Goal: Transaction & Acquisition: Purchase product/service

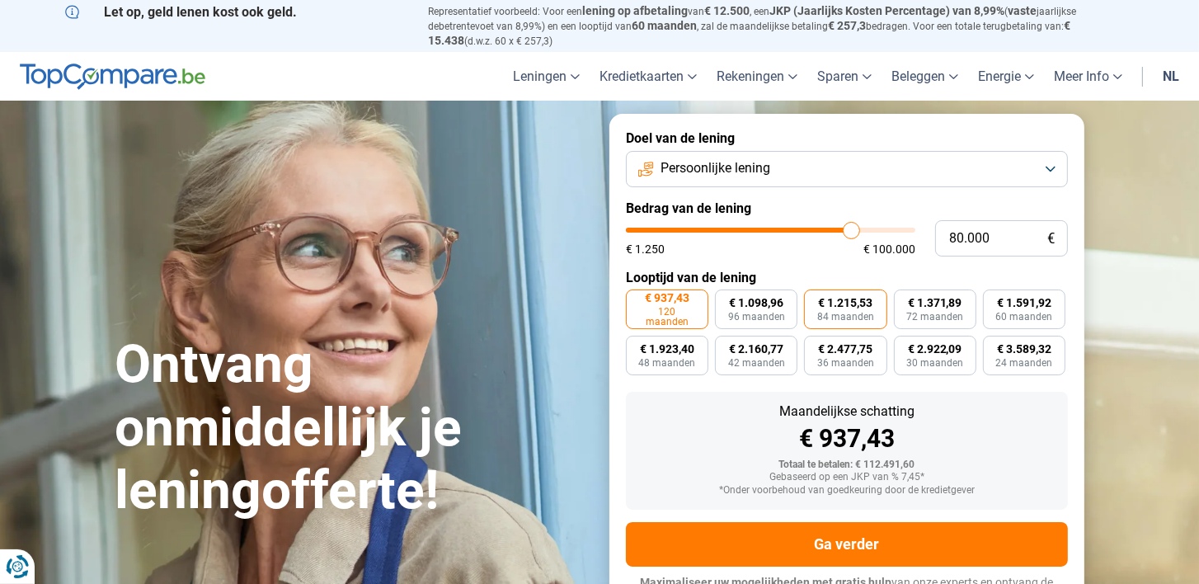
click at [842, 315] on span "84 maanden" at bounding box center [845, 317] width 57 height 10
click at [815, 300] on input "€ 1.215,53 84 maanden" at bounding box center [809, 295] width 11 height 11
radio input "true"
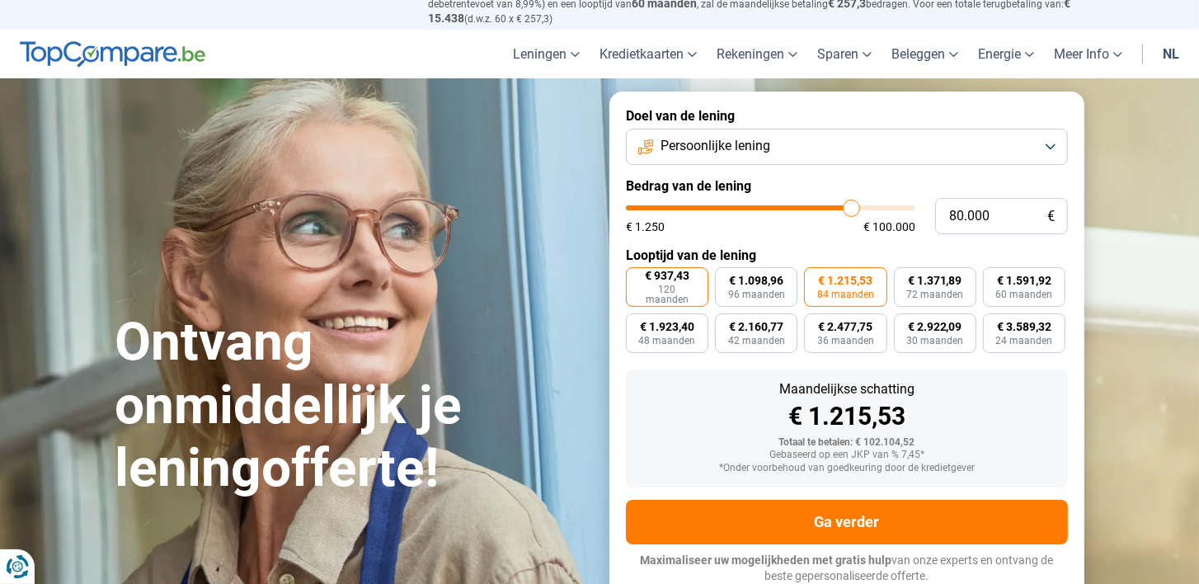
click at [676, 294] on span "120 maanden" at bounding box center [667, 295] width 61 height 20
click at [637, 278] on input "€ 937,43 120 maanden" at bounding box center [631, 272] width 11 height 11
radio input "true"
click at [830, 280] on span "€ 1.215,53" at bounding box center [845, 281] width 54 height 12
click at [815, 278] on input "€ 1.215,53 84 maanden" at bounding box center [809, 272] width 11 height 11
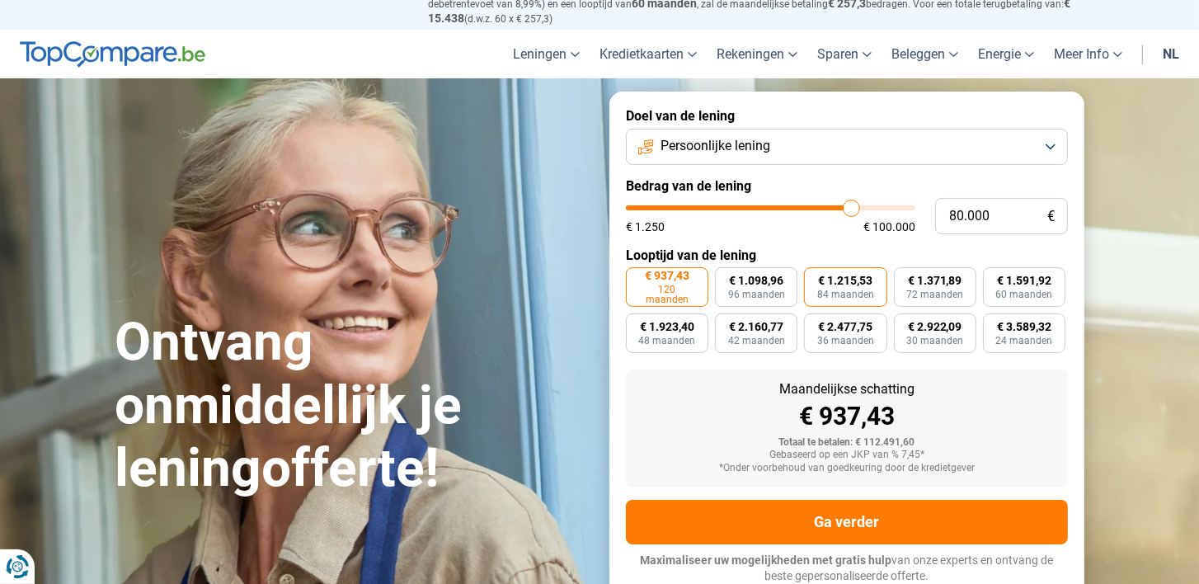
radio input "true"
click at [1051, 146] on button "Persoonlijke lening" at bounding box center [847, 147] width 442 height 36
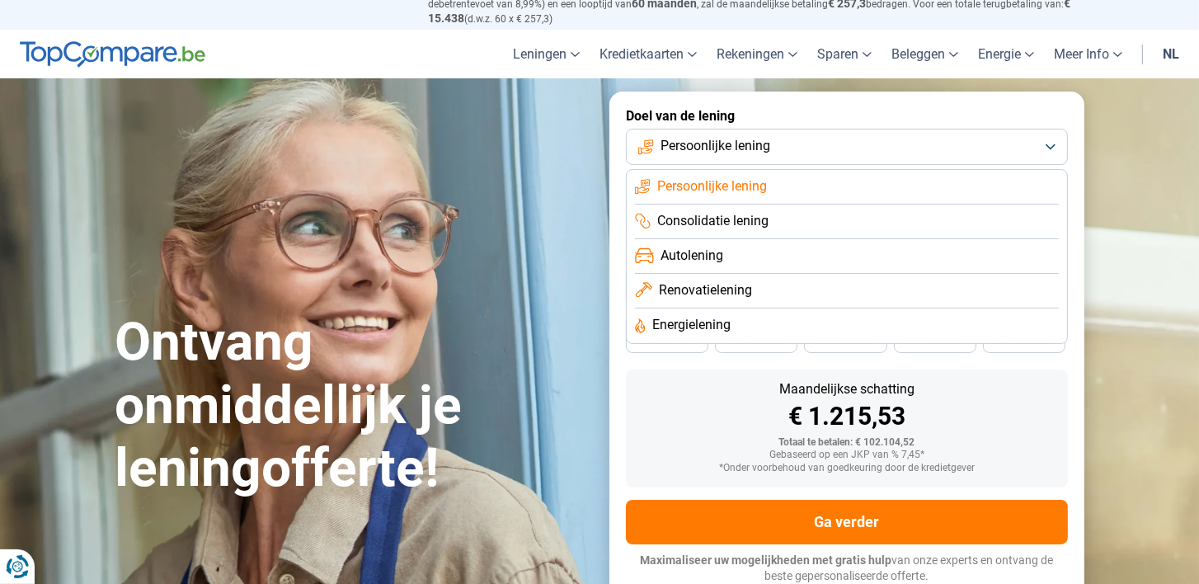
click at [702, 250] on span "Autolening" at bounding box center [692, 256] width 63 height 18
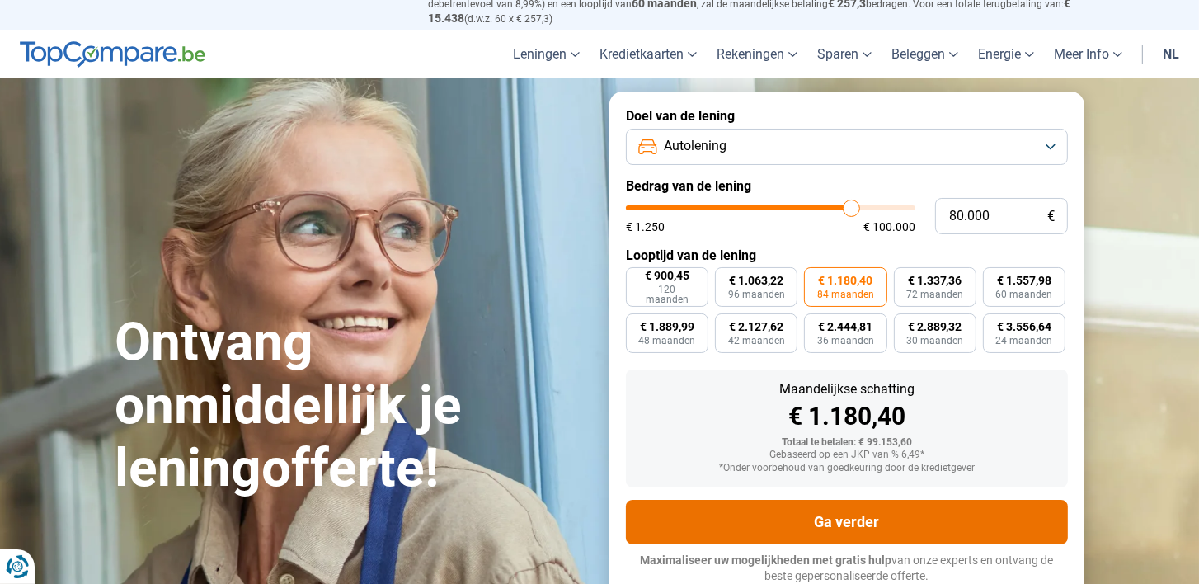
click at [854, 520] on button "Ga verder" at bounding box center [847, 522] width 442 height 45
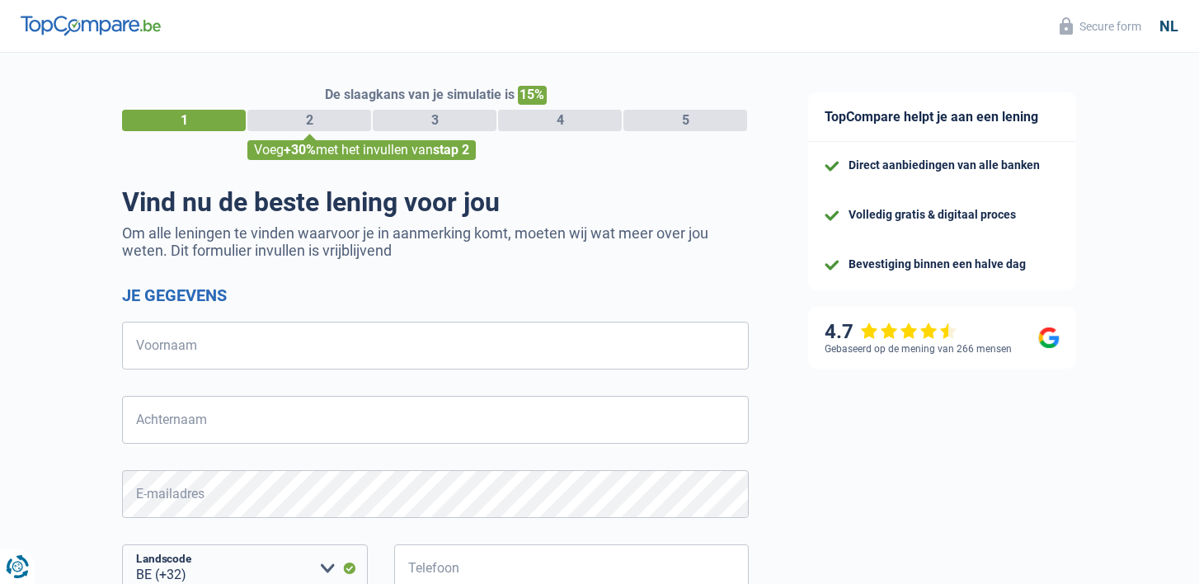
select select "32"
click at [568, 352] on input "Voornaam" at bounding box center [435, 346] width 627 height 48
type input "peter"
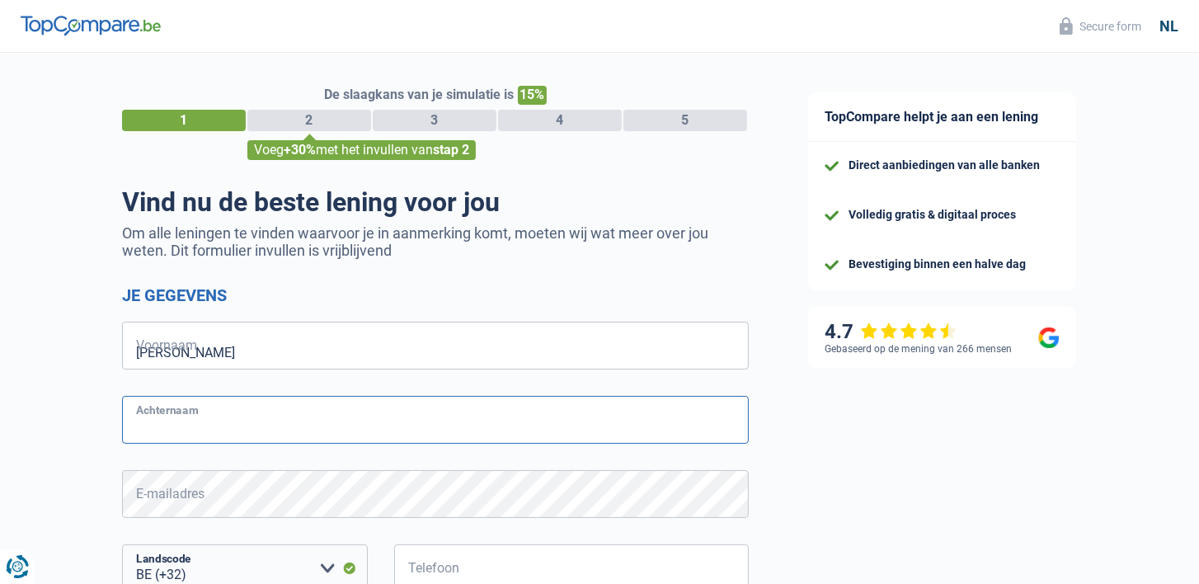
type input "van leemput"
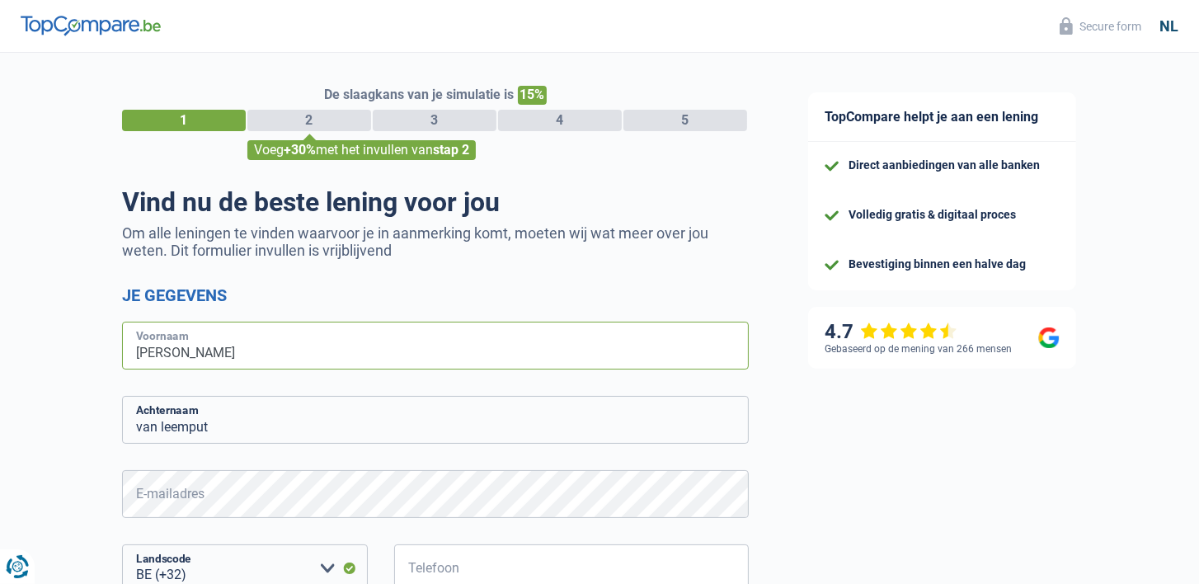
type input "Dingeman"
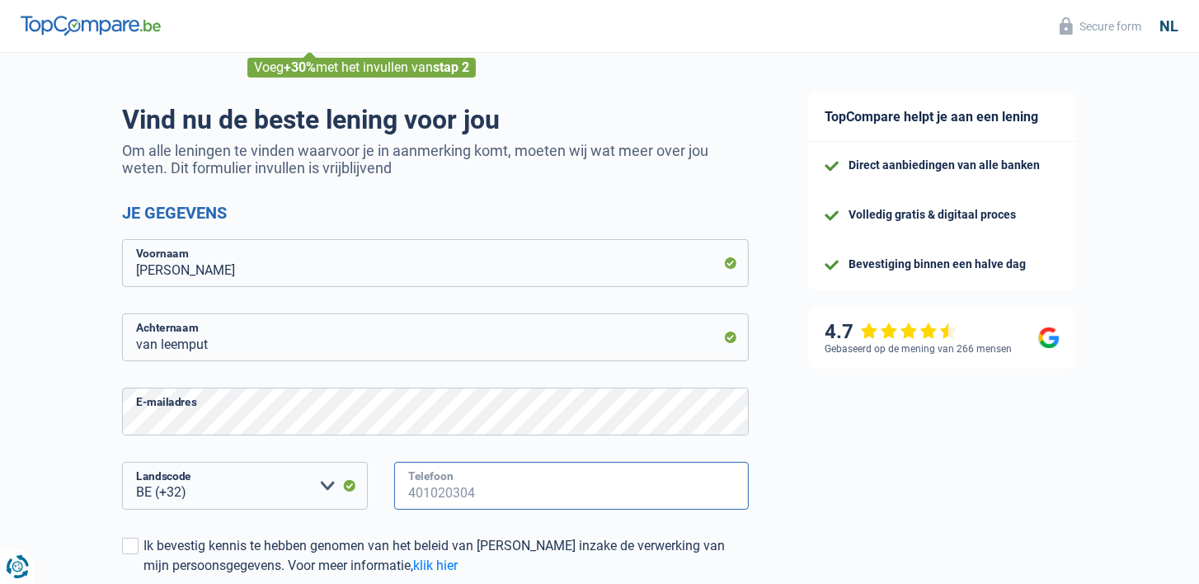
click at [455, 497] on input "Telefoon" at bounding box center [571, 486] width 355 height 48
click at [499, 488] on input "468018597" at bounding box center [571, 486] width 355 height 48
type input "468018597"
click at [460, 534] on div "468018597 Telefoon" at bounding box center [571, 499] width 380 height 74
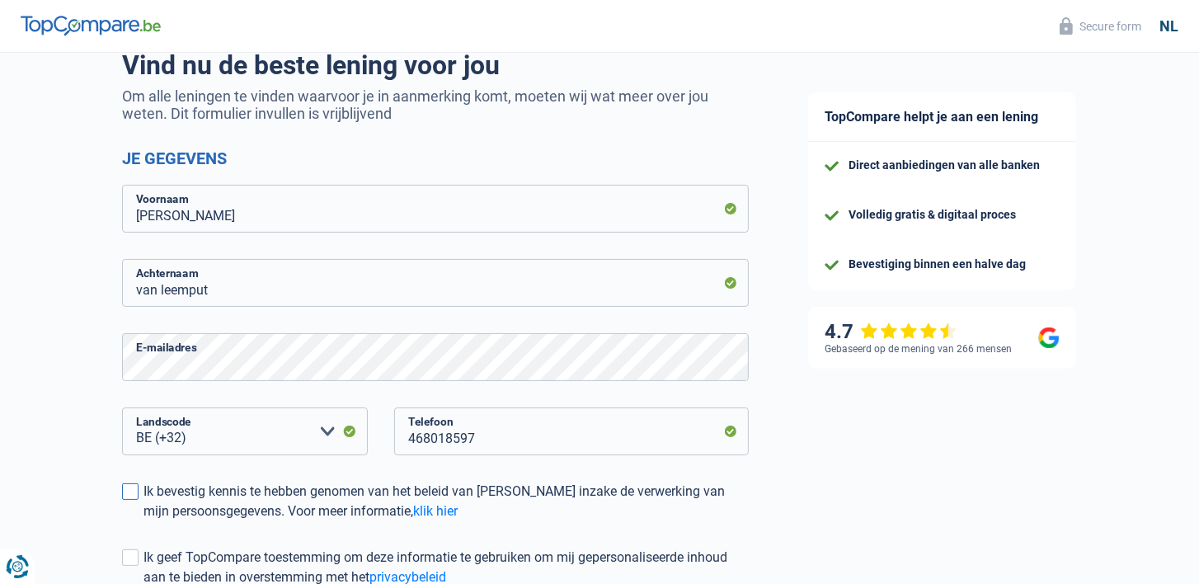
click at [131, 493] on span at bounding box center [130, 491] width 16 height 16
click at [144, 521] on input "Ik bevestig kennis te hebben genomen van het beleid van TopCompare inzake de ve…" at bounding box center [144, 521] width 0 height 0
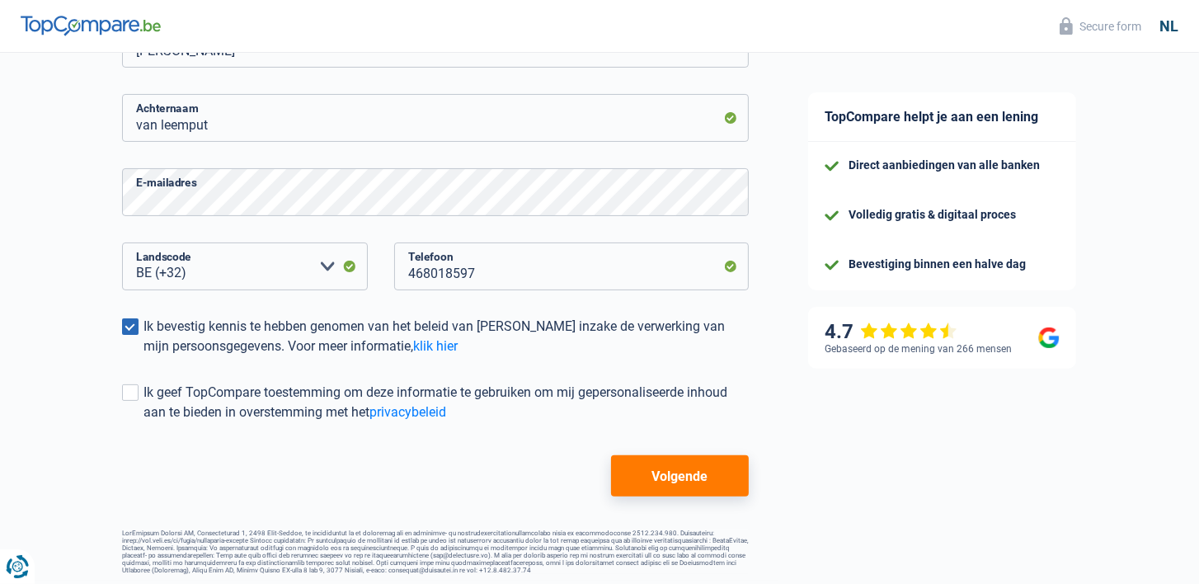
click at [120, 394] on div "De slaagkans van je simulatie is 15% 1 2 3 4 5 Voeg +30% met het invullen van s…" at bounding box center [389, 162] width 779 height 836
click at [129, 393] on span at bounding box center [130, 392] width 16 height 16
click at [144, 422] on input "Ik geef TopCompare toestemming om deze informatie te gebruiken om mij gepersona…" at bounding box center [144, 422] width 0 height 0
click at [682, 488] on button "Volgende" at bounding box center [680, 475] width 138 height 41
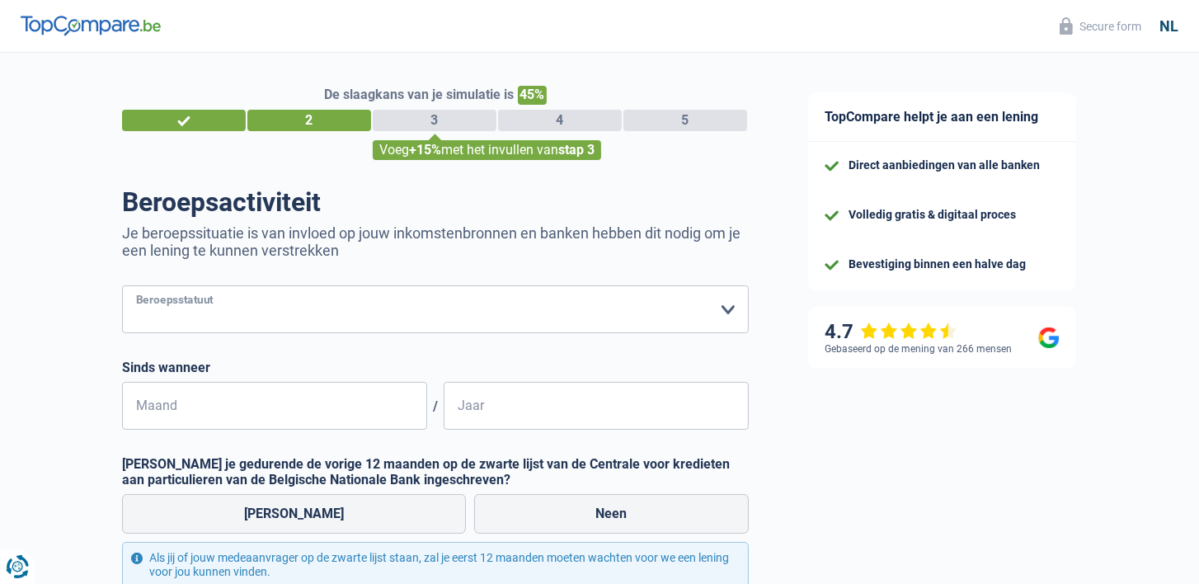
click at [730, 306] on select "Arbeider Bediende (privésector) Ambtenaar (overheidssector) Invalide Zelfstandi…" at bounding box center [435, 309] width 627 height 48
select select "worker"
click at [122, 285] on select "Arbeider Bediende (privésector) Ambtenaar (overheidssector) Invalide Zelfstandi…" at bounding box center [435, 309] width 627 height 48
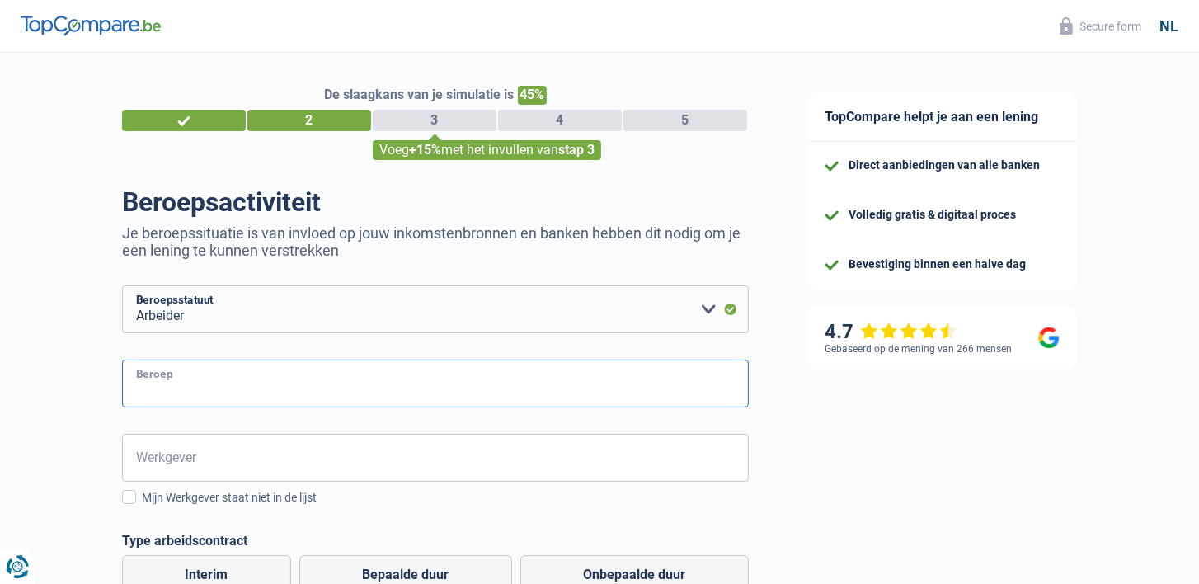
click at [196, 383] on input "Beroep" at bounding box center [435, 384] width 627 height 48
click at [188, 455] on input "Werkgever" at bounding box center [435, 458] width 627 height 48
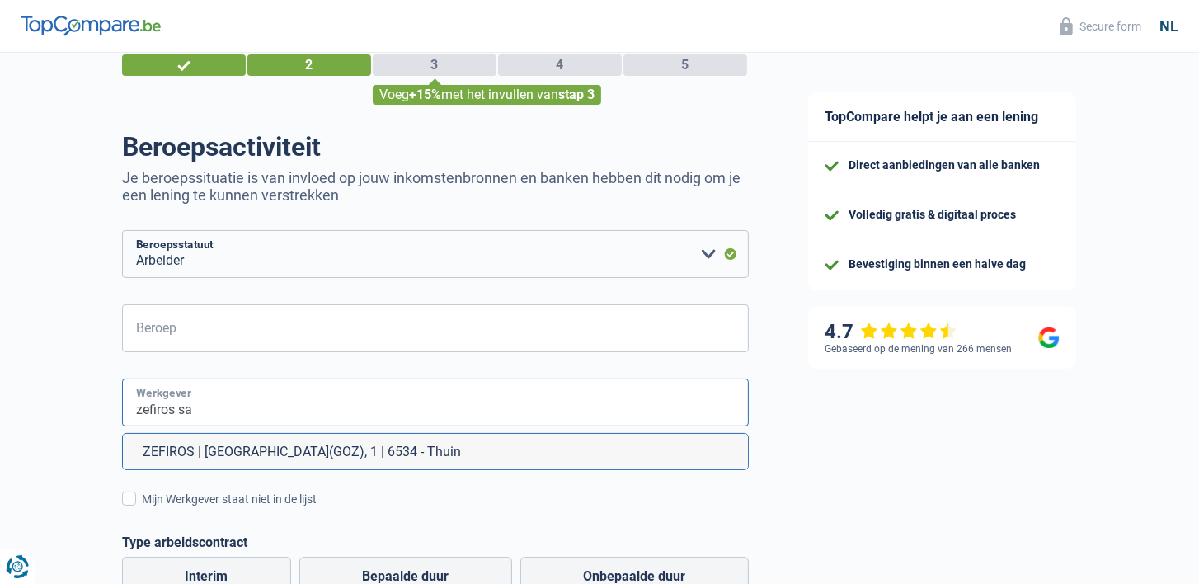
scroll to position [82, 0]
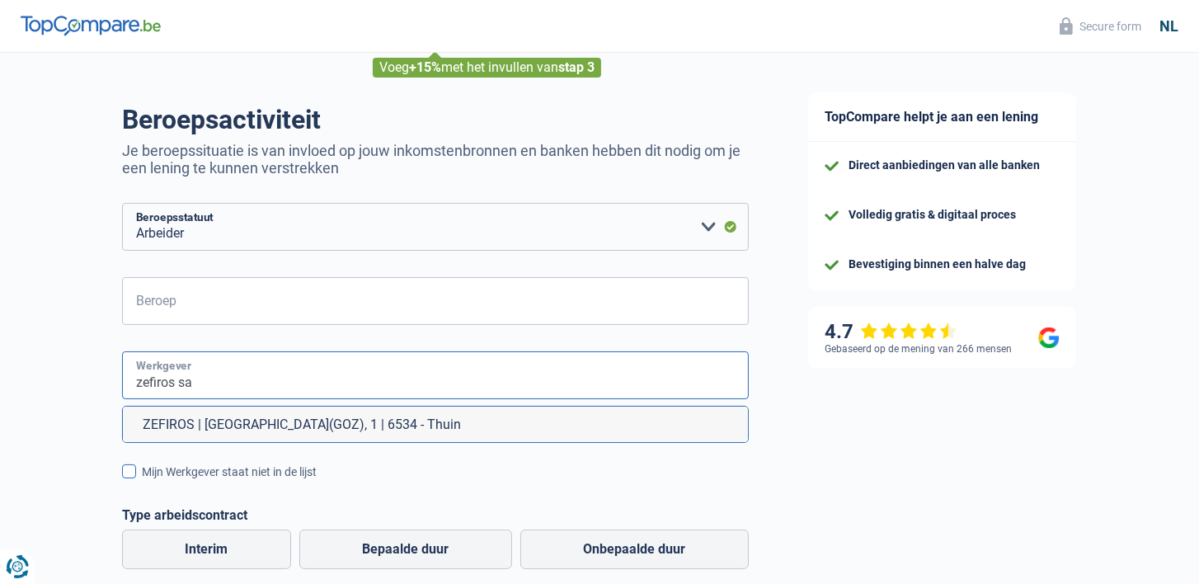
type input "zefiros sa"
click at [136, 472] on label "Mijn Werkgever staat niet in de lijst" at bounding box center [435, 472] width 627 height 18
click at [142, 481] on input "Mijn Werkgever staat niet in de lijst" at bounding box center [142, 481] width 0 height 0
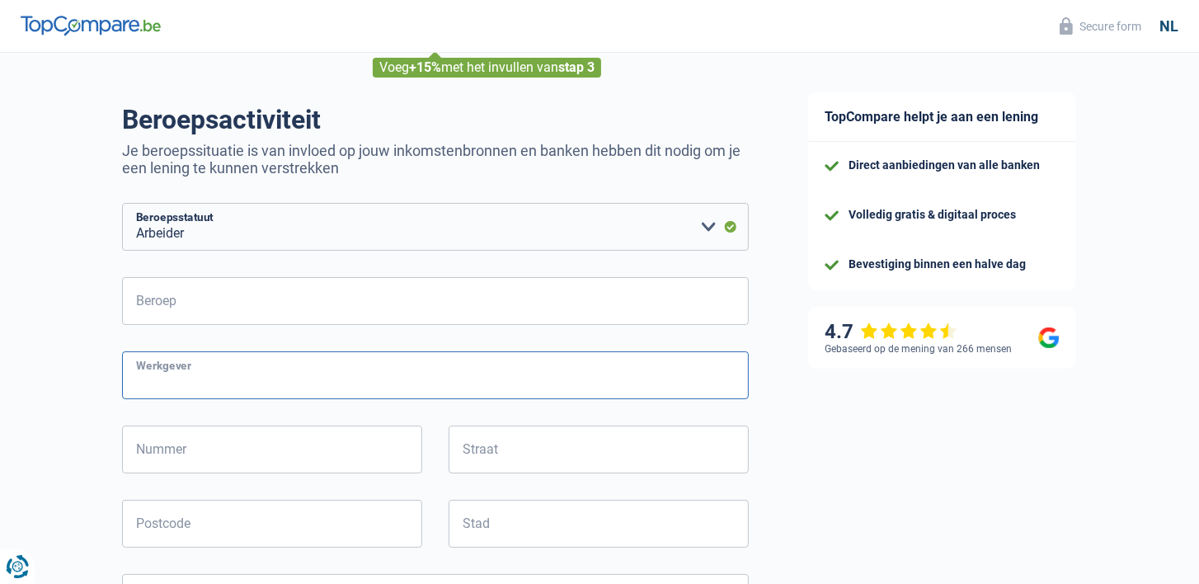
click at [162, 381] on input "Werkgever" at bounding box center [435, 375] width 627 height 48
type input "zefiros sa"
click at [196, 437] on input "Nummer" at bounding box center [272, 450] width 300 height 48
type input "9"
click at [478, 456] on input "Straat" at bounding box center [599, 450] width 300 height 48
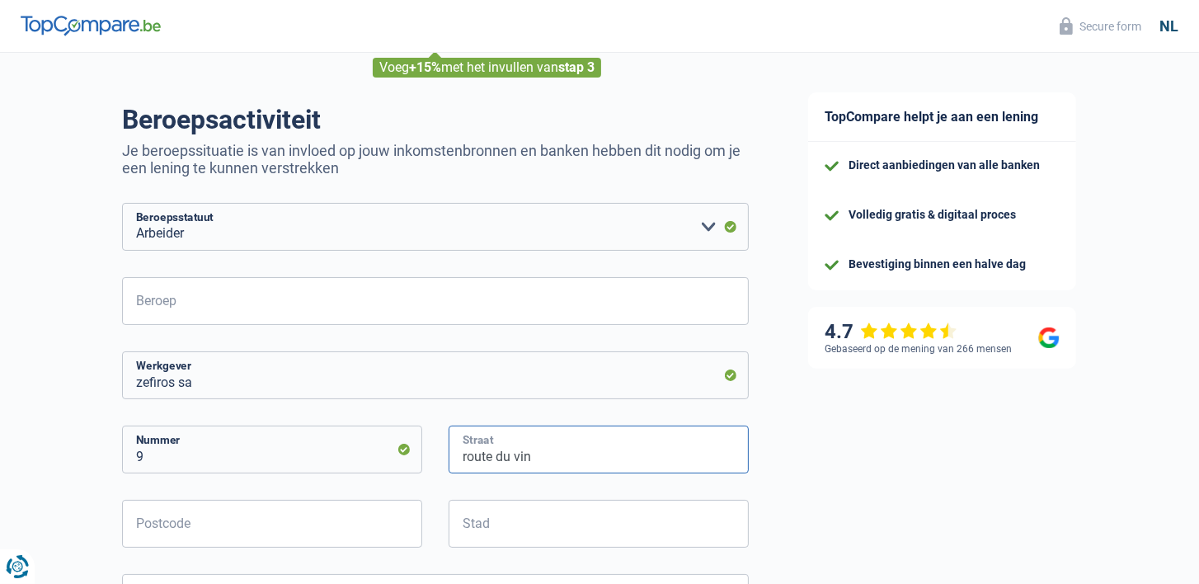
type input "route du vin"
click at [205, 535] on input "Postcode" at bounding box center [272, 524] width 300 height 48
type input "5401"
click at [497, 529] on input "Stad" at bounding box center [599, 524] width 300 height 48
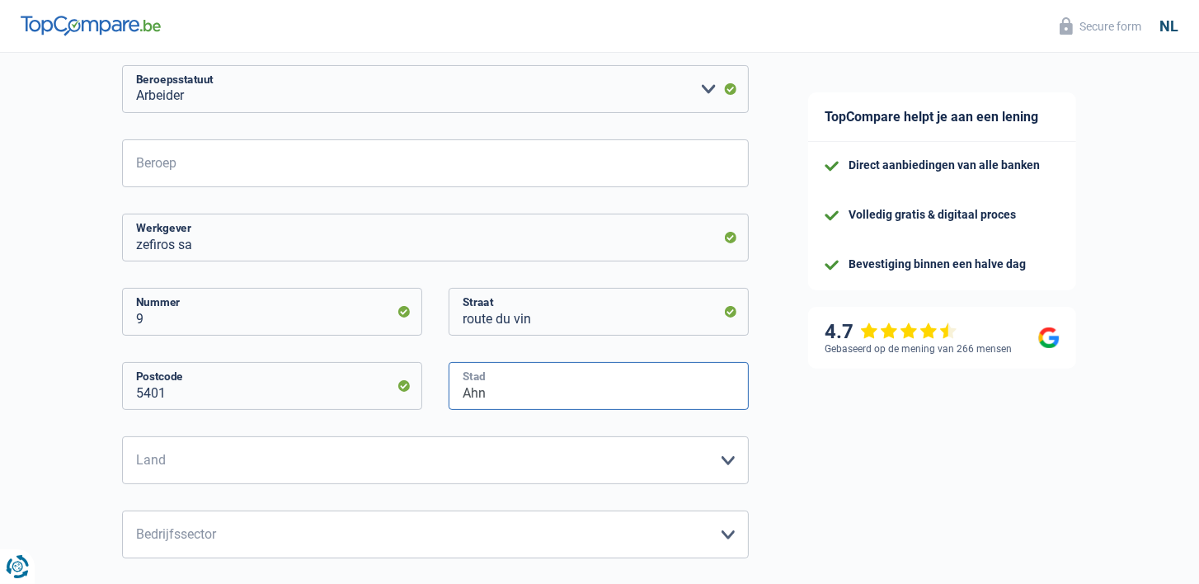
type input "Ahn"
click at [359, 457] on select "België Frankrijk Duitsland Italië Luxemburg Nederland Spanje Zwitserland Maak e…" at bounding box center [435, 460] width 627 height 48
select select "LU"
click at [122, 436] on select "België Frankrijk Duitsland Italië Luxemburg Nederland Spanje Zwitserland Maak e…" at bounding box center [435, 460] width 627 height 48
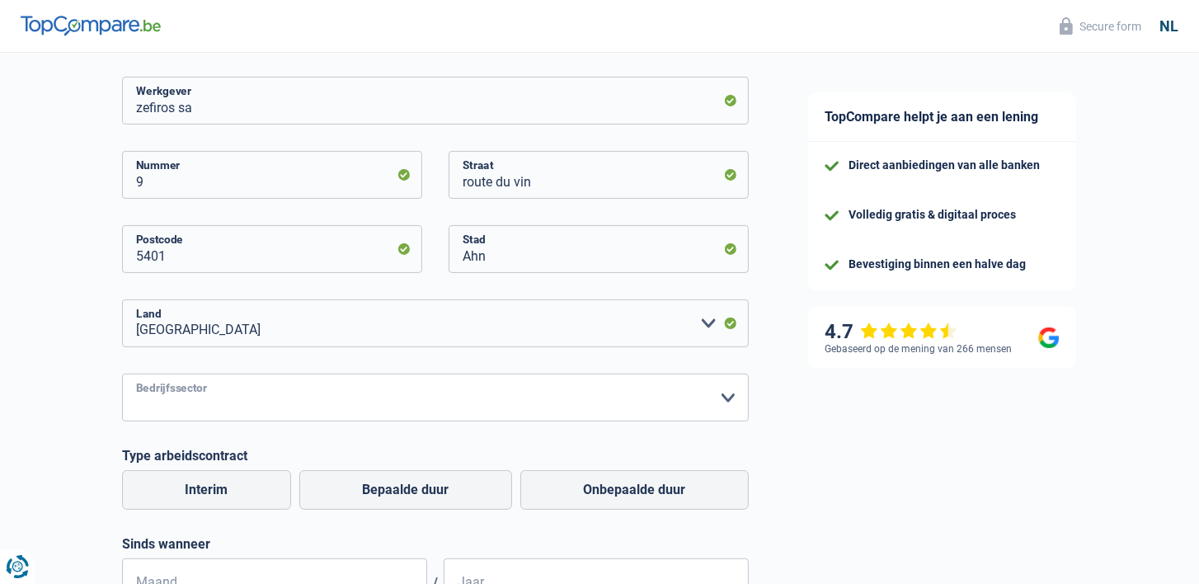
click at [271, 400] on select "Landbouw/Visserij Industrie Horeca Koerier/Fitness/Taxi Bouw Banken/ Verzekerin…" at bounding box center [435, 398] width 627 height 48
click at [122, 374] on select "Landbouw/Visserij Industrie Horeca Koerier/Fitness/Taxi Bouw Banken/ Verzekerin…" at bounding box center [435, 398] width 627 height 48
click at [625, 393] on select "Landbouw/Visserij Industrie Horeca Koerier/Fitness/Taxi Bouw Banken/ Verzekerin…" at bounding box center [435, 398] width 627 height 48
select select "industry"
click at [122, 374] on select "Landbouw/Visserij Industrie Horeca Koerier/Fitness/Taxi Bouw Banken/ Verzekerin…" at bounding box center [435, 398] width 627 height 48
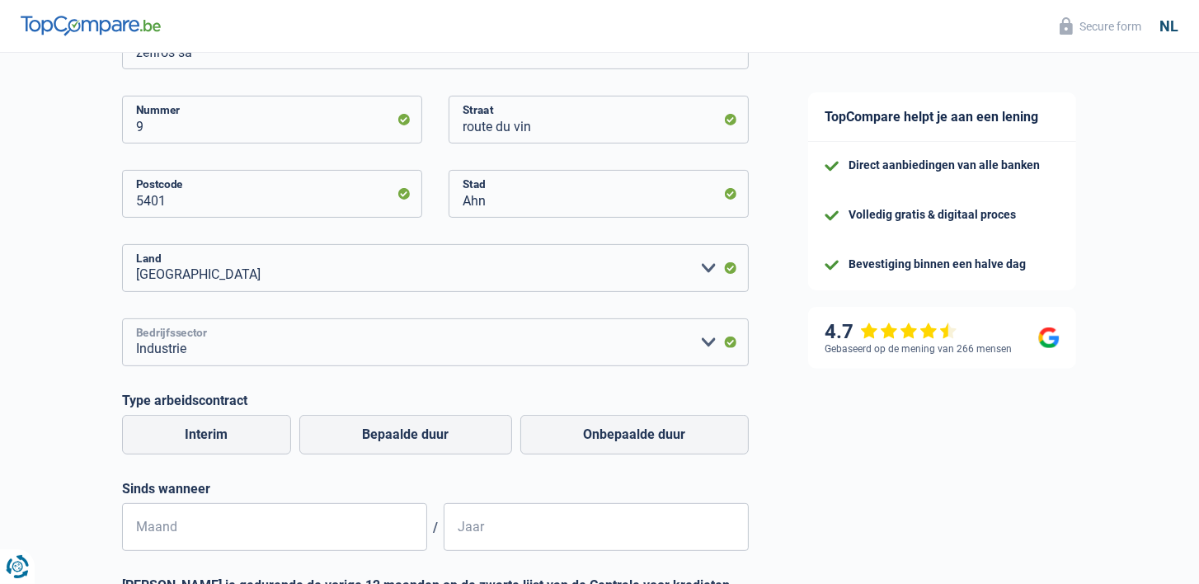
scroll to position [440, 0]
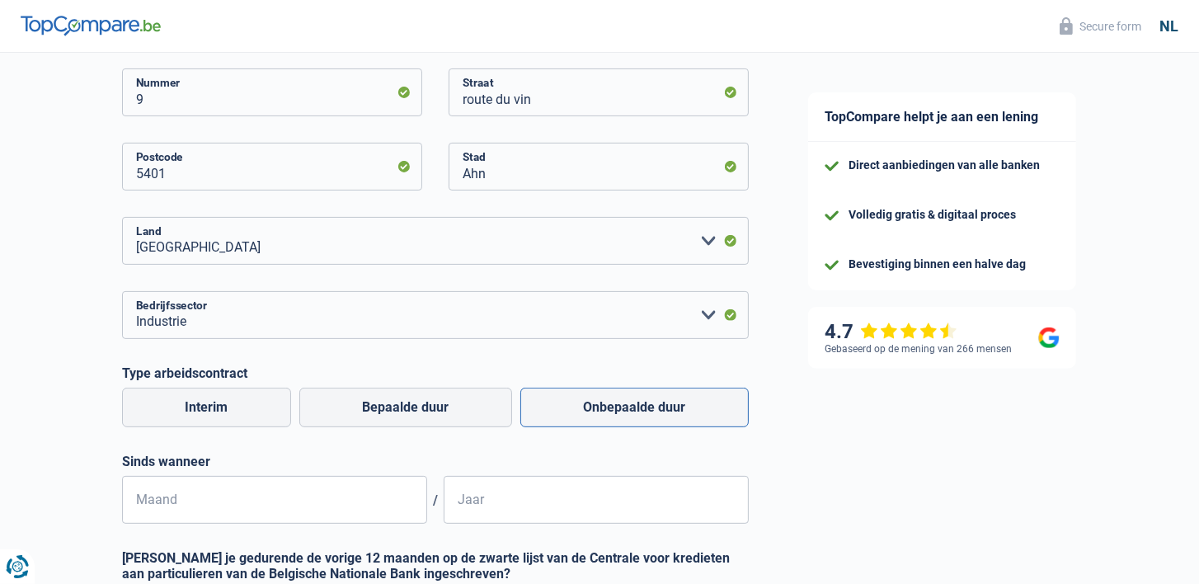
click at [587, 403] on label "Onbepaalde duur" at bounding box center [635, 408] width 228 height 40
click at [587, 403] on input "Onbepaalde duur" at bounding box center [635, 408] width 228 height 40
radio input "true"
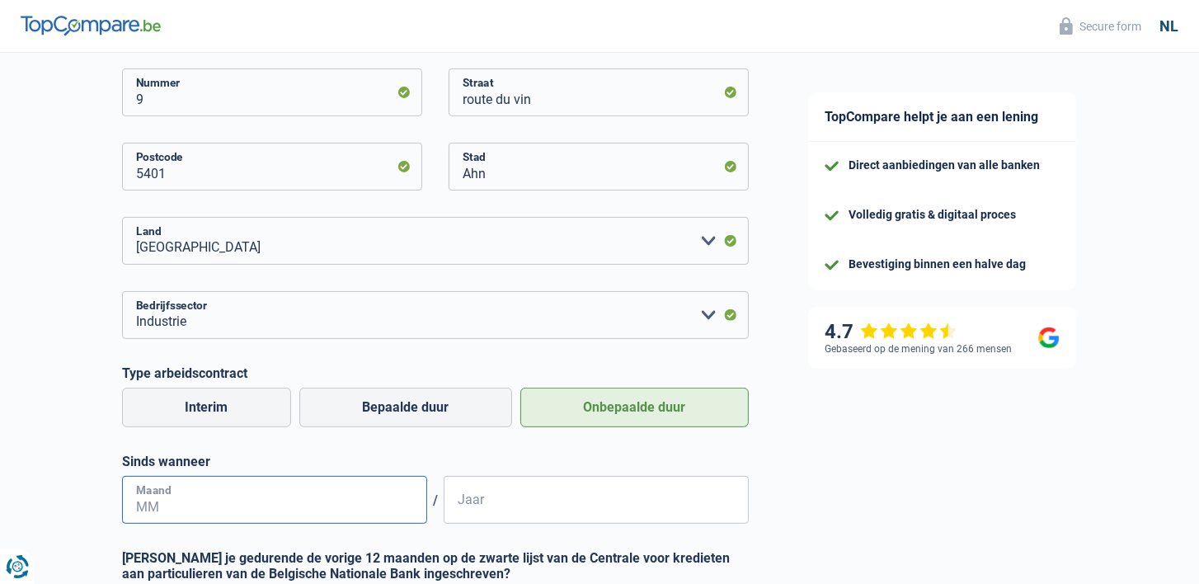
click at [258, 510] on input "Maand" at bounding box center [274, 500] width 305 height 48
type input "01"
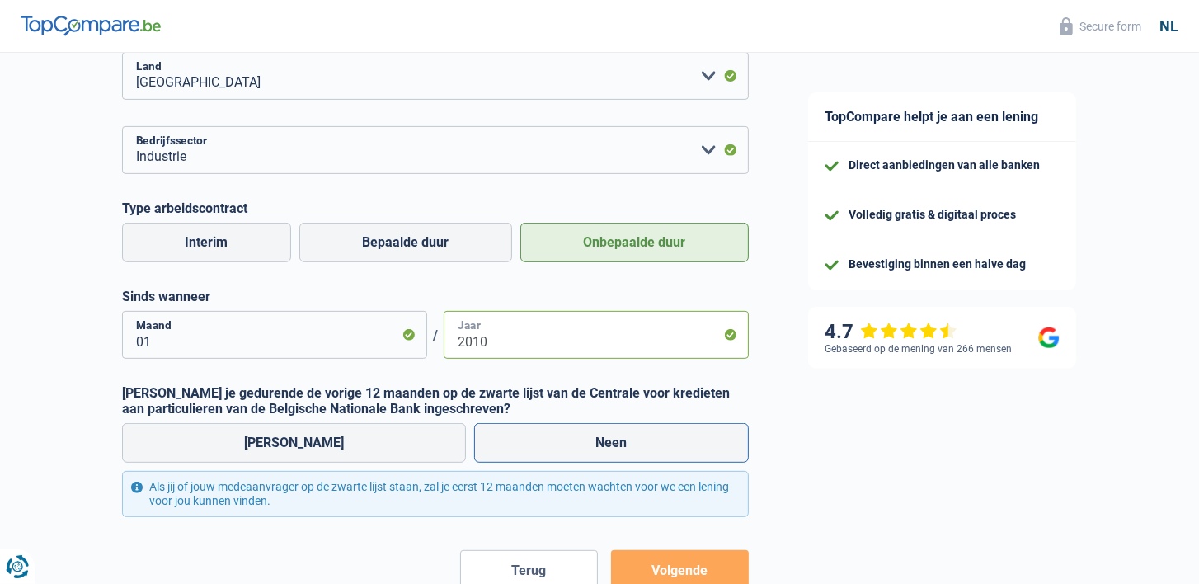
type input "2010"
click at [545, 445] on label "Neen" at bounding box center [612, 443] width 276 height 40
click at [545, 445] on input "Neen" at bounding box center [612, 443] width 276 height 40
radio input "true"
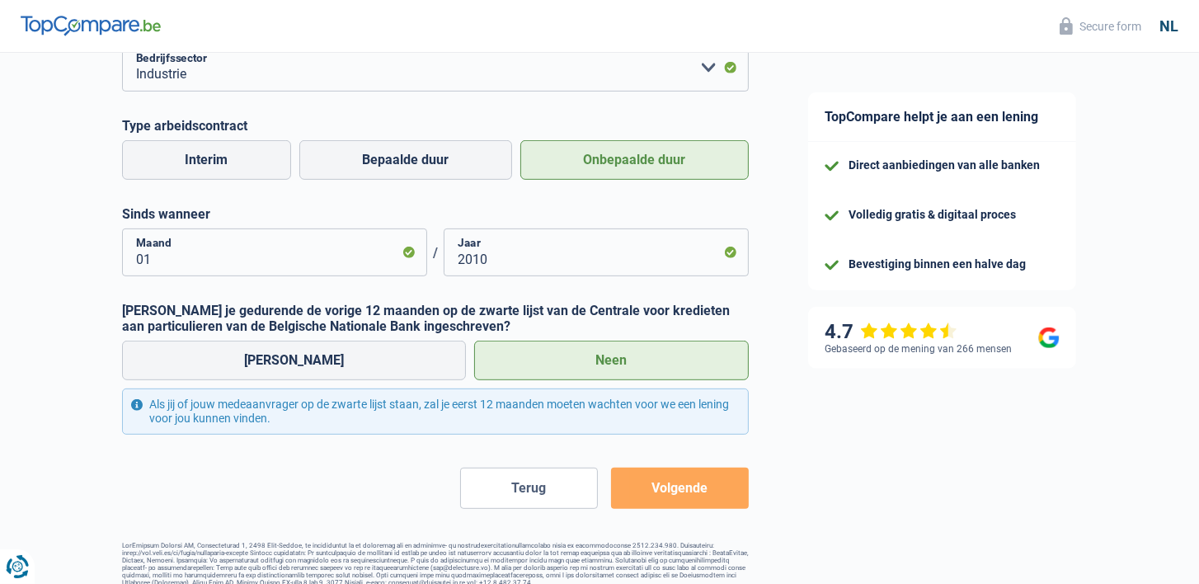
scroll to position [708, 0]
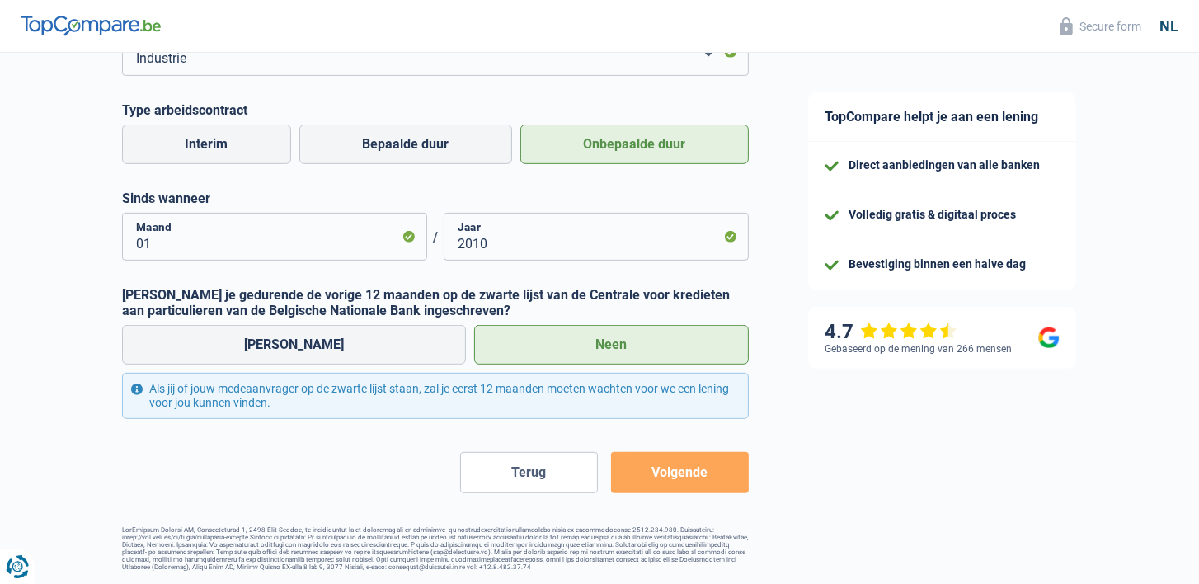
click at [660, 466] on button "Volgende" at bounding box center [680, 472] width 138 height 41
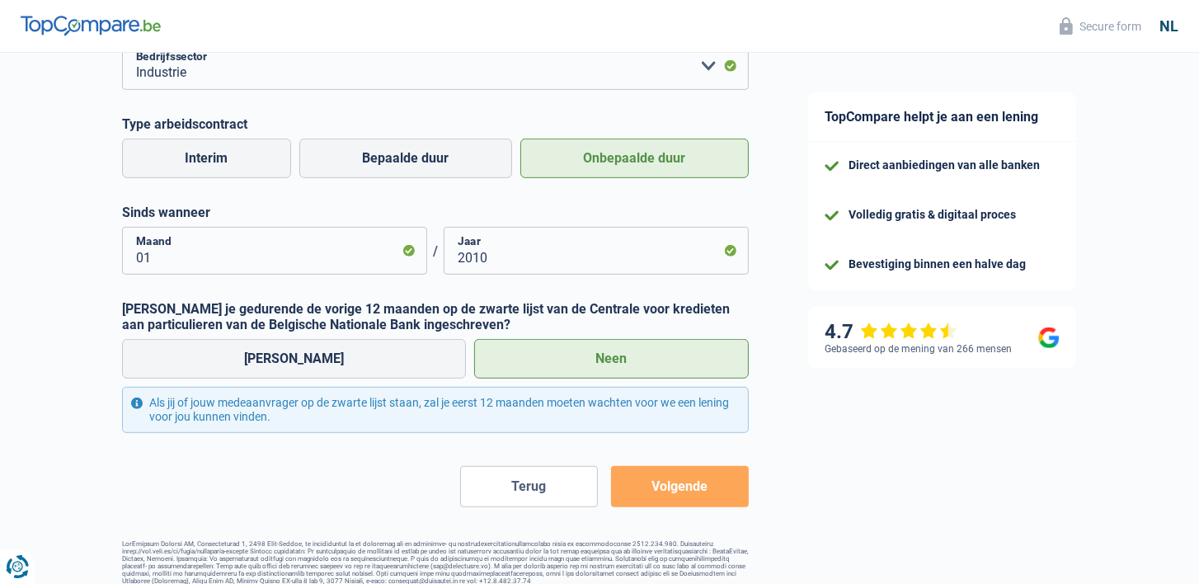
scroll to position [304, 0]
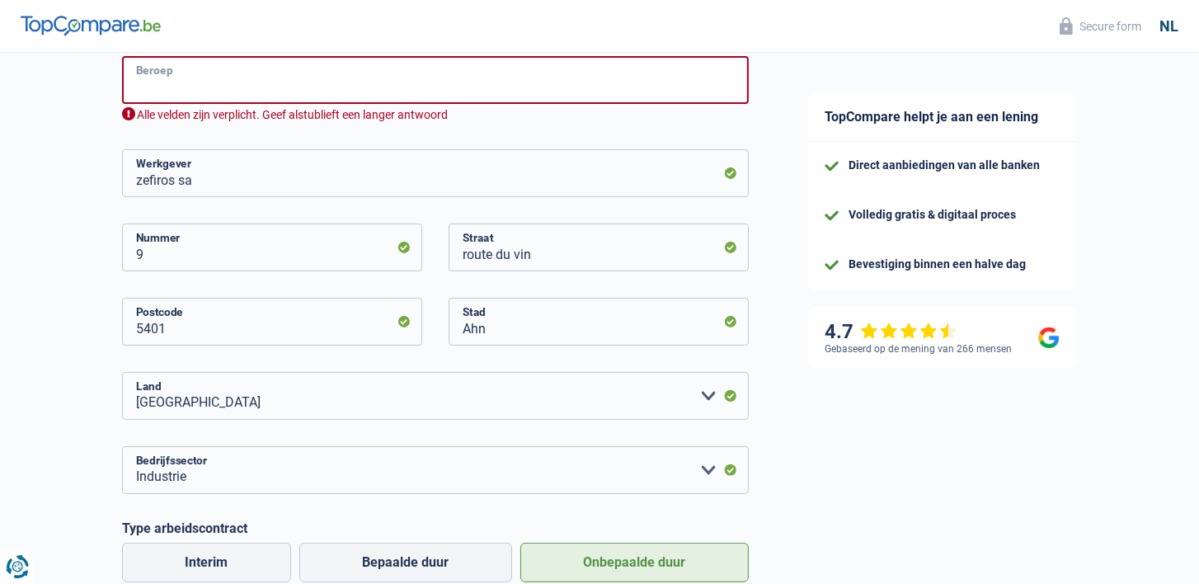
click at [178, 73] on input "Beroep" at bounding box center [435, 80] width 627 height 48
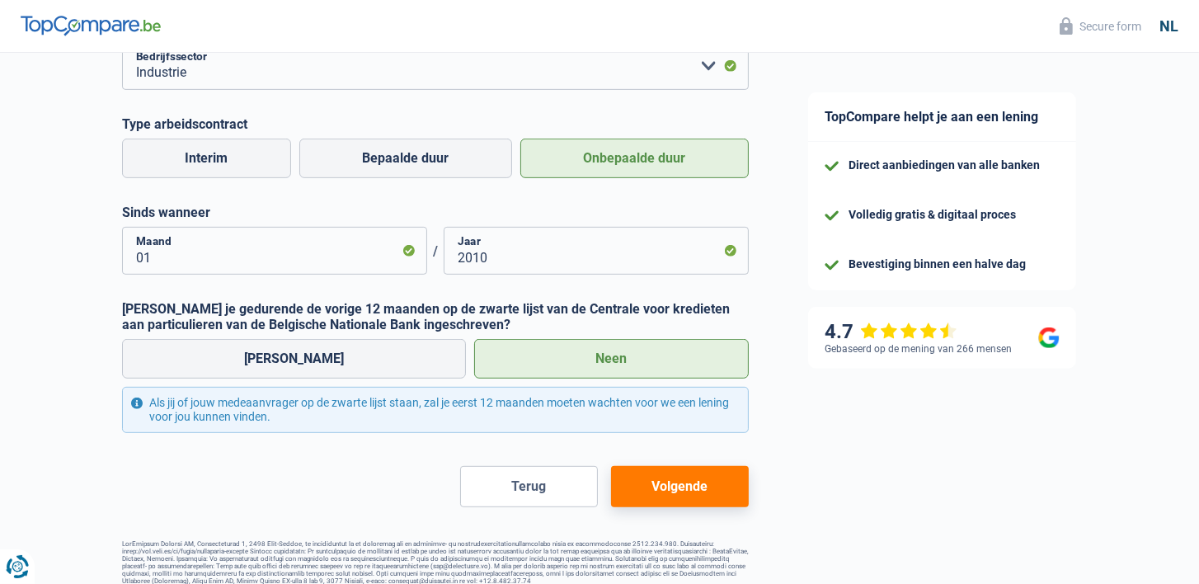
scroll to position [708, 0]
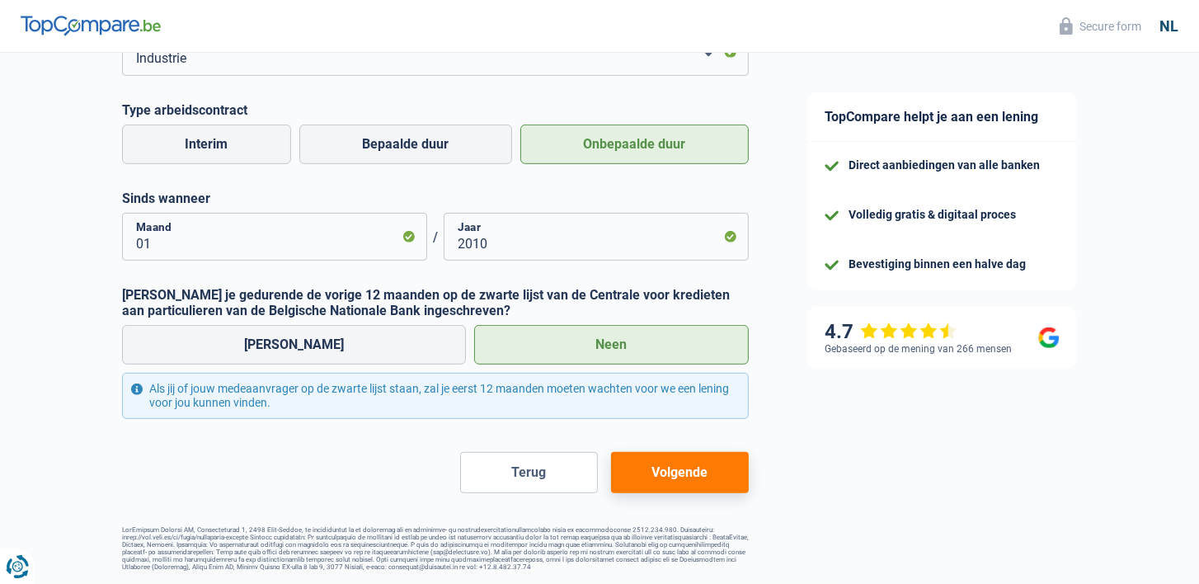
type input "kapitein binnenvaart"
click at [663, 452] on button "Volgende" at bounding box center [680, 472] width 138 height 41
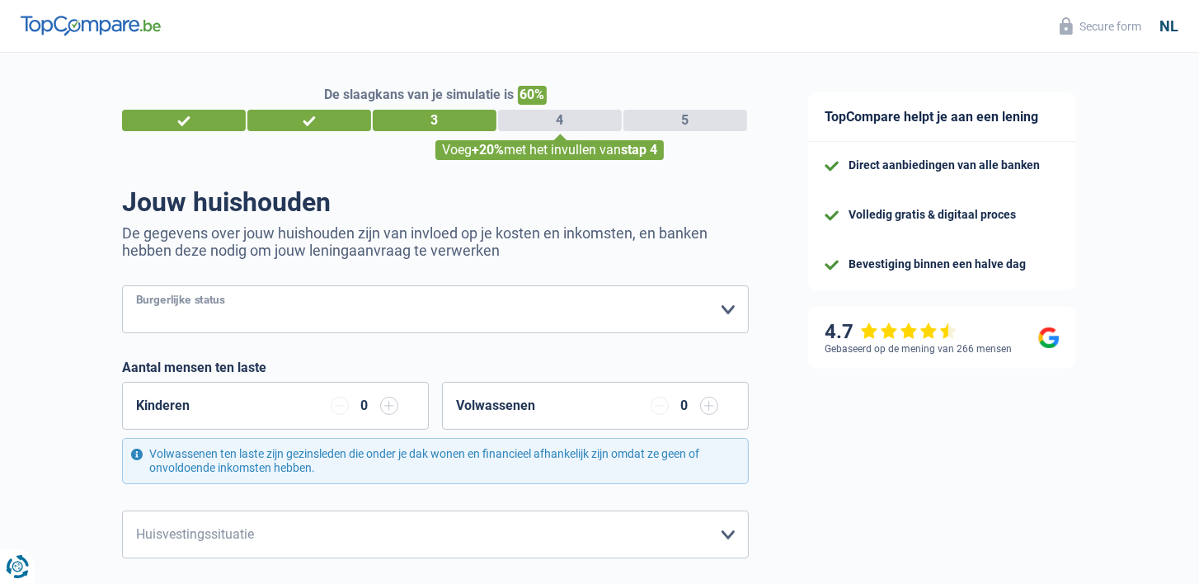
click at [720, 309] on select "Alleenstaand Getrouwd Samenwonend Uit de echt gescheiden Weduwe/weduwnaar Gehuw…" at bounding box center [435, 309] width 627 height 48
select select "divorced"
click at [122, 285] on select "Alleenstaand Getrouwd Samenwonend Uit de echt gescheiden Weduwe/weduwnaar Gehuw…" at bounding box center [435, 309] width 627 height 48
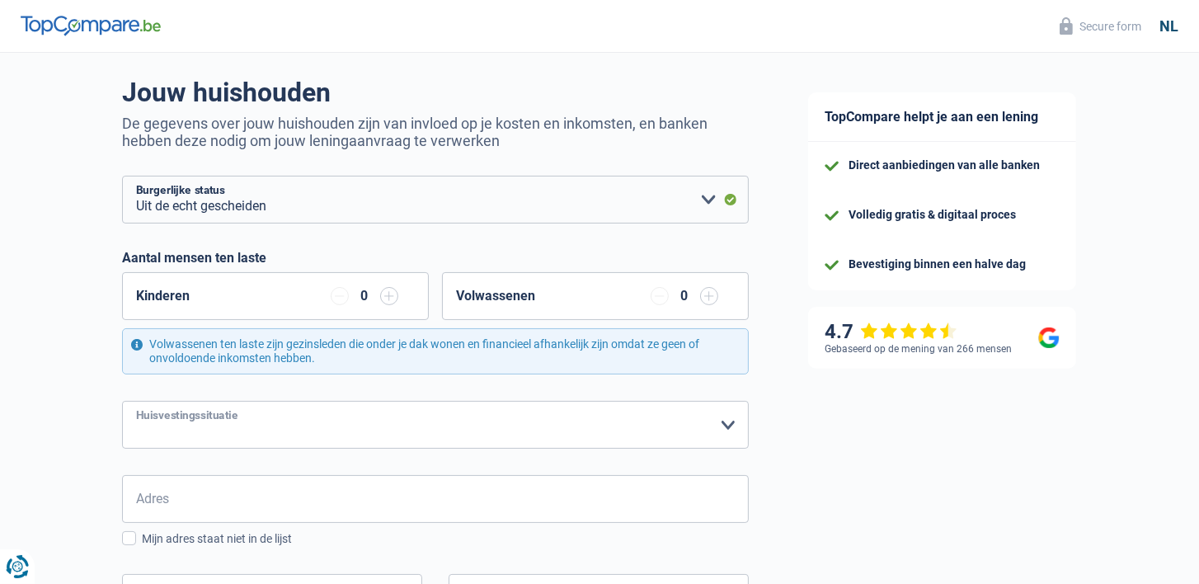
click at [563, 422] on select "Huurder Eigenaar met een hypothecaire lening Eigenaar zonder hypothecaire lenin…" at bounding box center [435, 425] width 627 height 48
select select "ownerWithMortgage"
click at [122, 401] on select "Huurder Eigenaar met een hypothecaire lening Eigenaar zonder hypothecaire lenin…" at bounding box center [435, 425] width 627 height 48
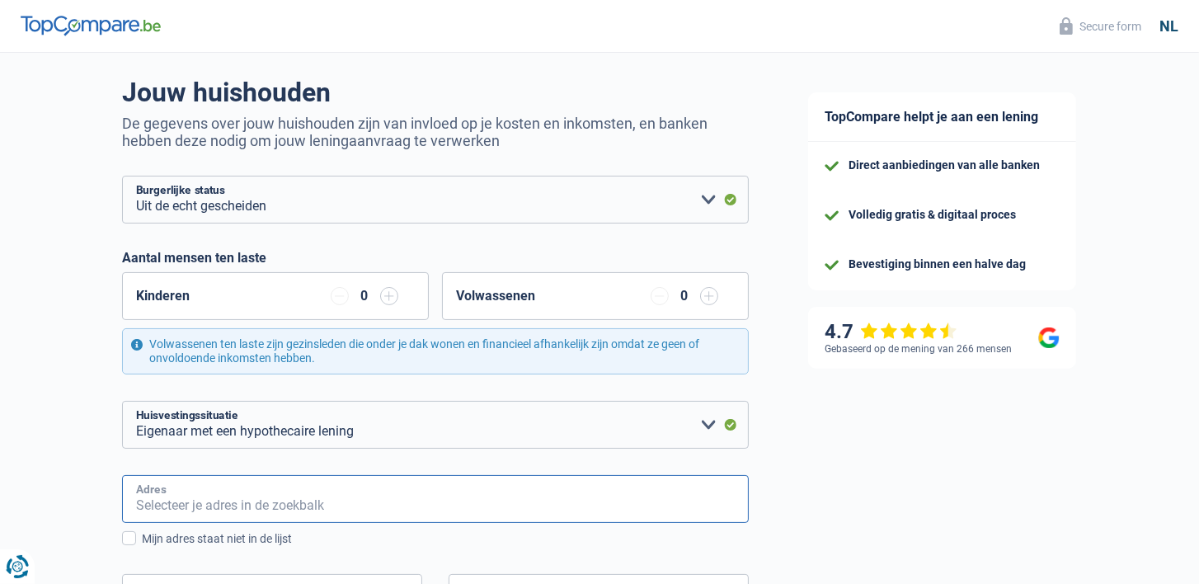
click at [441, 489] on input "Adres" at bounding box center [435, 499] width 627 height 48
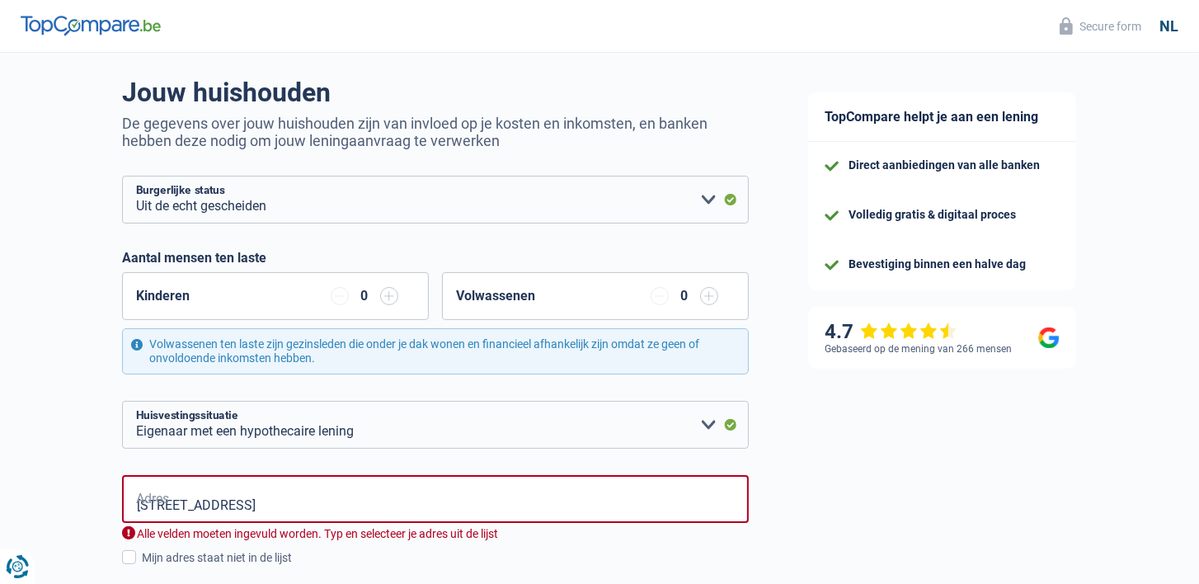
type input "Grote Hoek, 2170, Antwerpen, BE"
type input "18"
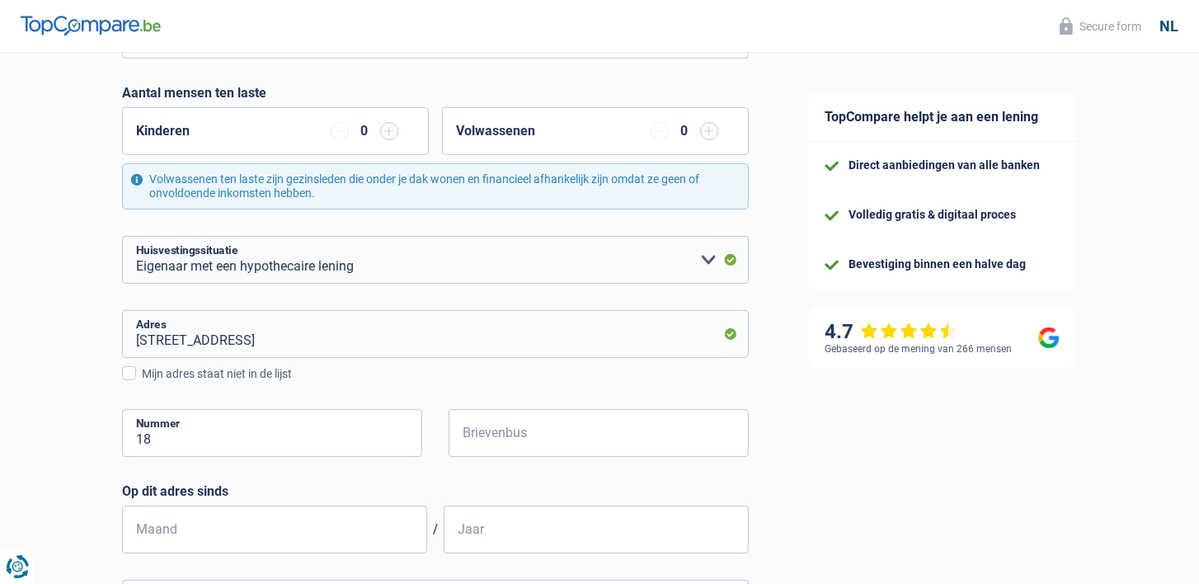
scroll to position [330, 0]
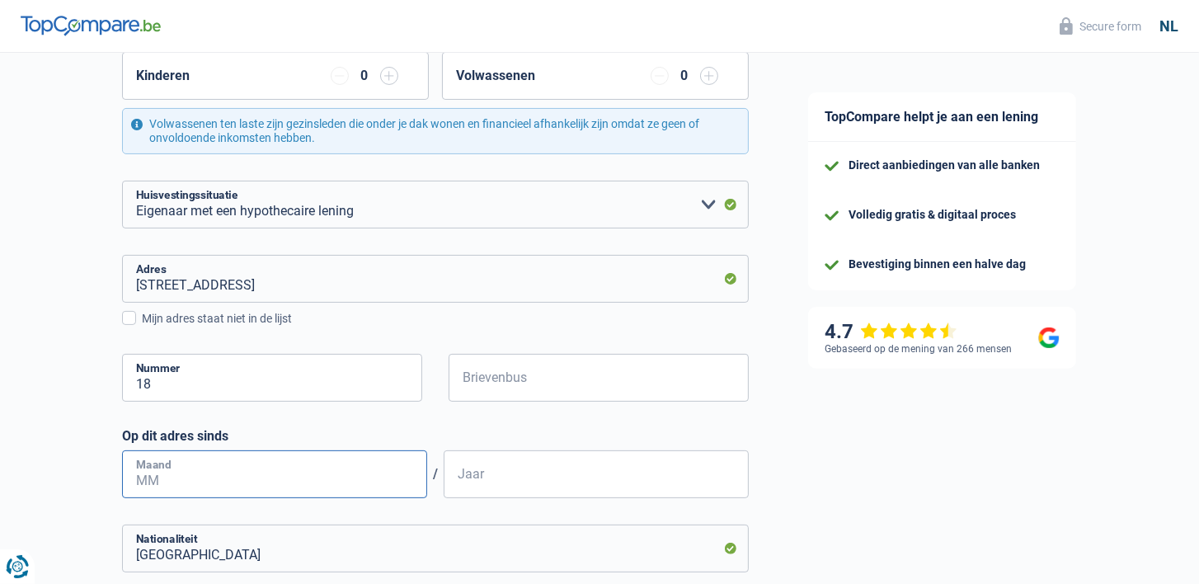
click at [221, 478] on input "Maand" at bounding box center [274, 474] width 305 height 48
type input "07"
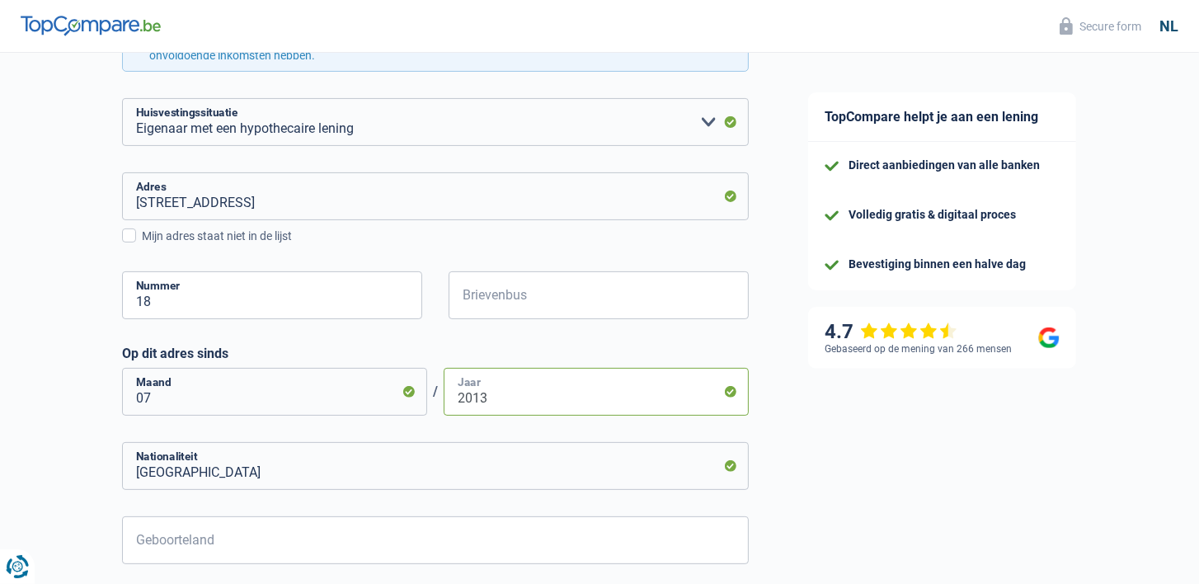
scroll to position [495, 0]
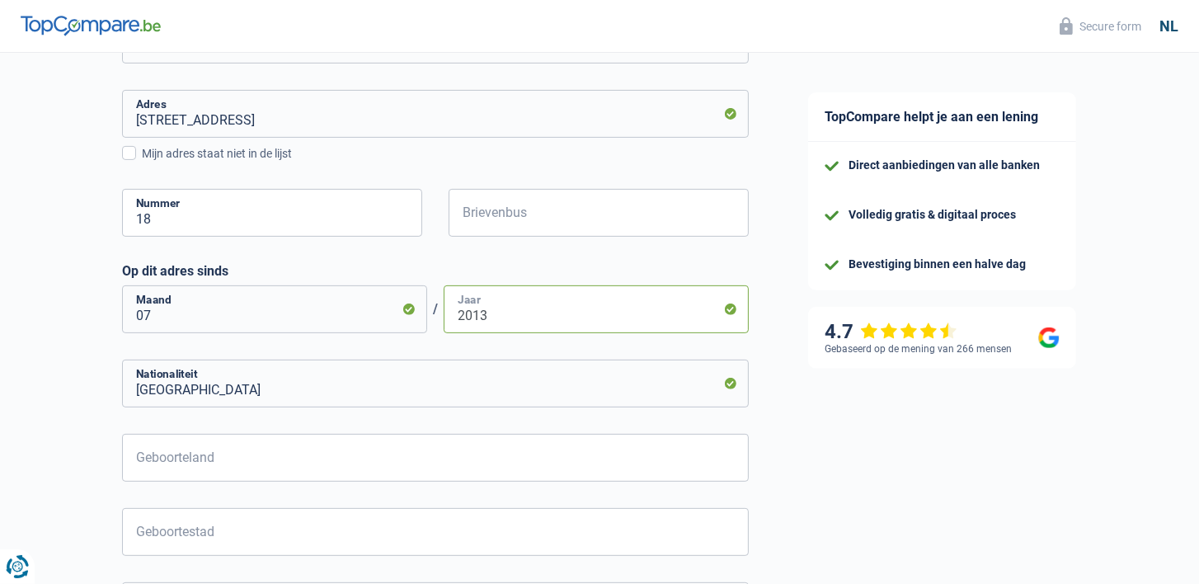
type input "2013"
click at [225, 454] on input "Geboorteland" at bounding box center [435, 458] width 627 height 48
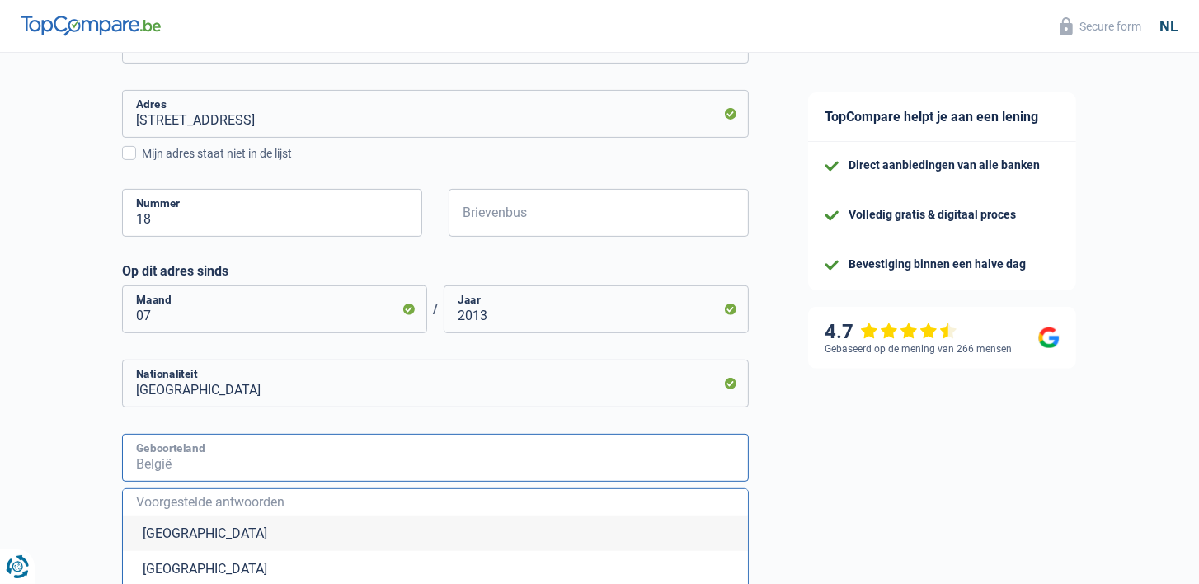
scroll to position [549, 0]
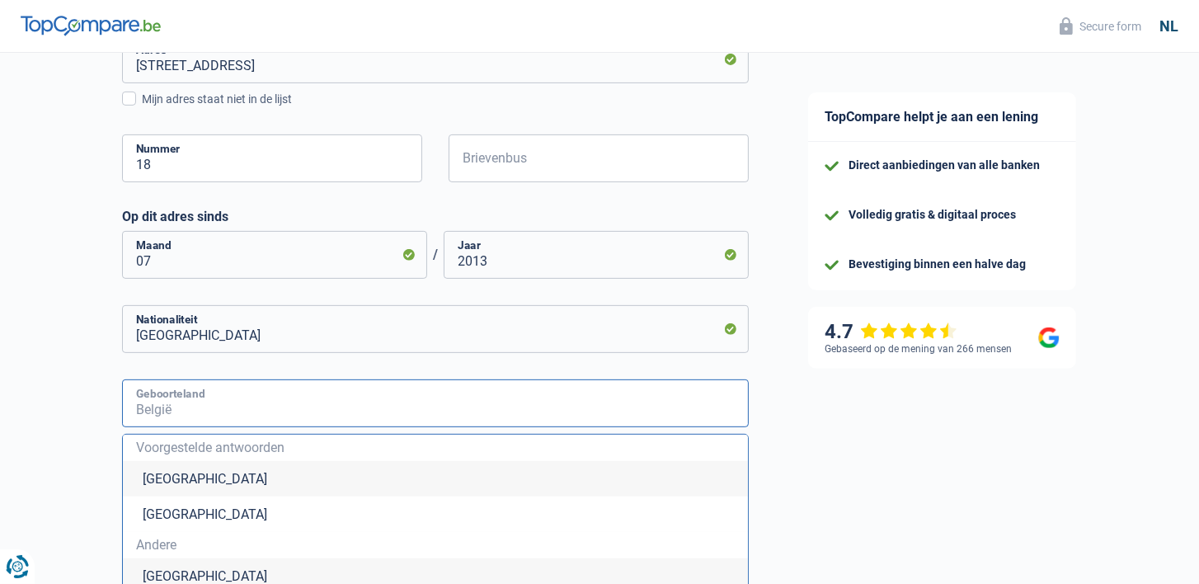
click at [159, 413] on input "Geboorteland" at bounding box center [435, 403] width 627 height 48
click at [158, 474] on li "België" at bounding box center [435, 478] width 625 height 35
type input "België"
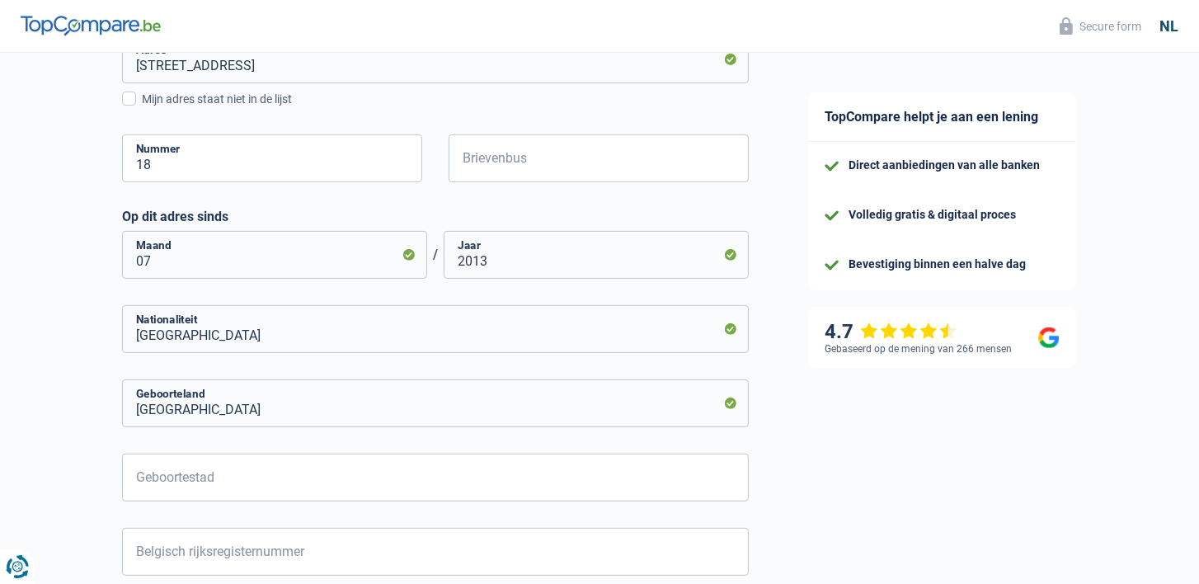
scroll to position [632, 0]
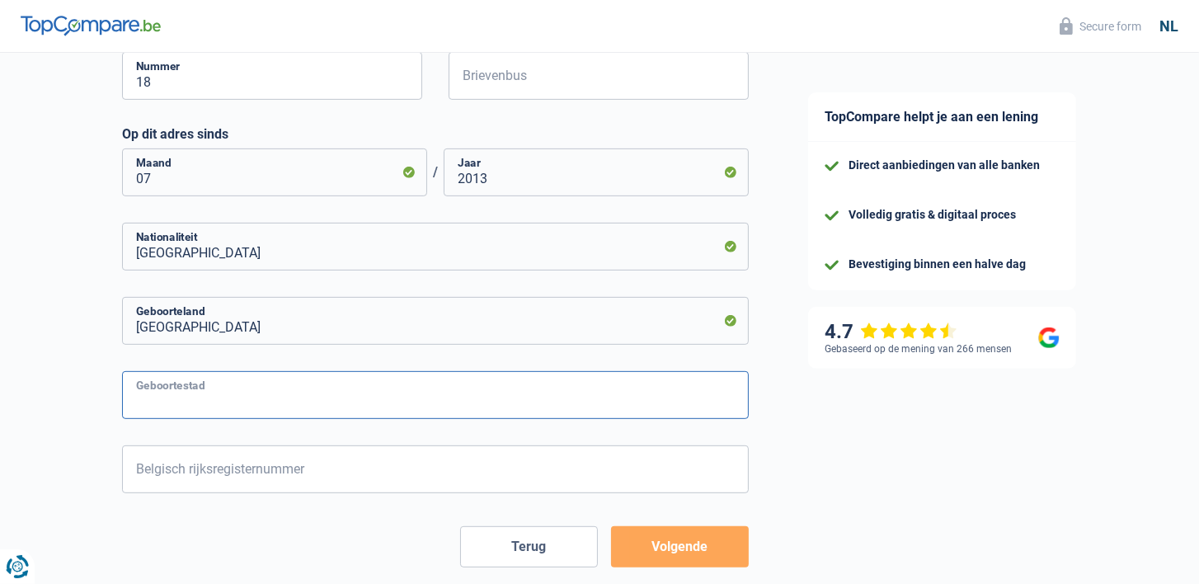
click at [216, 401] on input "Geboortestad" at bounding box center [435, 395] width 627 height 48
type input "antwerpen"
click at [330, 458] on input "Belgisch rijksregisternummer" at bounding box center [435, 469] width 627 height 48
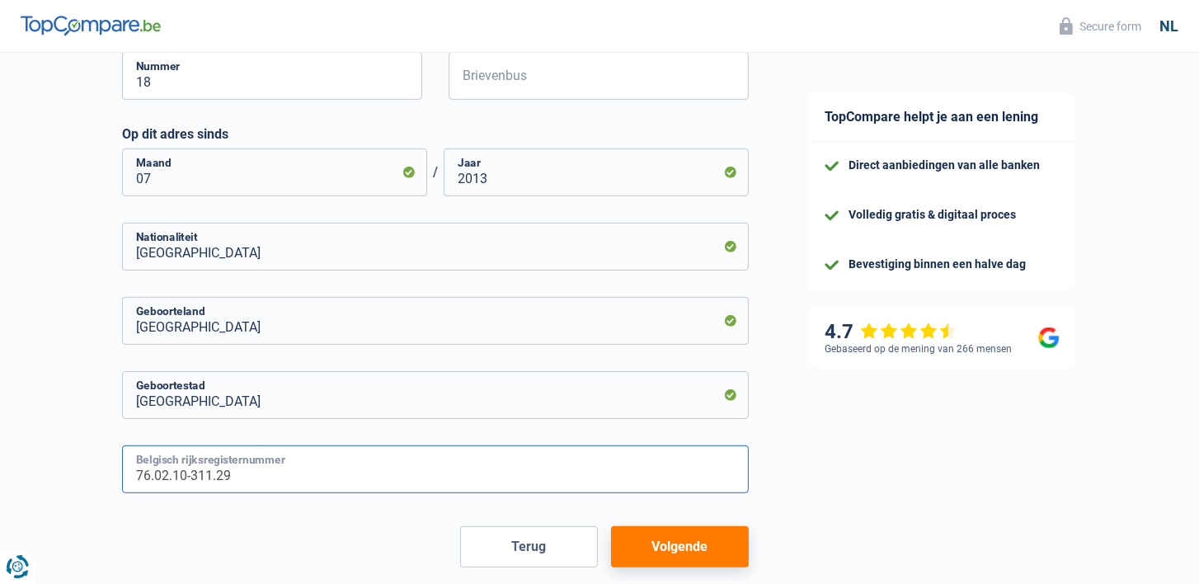
type input "76.02.10-311.29"
click at [672, 533] on button "Volgende" at bounding box center [680, 546] width 138 height 41
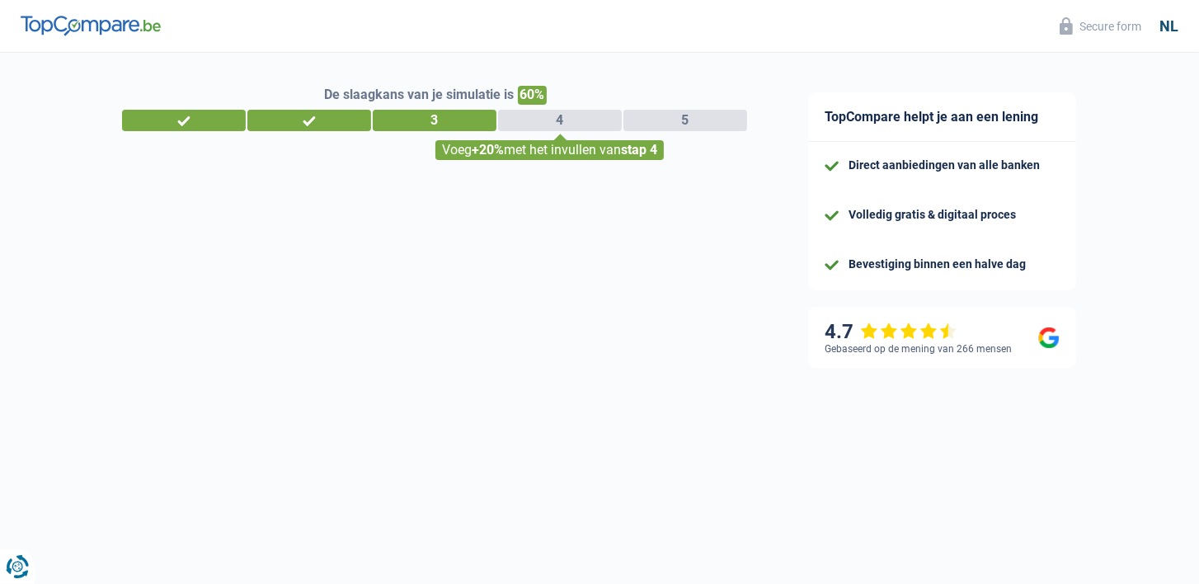
select select "netSalary"
select select "mortgage"
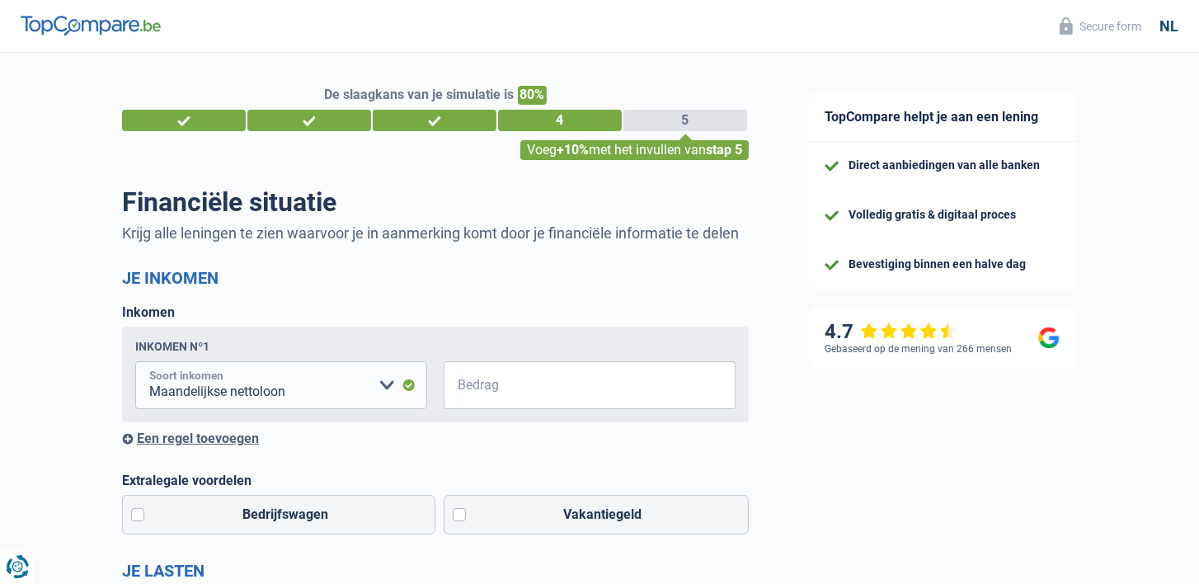
click at [391, 403] on select "Alimentatie geld Bedrijfstoeslag Huurinkomsten Invaliditeitspensioen Kinderbijs…" at bounding box center [281, 385] width 292 height 48
click at [389, 403] on select "Alimentatie geld Bedrijfstoeslag Huurinkomsten Invaliditeitspensioen Kinderbijs…" at bounding box center [281, 385] width 292 height 48
click at [463, 409] on span "€" at bounding box center [454, 385] width 21 height 48
click at [497, 409] on input "Bedrag" at bounding box center [599, 385] width 271 height 48
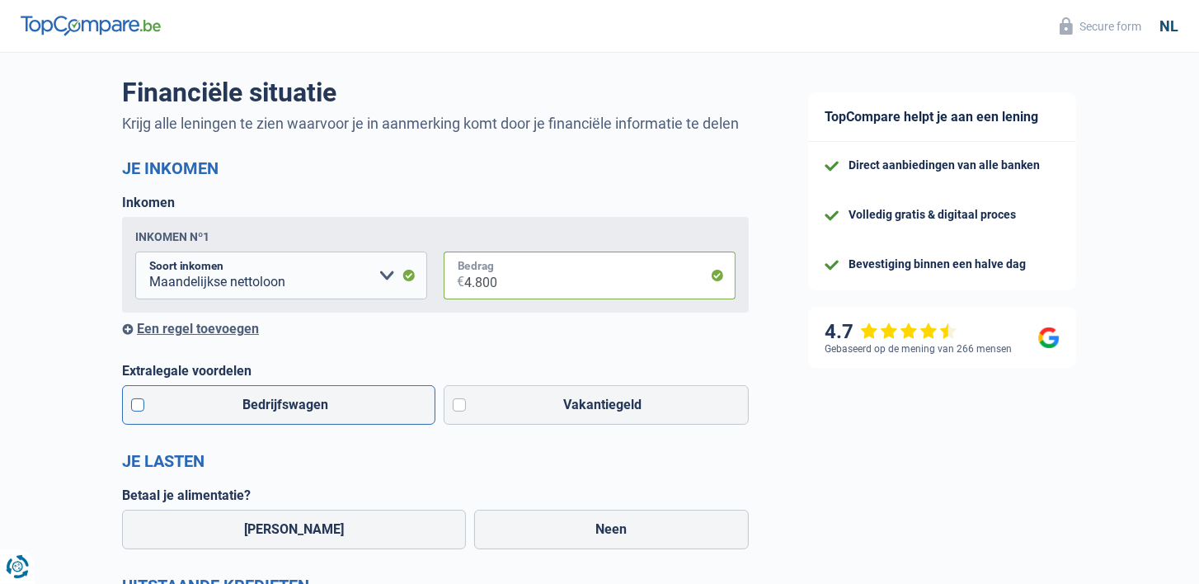
scroll to position [165, 0]
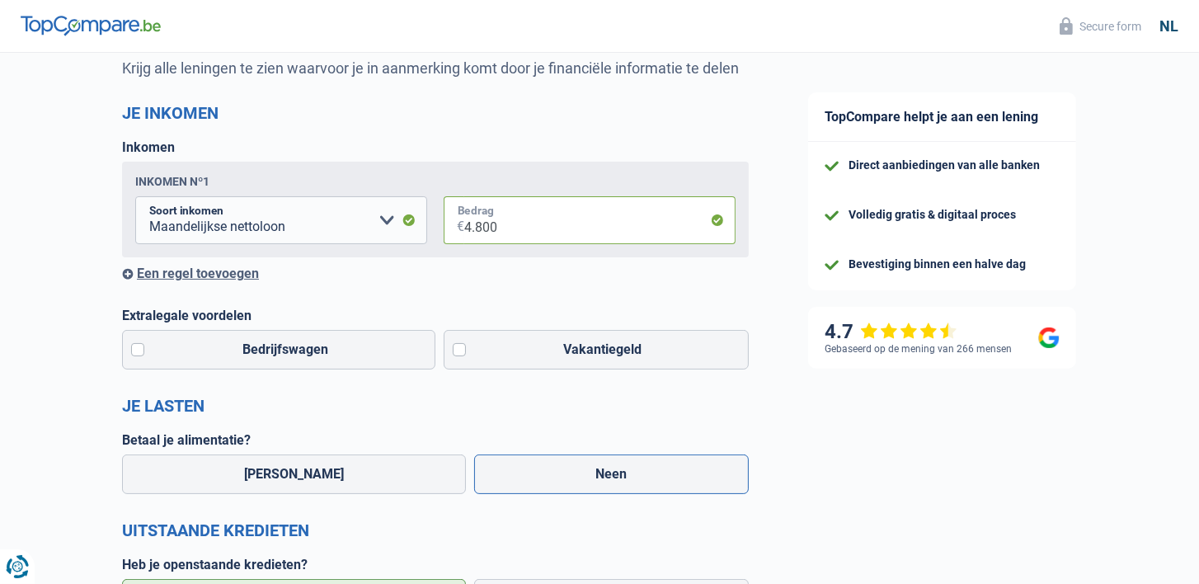
type input "4.800"
click at [515, 479] on label "Neen" at bounding box center [612, 475] width 276 height 40
click at [515, 479] on input "Neen" at bounding box center [612, 475] width 276 height 40
radio input "true"
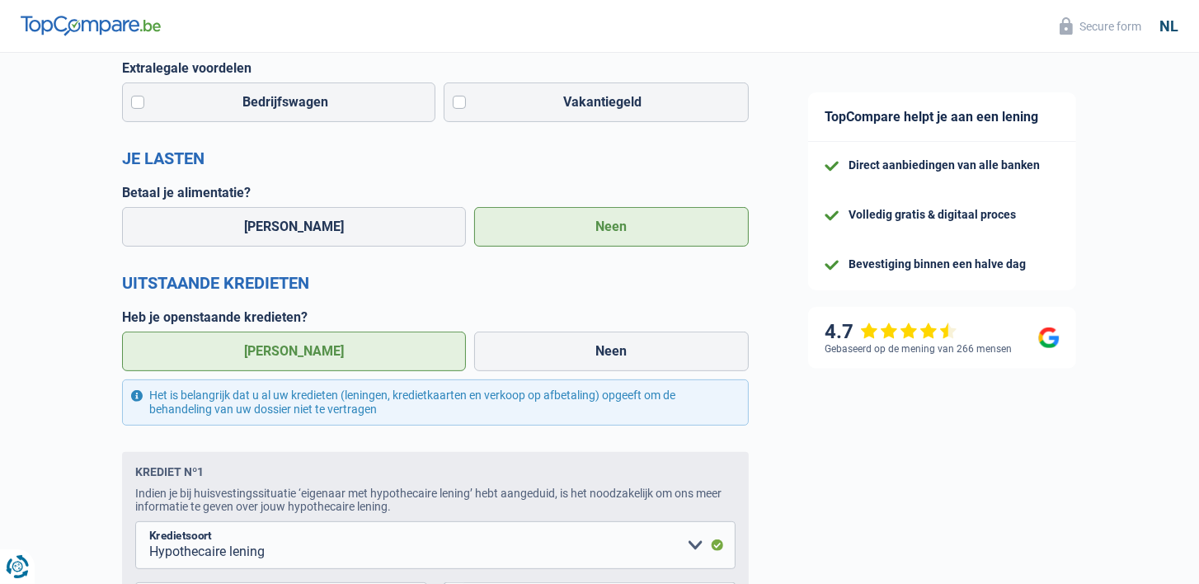
scroll to position [550, 0]
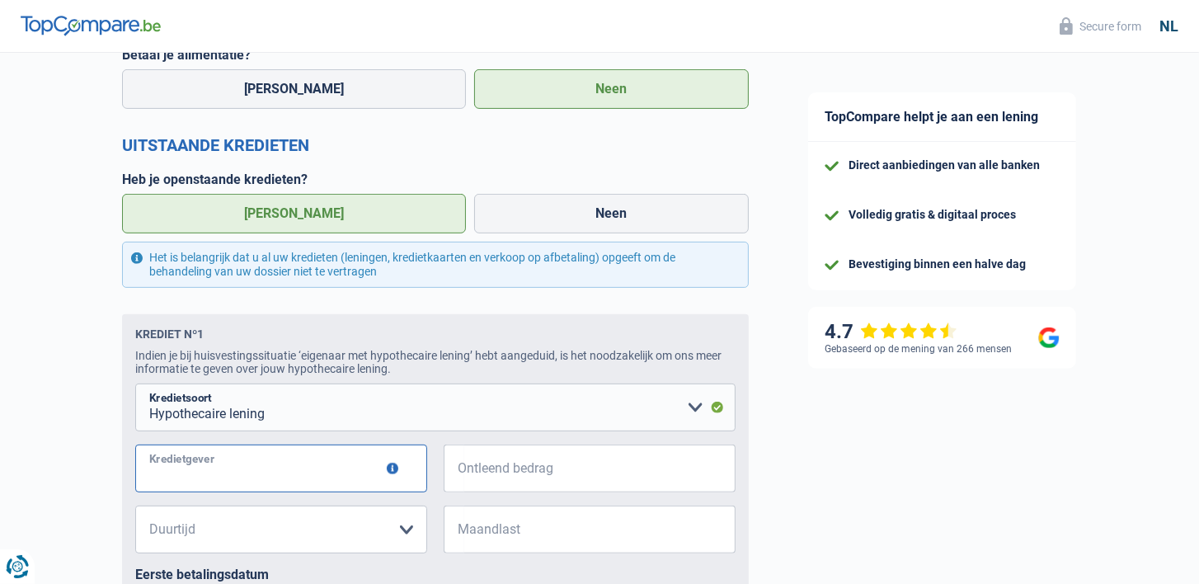
click at [196, 492] on input "Kredietgever" at bounding box center [281, 469] width 292 height 48
type input "monument"
click at [527, 487] on input "Ontleend bedrag" at bounding box center [599, 469] width 271 height 48
type input "280.000"
click at [217, 543] on select "120 maanden 180 maanden 240 maanden 300 maanden 360 maanden 420 maanden Maak ee…" at bounding box center [281, 530] width 292 height 48
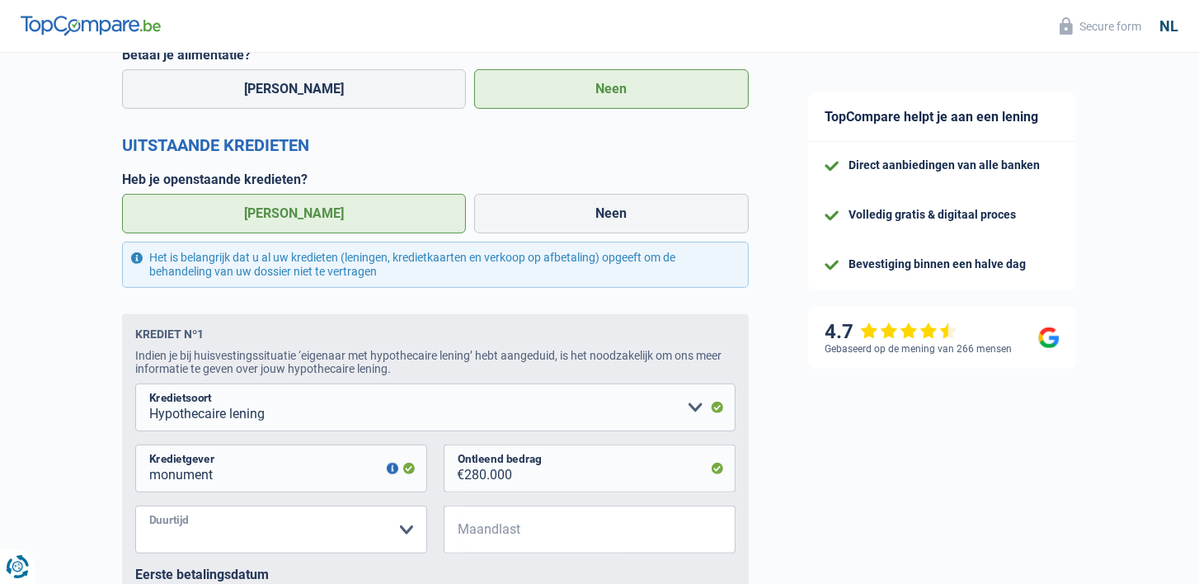
select select "300"
click at [135, 525] on select "120 maanden 180 maanden 240 maanden 300 maanden 360 maanden 420 maanden Maak ee…" at bounding box center [281, 530] width 292 height 48
click at [547, 552] on input "Maandlast" at bounding box center [599, 530] width 271 height 48
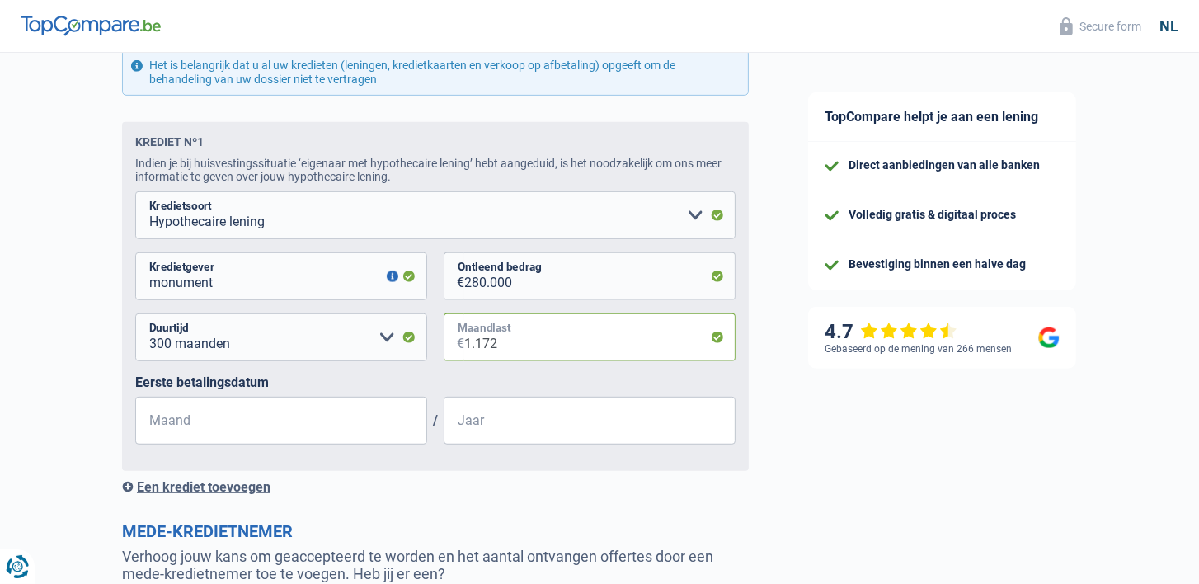
type input "1.172"
click at [184, 440] on input "Maand" at bounding box center [281, 421] width 292 height 48
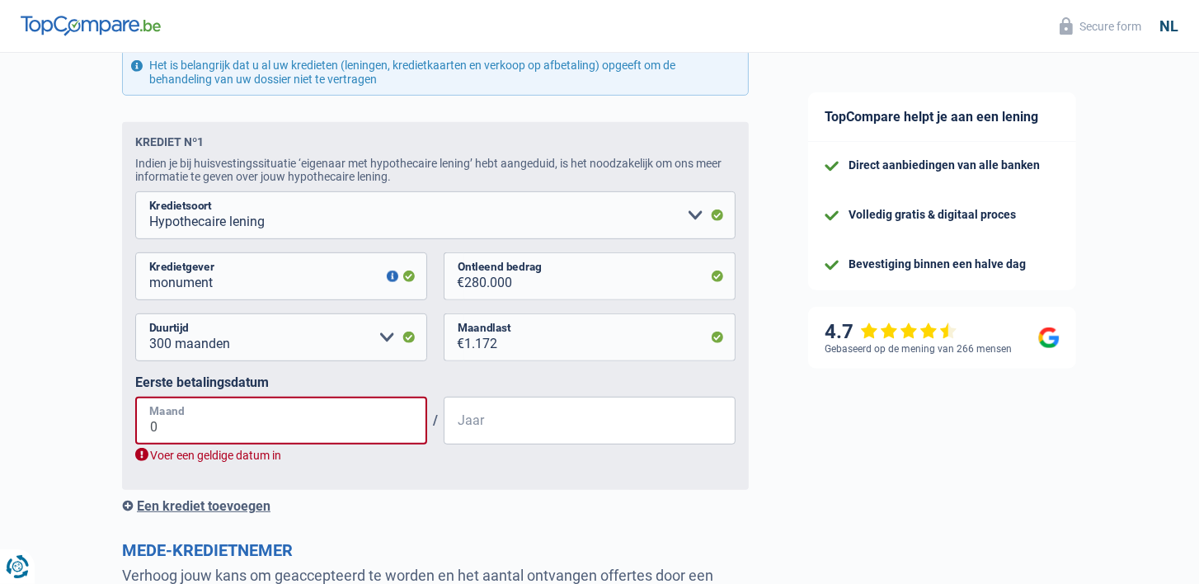
type input "03"
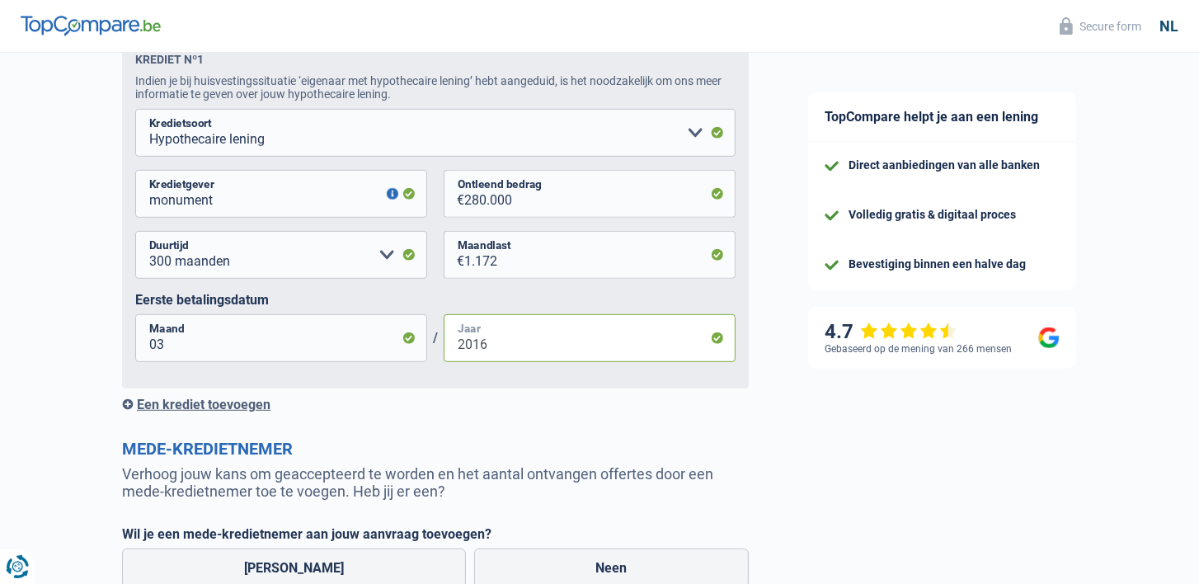
scroll to position [935, 0]
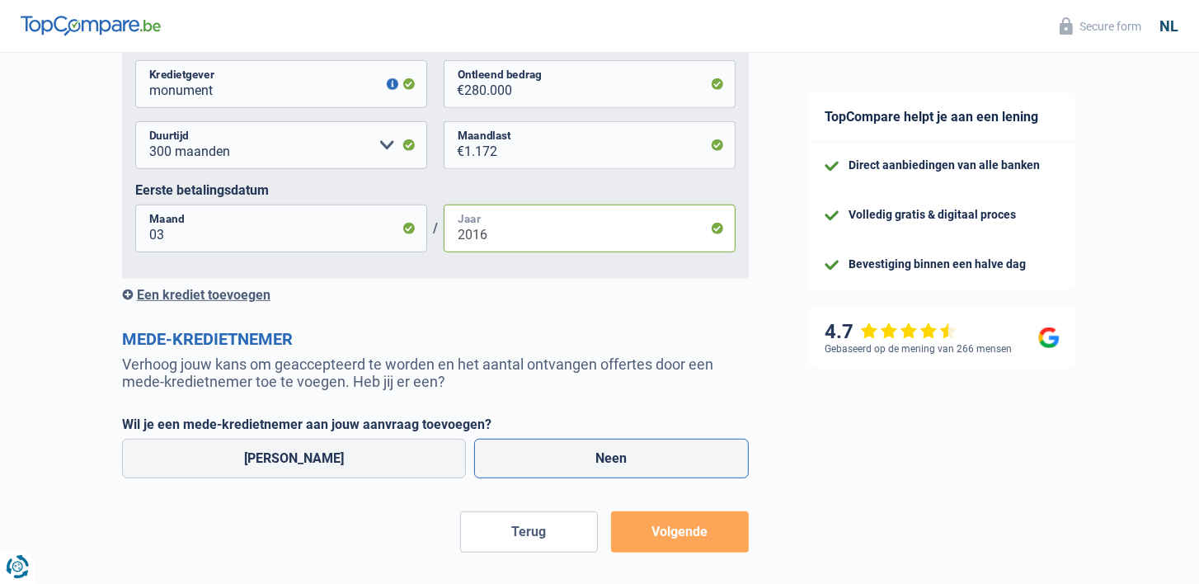
type input "2016"
click at [558, 478] on label "Neen" at bounding box center [612, 459] width 276 height 40
click at [558, 478] on input "Neen" at bounding box center [612, 459] width 276 height 40
radio input "true"
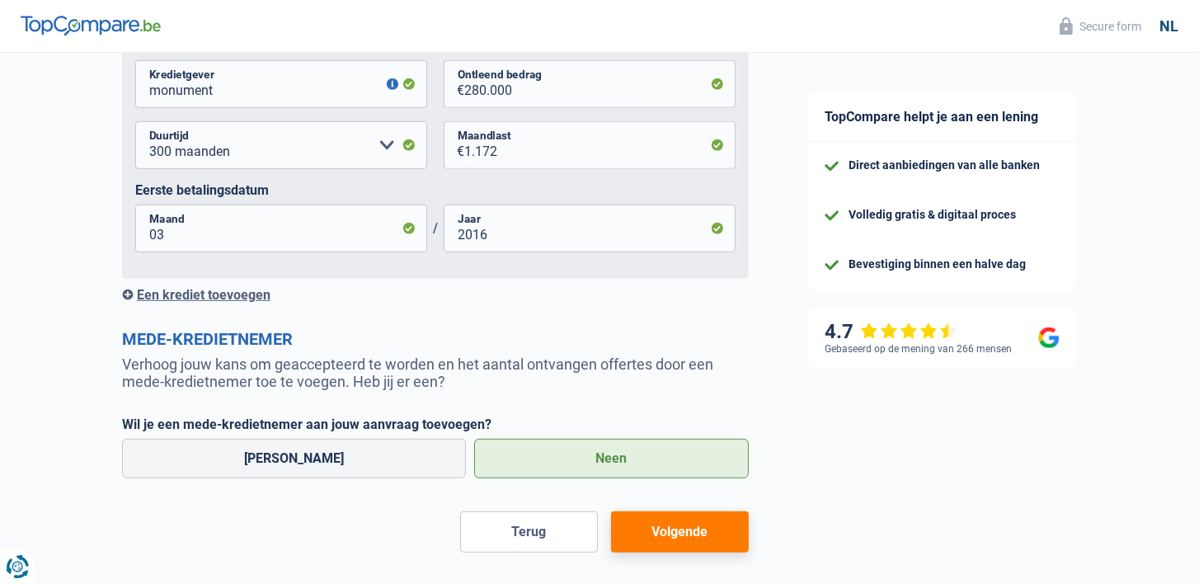
click at [128, 303] on div "Een krediet toevoegen" at bounding box center [435, 295] width 627 height 16
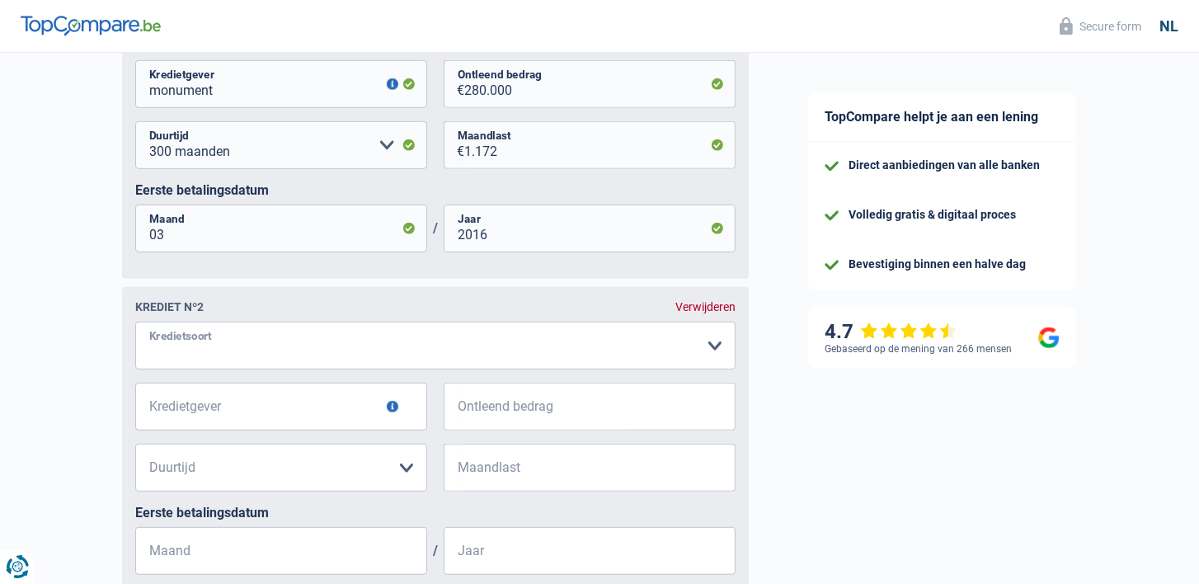
click at [205, 370] on select "Kaart of kredietlijn Hypothecaire lening Verkoop op afbetaling Lening op afbeta…" at bounding box center [435, 346] width 601 height 48
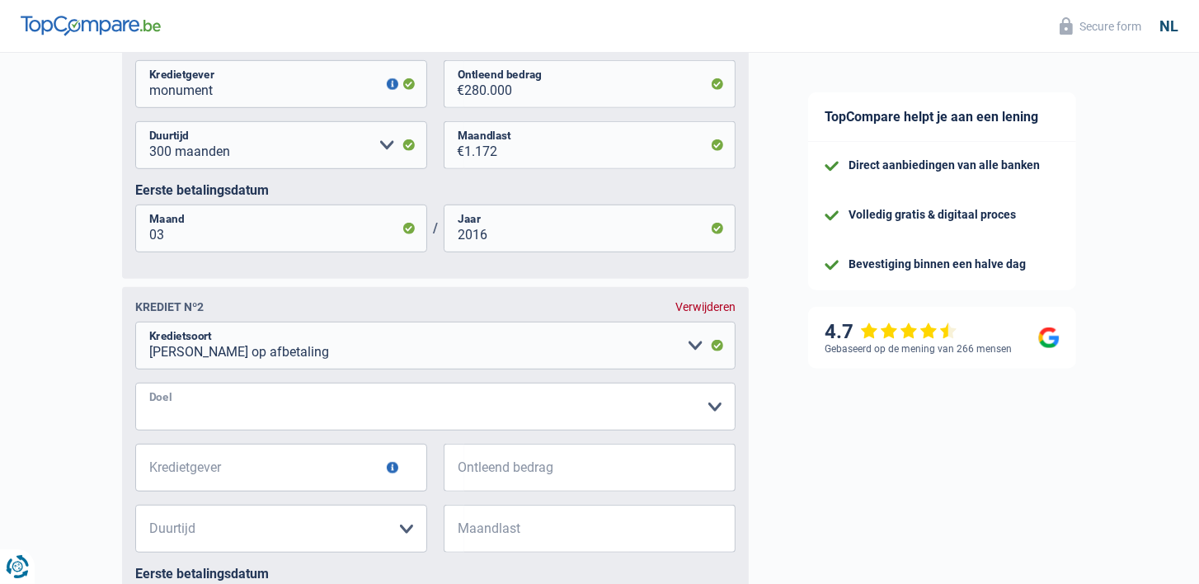
click at [207, 431] on select "Comfort woning: meubels, textiel, toestellen, privé materiaal, hifi, multimedia…" at bounding box center [435, 407] width 601 height 48
click at [148, 422] on select "Comfort woning: meubels, textiel, toestellen, privé materiaal, hifi, multimedia…" at bounding box center [435, 407] width 601 height 48
click at [431, 363] on select "Kaart of kredietlijn Hypothecaire lening Verkoop op afbetaling Lening op afbeta…" at bounding box center [435, 346] width 601 height 48
select select "carLoan"
click at [135, 342] on select "Kaart of kredietlijn Hypothecaire lening Verkoop op afbetaling Lening op afbeta…" at bounding box center [435, 346] width 601 height 48
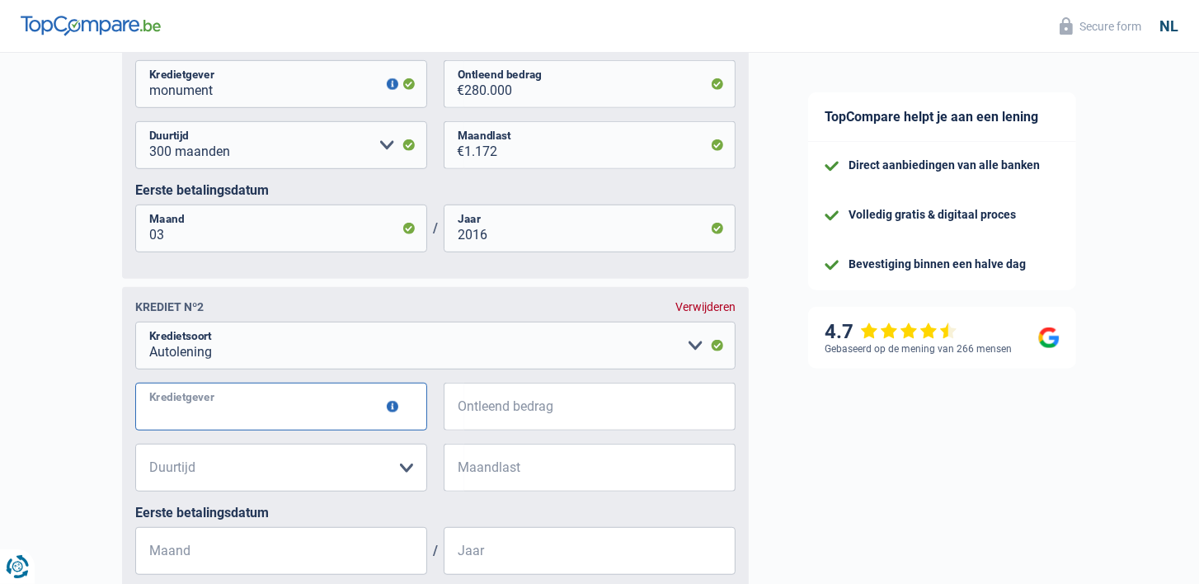
click at [263, 431] on input "Kredietgever" at bounding box center [281, 407] width 292 height 48
type input "kbc"
click at [525, 426] on input "Ontleend bedrag" at bounding box center [599, 407] width 271 height 48
type input "37.319"
click at [285, 477] on select "12 maanden 18 maanden 24 maanden 30 maanden 36 maanden 42 maanden 48 maanden 60…" at bounding box center [281, 468] width 292 height 48
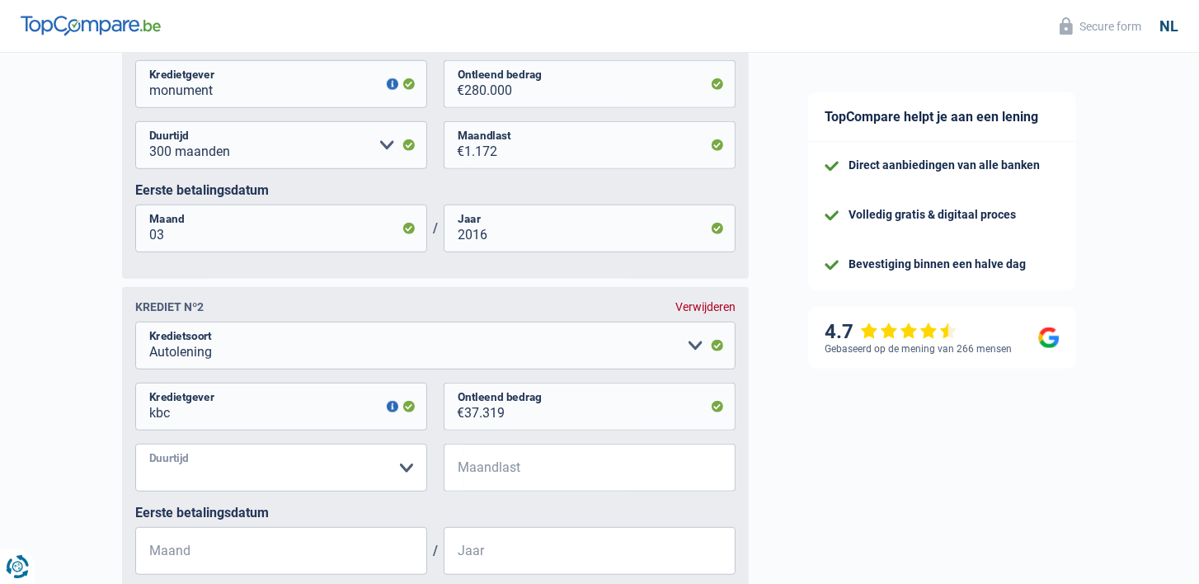
select select "72"
click at [135, 464] on select "12 maanden 18 maanden 24 maanden 30 maanden 36 maanden 42 maanden 48 maanden 60…" at bounding box center [281, 468] width 292 height 48
click at [513, 485] on input "Maandlast" at bounding box center [599, 468] width 271 height 48
click at [492, 492] on input "5.994" at bounding box center [599, 468] width 271 height 48
type input "5"
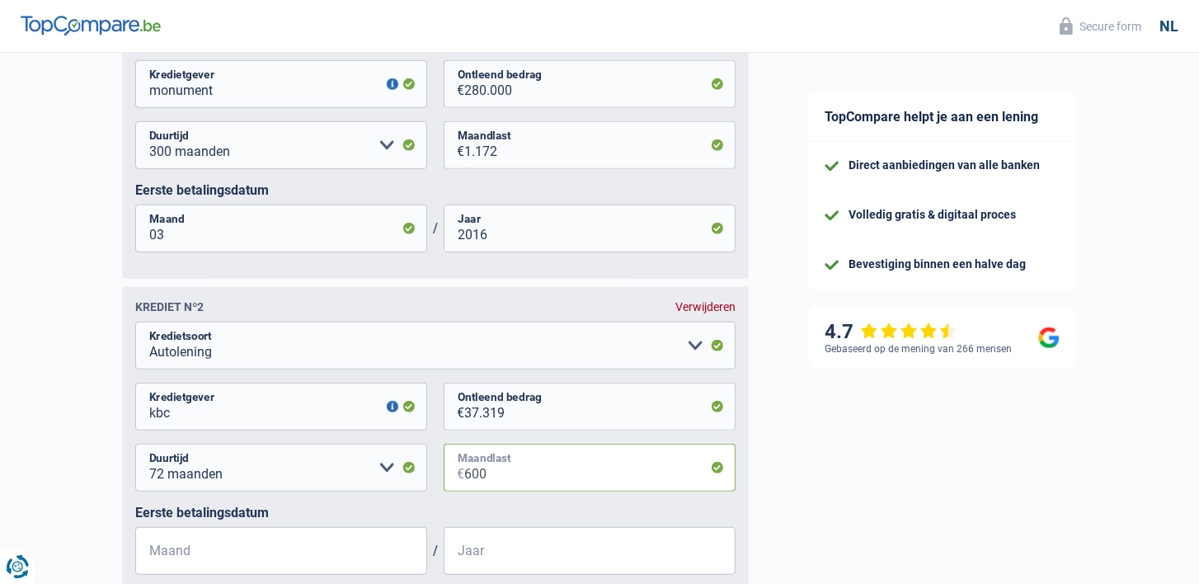
scroll to position [990, 0]
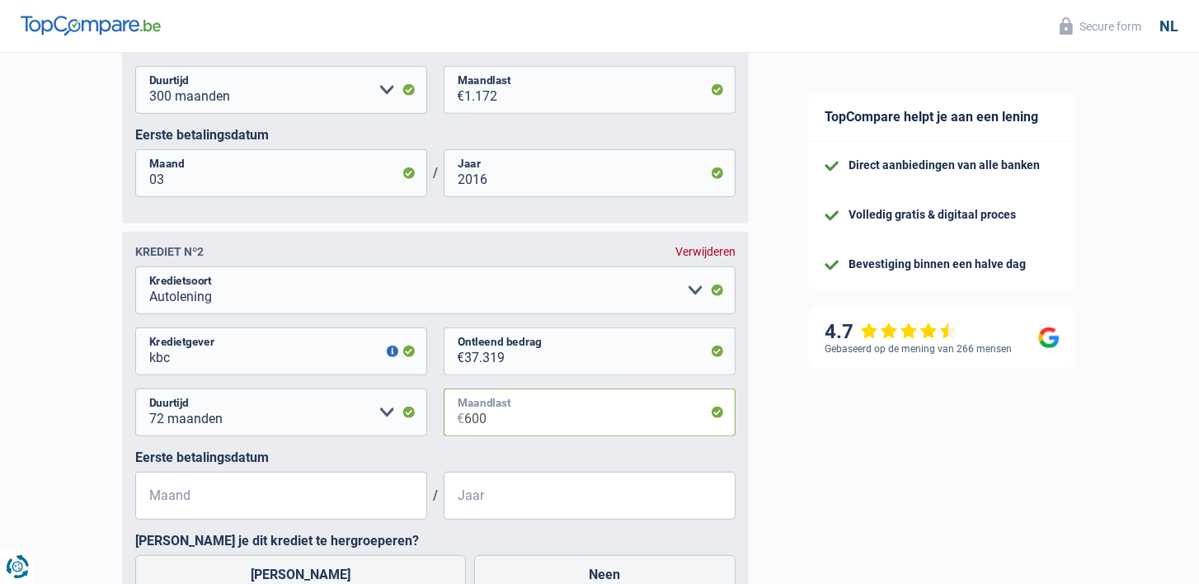
type input "600"
click at [213, 519] on input "Maand" at bounding box center [281, 496] width 292 height 48
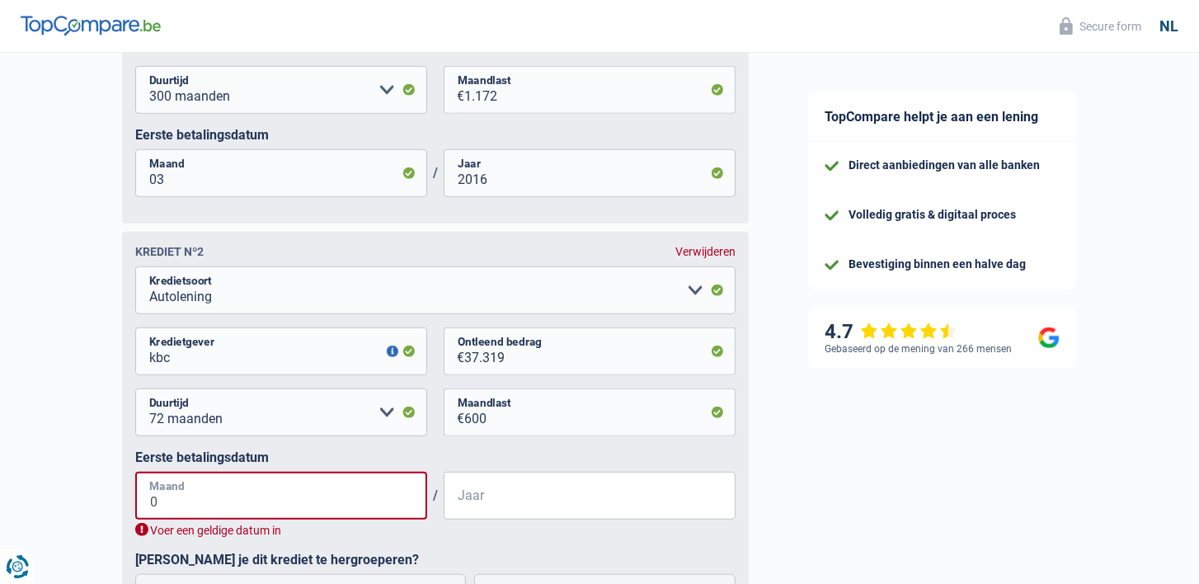
type input "02"
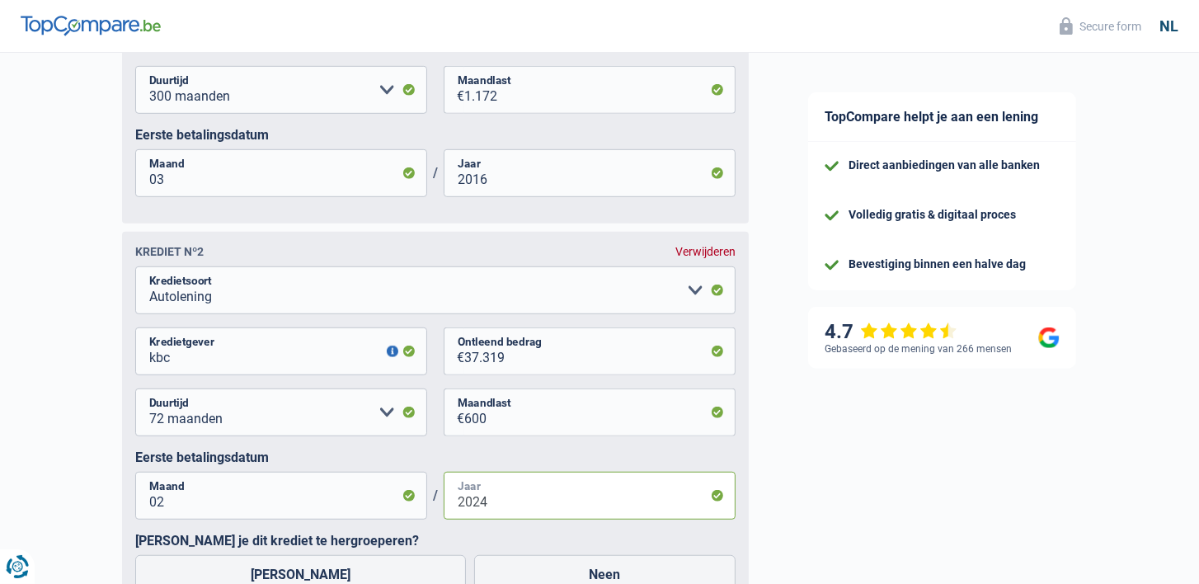
scroll to position [1072, 0]
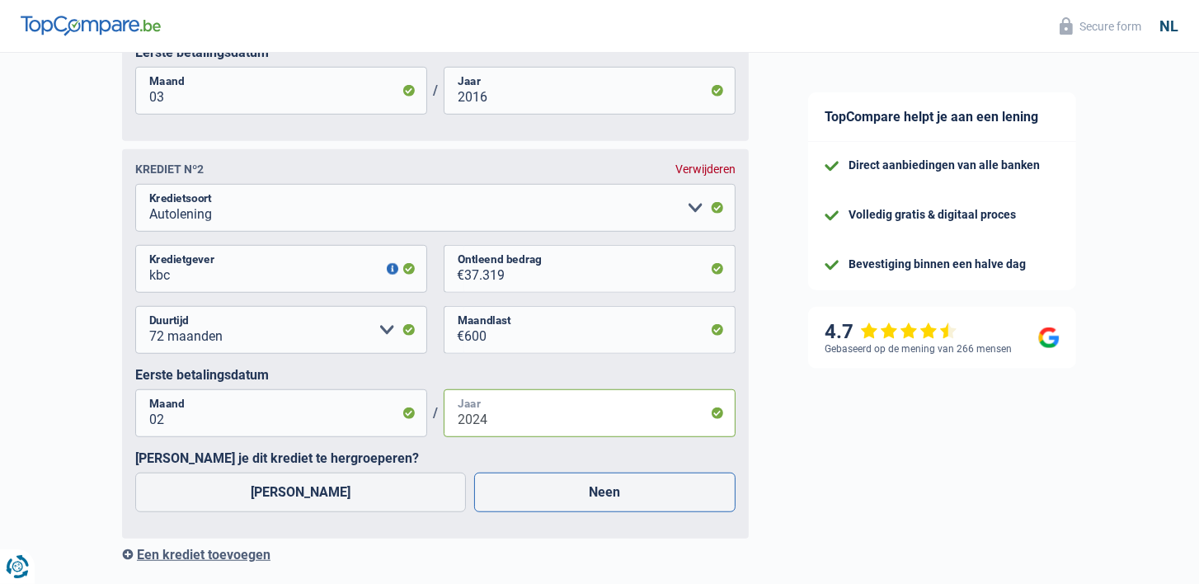
type input "2024"
click at [546, 512] on label "Neen" at bounding box center [605, 493] width 262 height 40
click at [546, 512] on input "Neen" at bounding box center [605, 493] width 262 height 40
radio input "true"
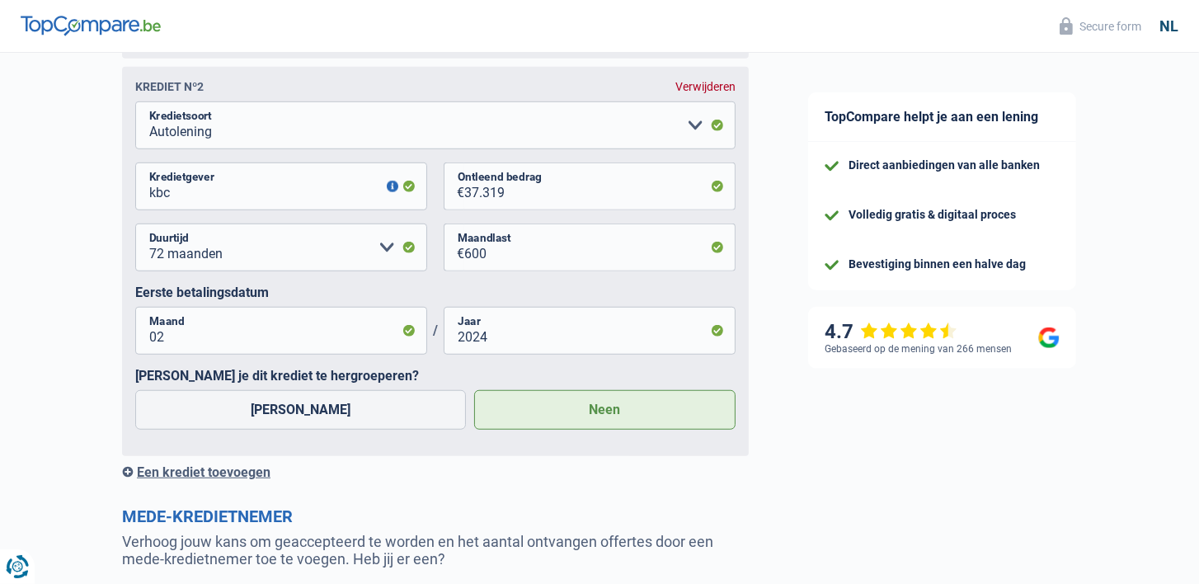
scroll to position [1320, 0]
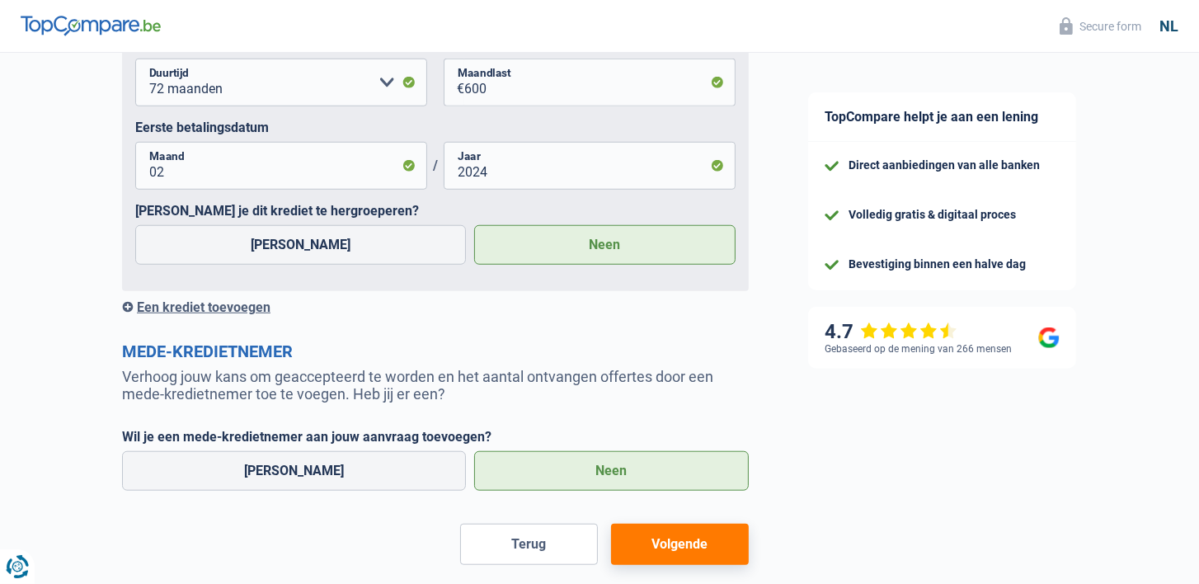
click at [206, 315] on div "Een krediet toevoegen" at bounding box center [435, 307] width 627 height 16
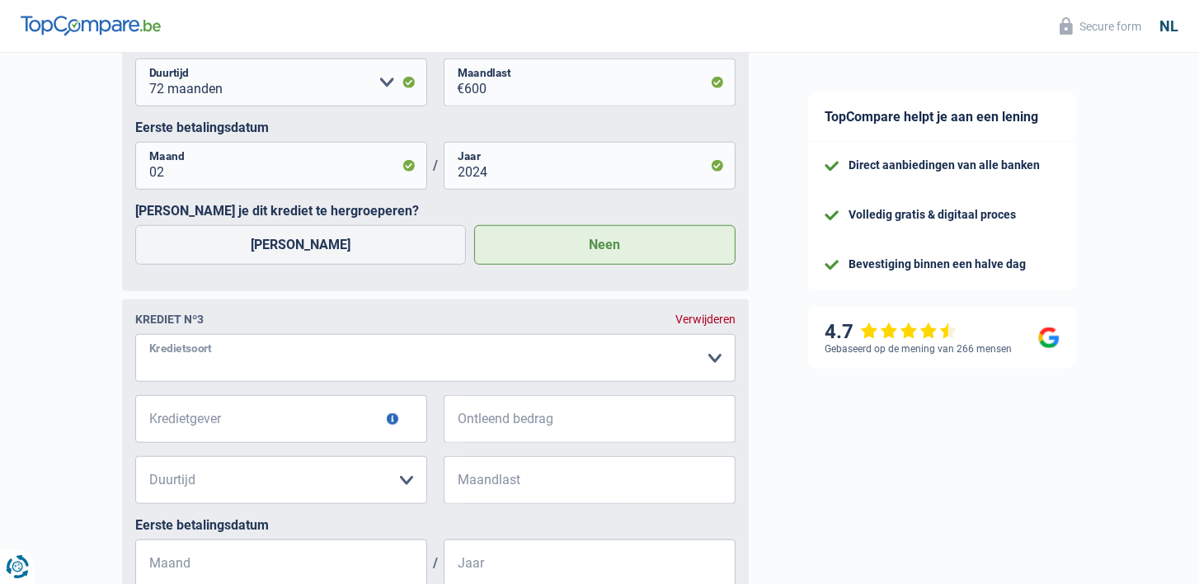
click at [228, 380] on select "Kaart of kredietlijn Hypothecaire lening Verkoop op afbetaling Lening op afbeta…" at bounding box center [435, 358] width 601 height 48
select select "personalLoan"
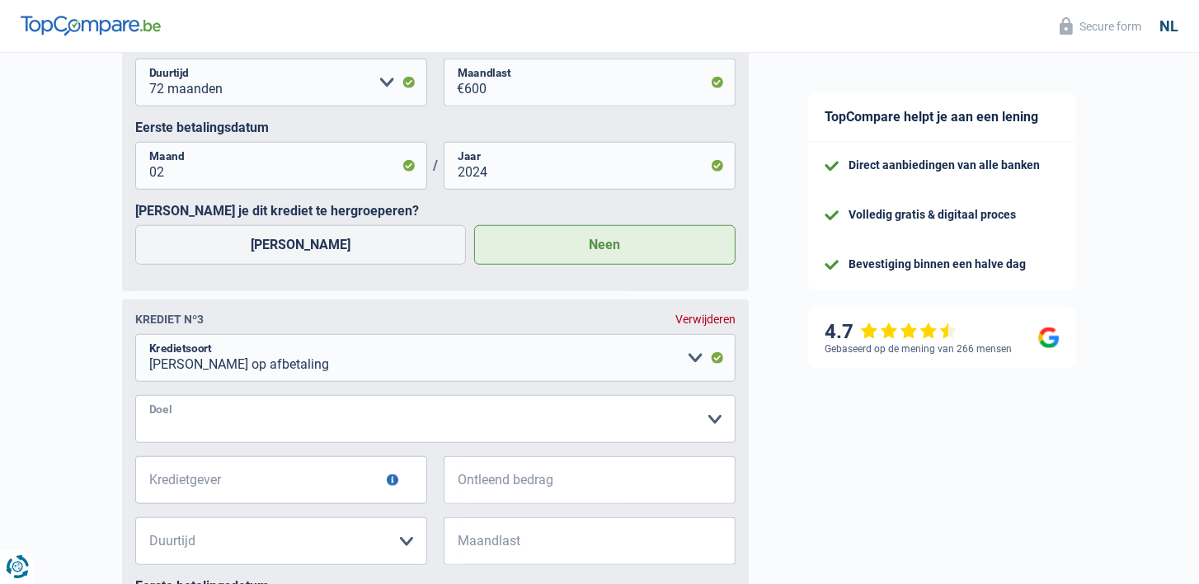
click at [231, 435] on select "Comfort woning: meubels, textiel, toestellen, privé materiaal, hifi, multimedia…" at bounding box center [435, 419] width 601 height 48
click at [691, 432] on select "Comfort woning: meubels, textiel, toestellen, privé materiaal, hifi, multimedia…" at bounding box center [435, 419] width 601 height 48
select select "homeFurnishingOrRelocation"
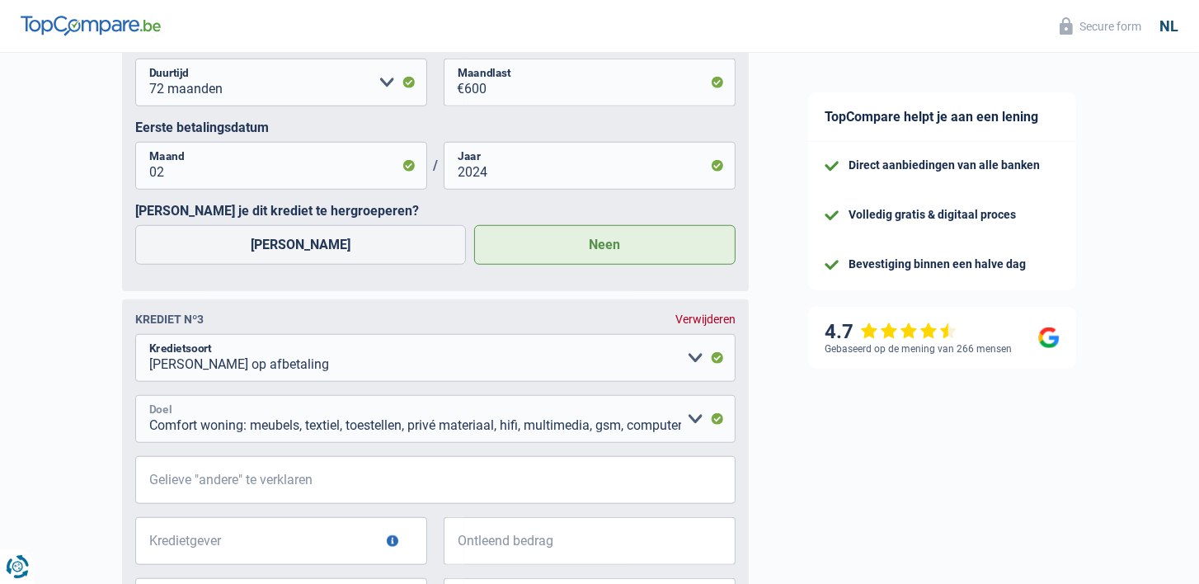
click at [135, 417] on select "Comfort woning: meubels, textiel, toestellen, privé materiaal, hifi, multimedia…" at bounding box center [435, 419] width 601 height 48
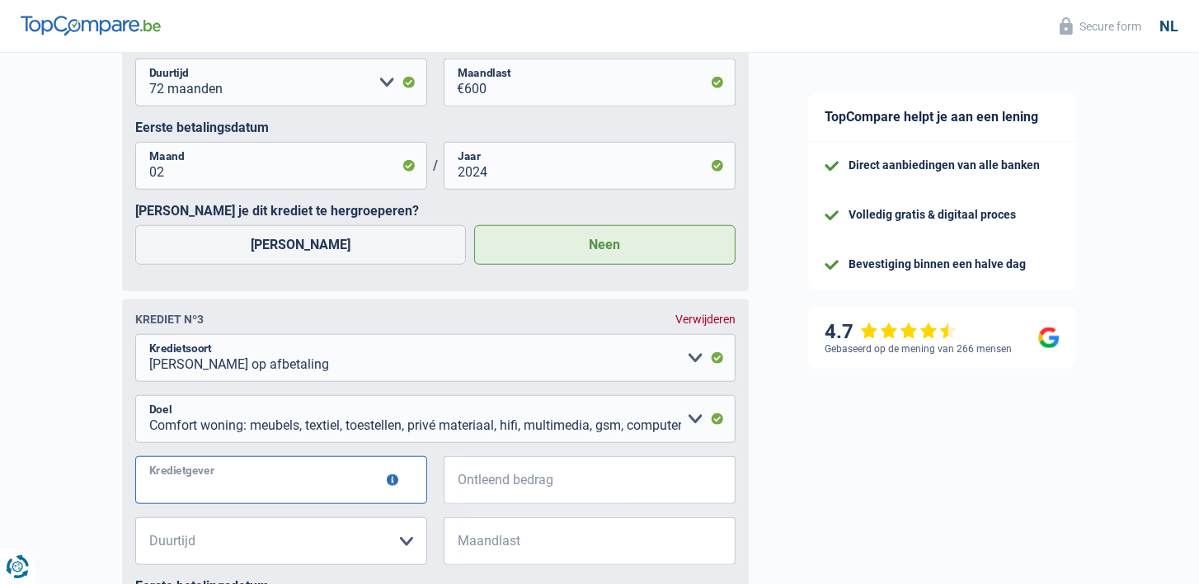
click at [255, 494] on input "Kredietgever" at bounding box center [281, 480] width 292 height 48
type input "kbc"
click at [564, 500] on input "Ontleend bedrag" at bounding box center [599, 480] width 271 height 48
type input "12.000"
click at [407, 561] on select "12 maanden 18 maanden 24 maanden 30 maanden 36 maanden 42 maanden 48 maanden 60…" at bounding box center [281, 541] width 292 height 48
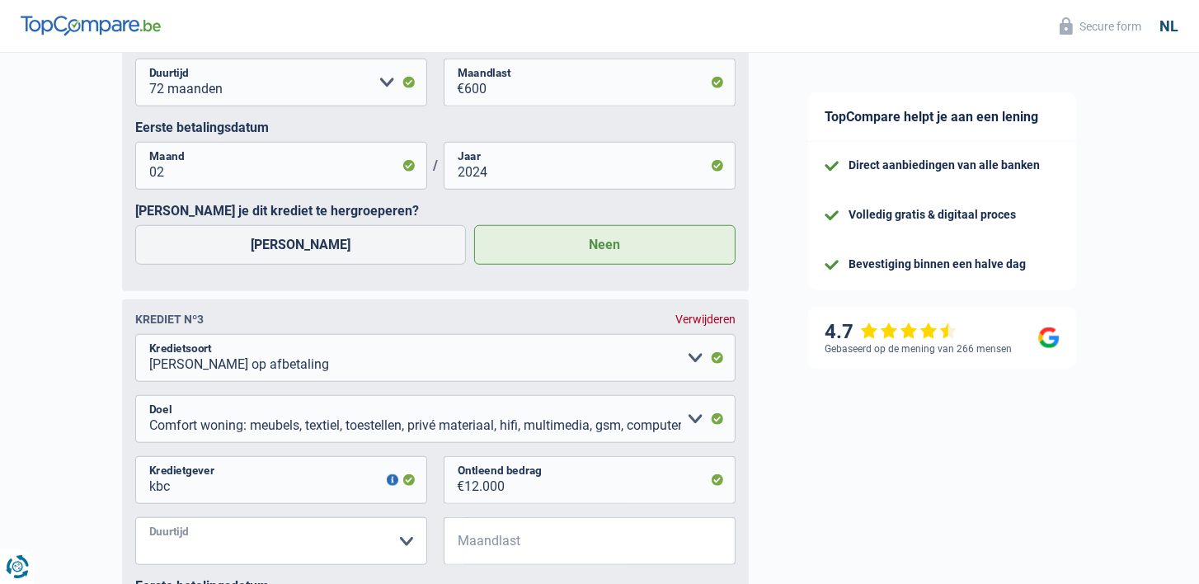
scroll to position [1322, 0]
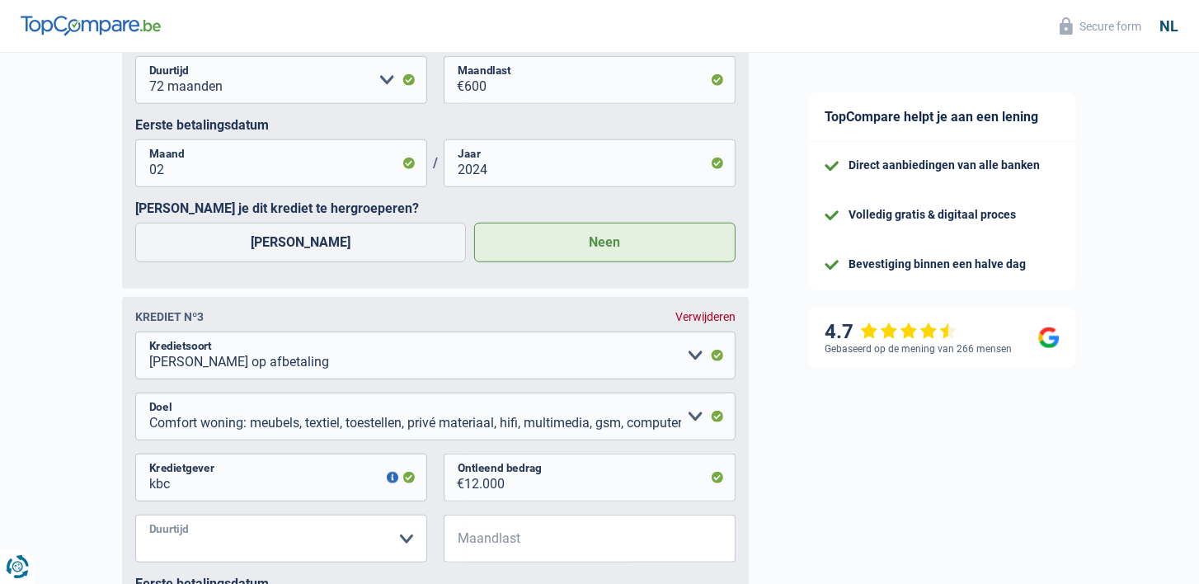
select select "48"
click at [135, 535] on select "12 maanden 18 maanden 24 maanden 30 maanden 36 maanden 42 maanden 48 maanden 60…" at bounding box center [281, 539] width 292 height 48
click at [487, 553] on input "Maandlast" at bounding box center [599, 539] width 271 height 48
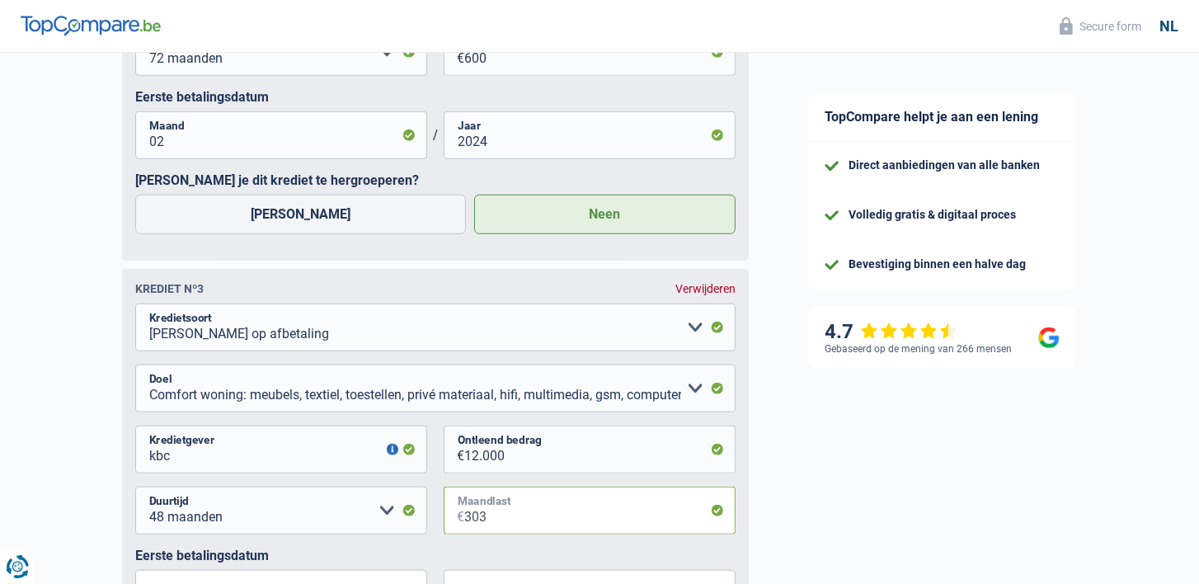
scroll to position [1598, 0]
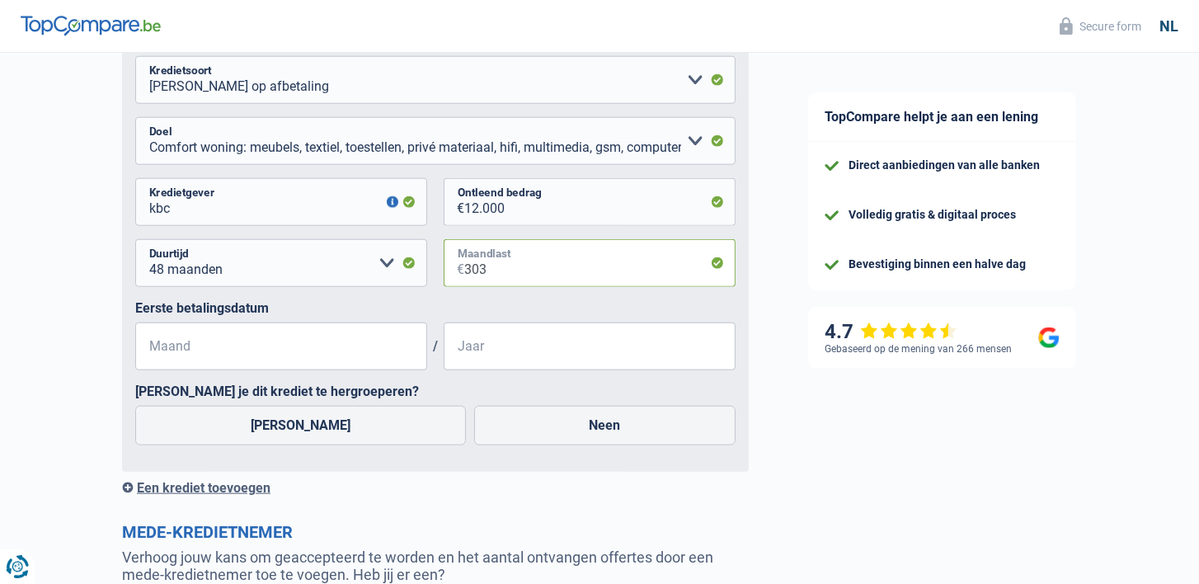
type input "303"
click at [208, 363] on input "Maand" at bounding box center [281, 347] width 292 height 48
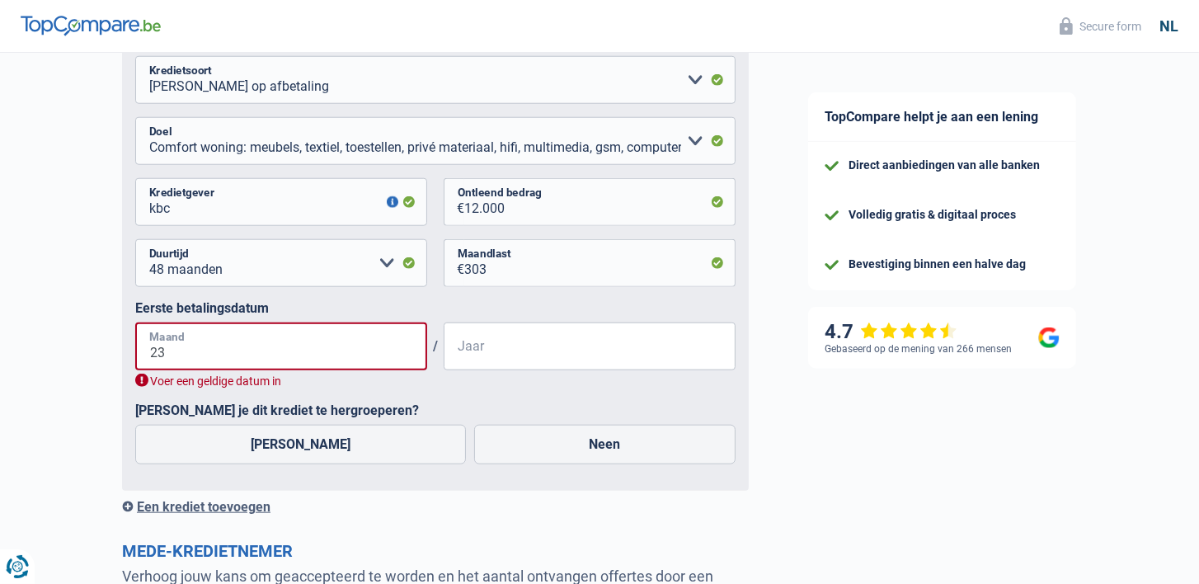
type input "2"
type input "01"
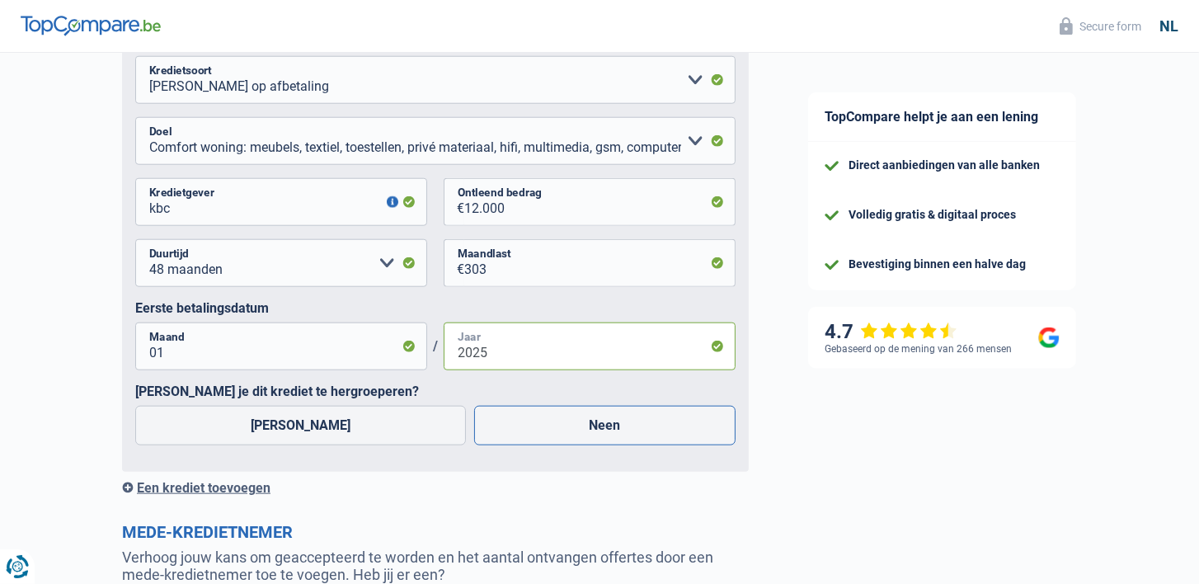
type input "2025"
click at [491, 435] on label "Neen" at bounding box center [605, 426] width 262 height 40
click at [491, 435] on input "Neen" at bounding box center [605, 426] width 262 height 40
radio input "true"
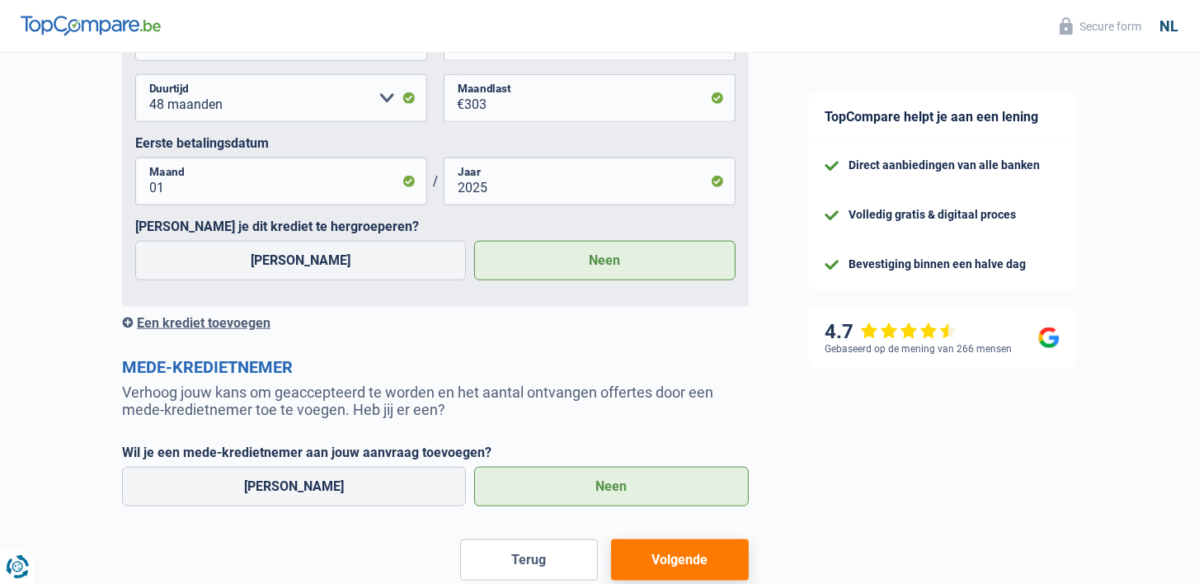
scroll to position [1877, 0]
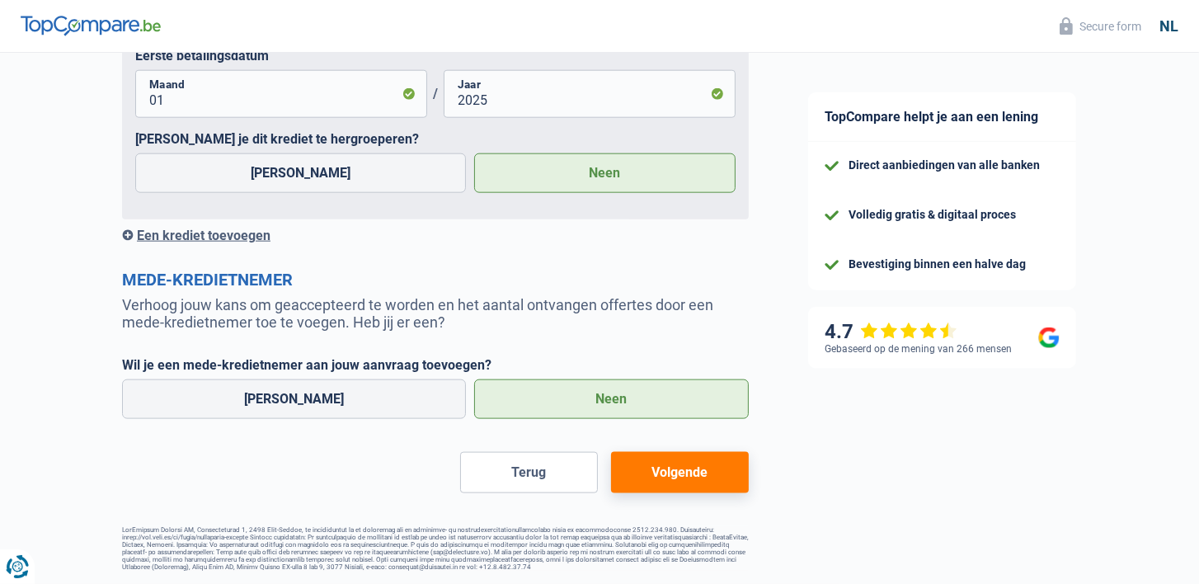
click at [655, 454] on button "Volgende" at bounding box center [680, 472] width 138 height 41
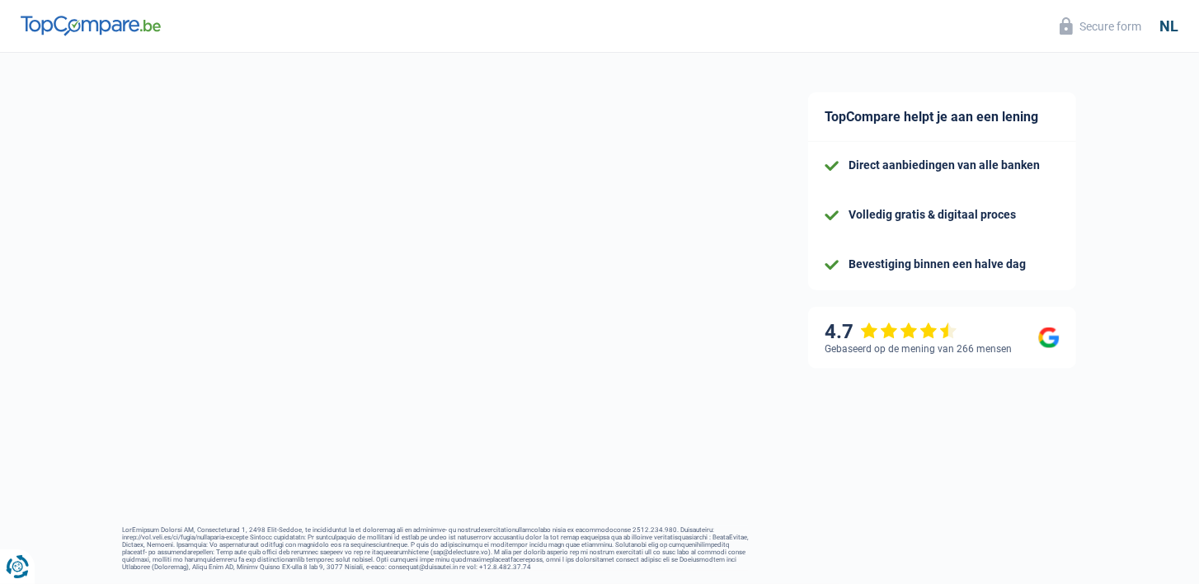
select select "car"
select select "120"
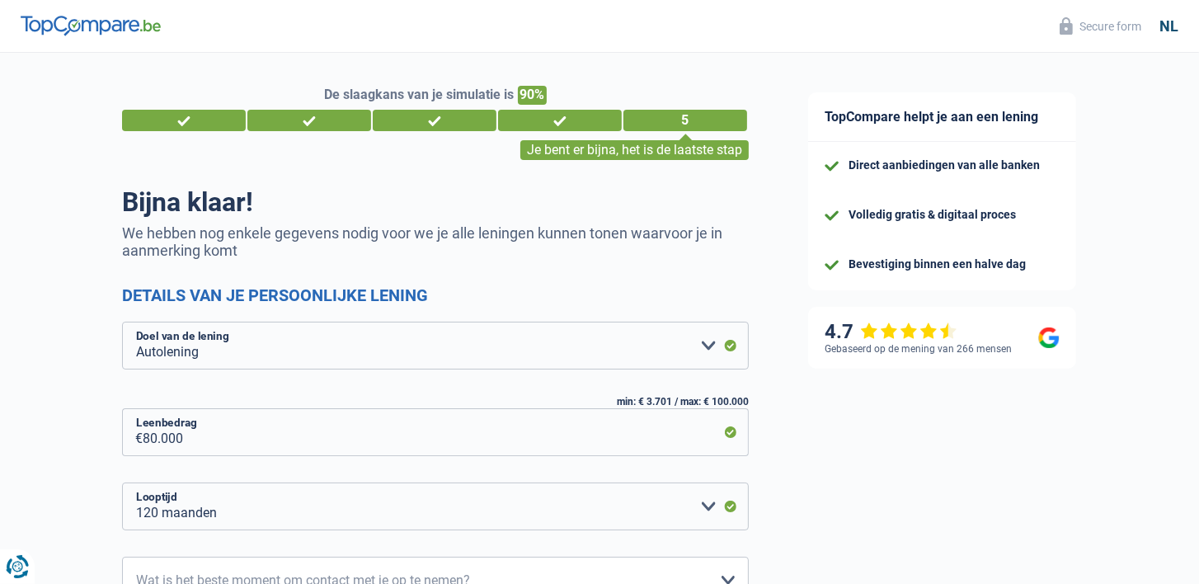
scroll to position [192, 0]
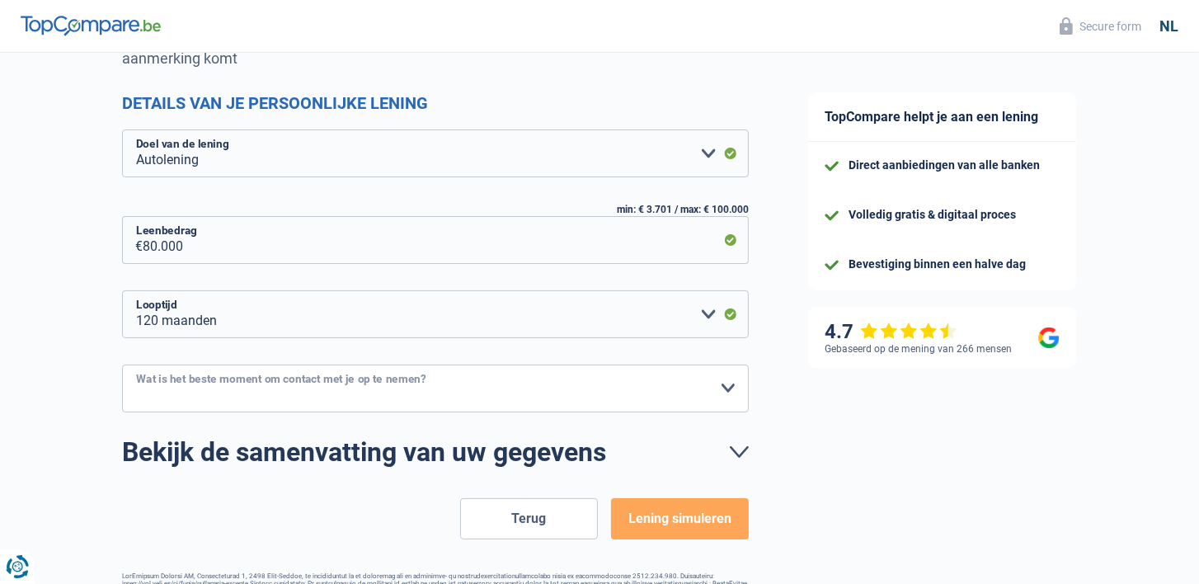
click at [346, 390] on select "10h-12h 12h-14h 14h-16h 16h-18h Maak een keuze a.u.b" at bounding box center [435, 389] width 627 height 48
select select "10-12"
click at [122, 365] on select "10h-12h 12h-14h 14h-16h 16h-18h Maak een keuze a.u.b" at bounding box center [435, 389] width 627 height 48
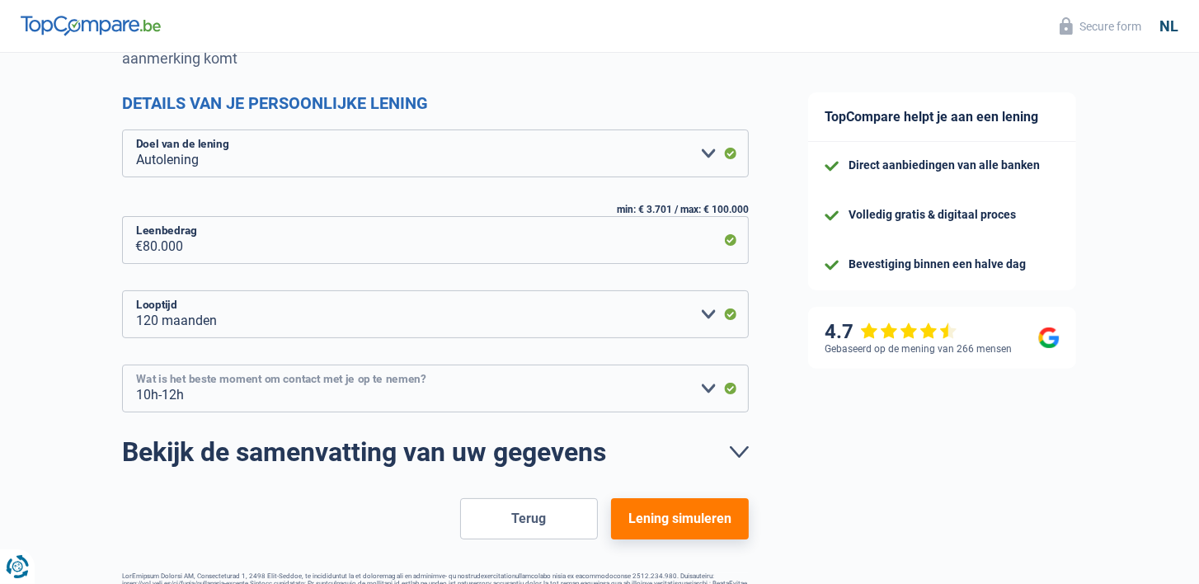
scroll to position [243, 0]
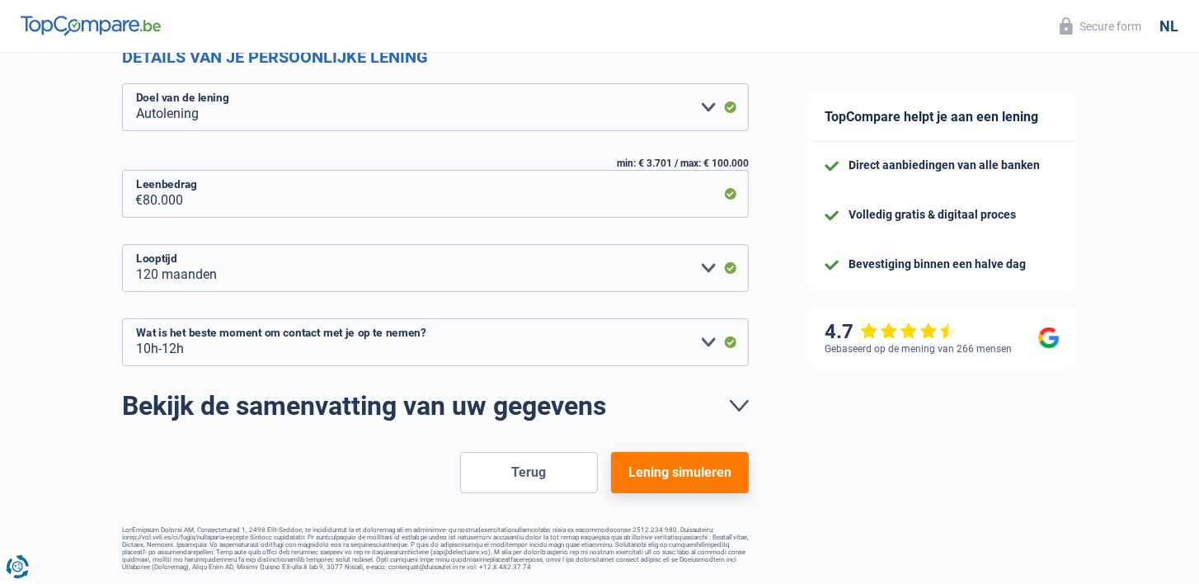
click at [648, 464] on button "Lening simuleren" at bounding box center [680, 472] width 138 height 41
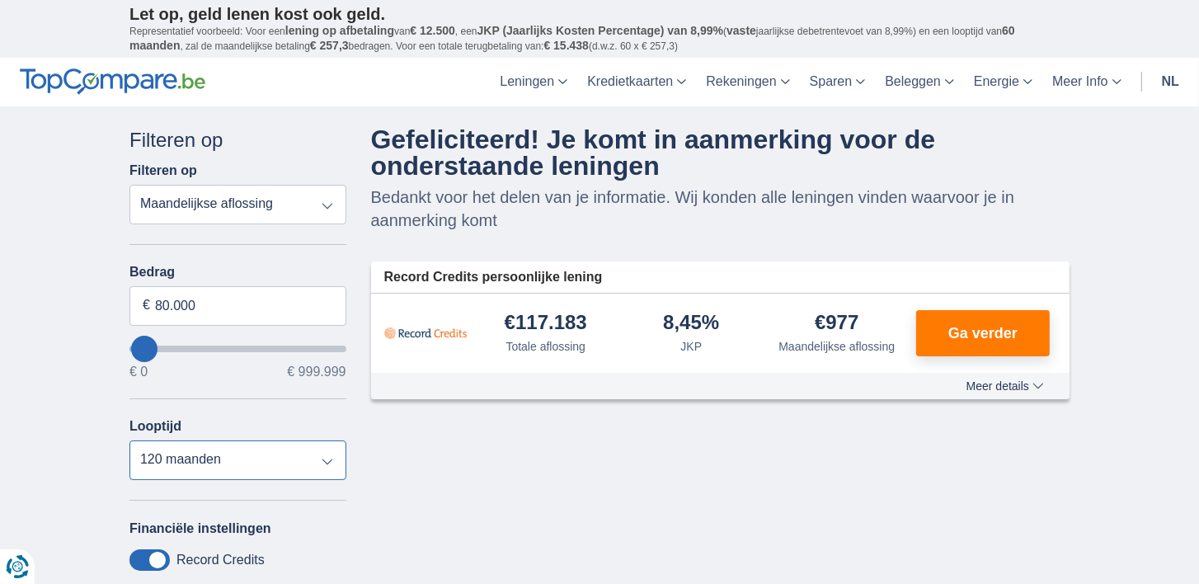
click at [327, 459] on select "12 maanden 18 maanden 24 maanden 30 maanden 36 maanden 42 maanden 48 maanden 60…" at bounding box center [238, 460] width 217 height 40
select select "84"
click at [130, 440] on select "12 maanden 18 maanden 24 maanden 30 maanden 36 maanden 42 maanden 48 maanden 60…" at bounding box center [238, 460] width 217 height 40
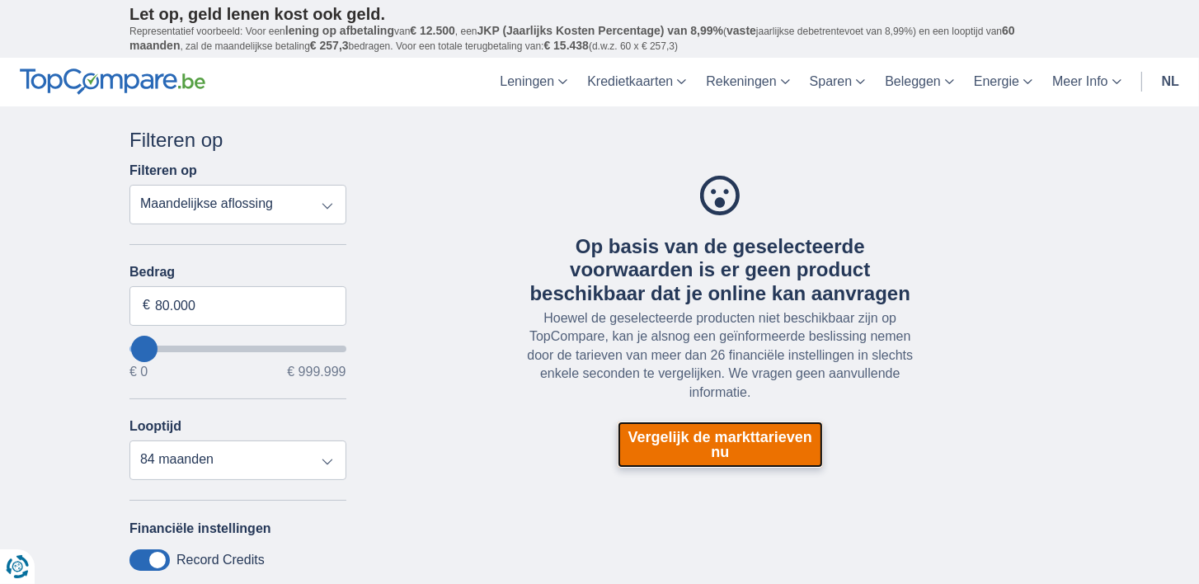
click at [701, 443] on link "Vergelijk de markttarieven nu" at bounding box center [720, 445] width 205 height 46
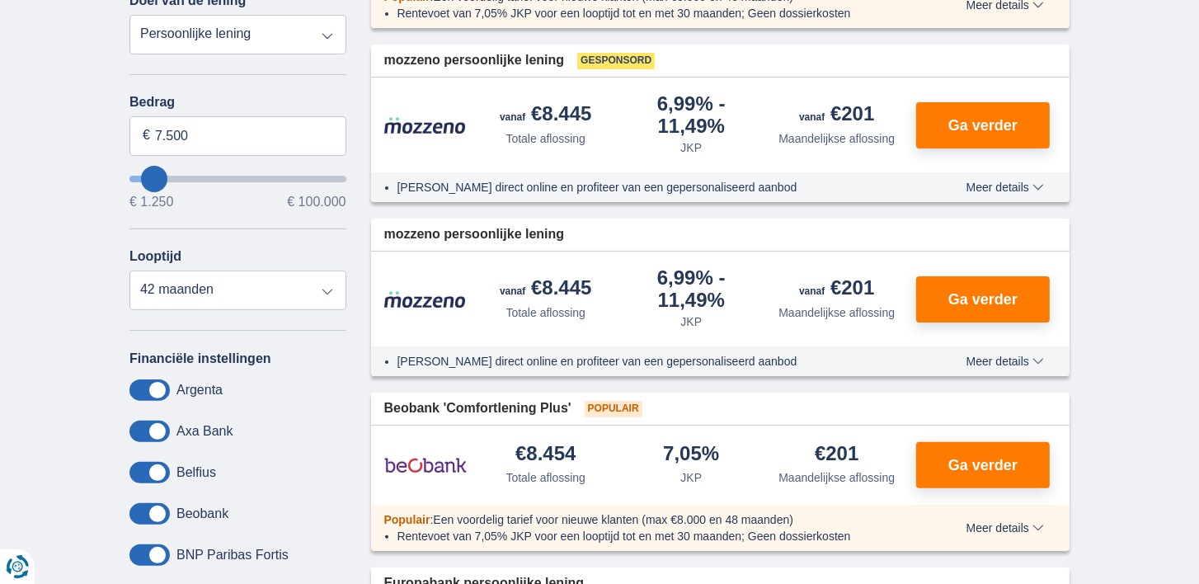
scroll to position [219, 0]
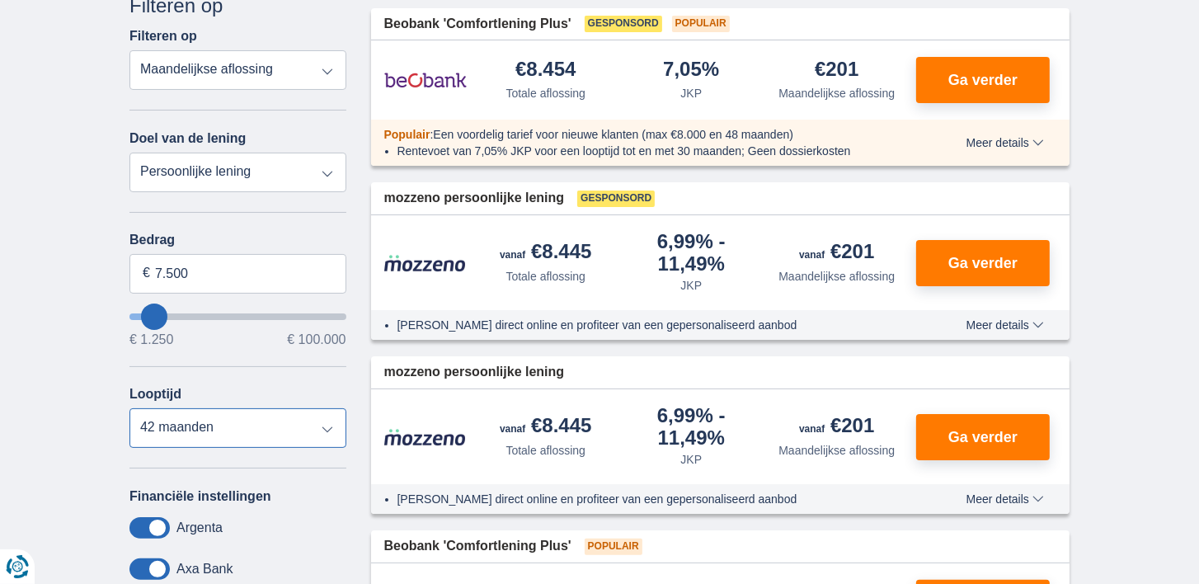
click at [327, 424] on select "12 maanden 18 maanden 24 maanden 30 maanden 36 maanden 42 maanden" at bounding box center [238, 428] width 217 height 40
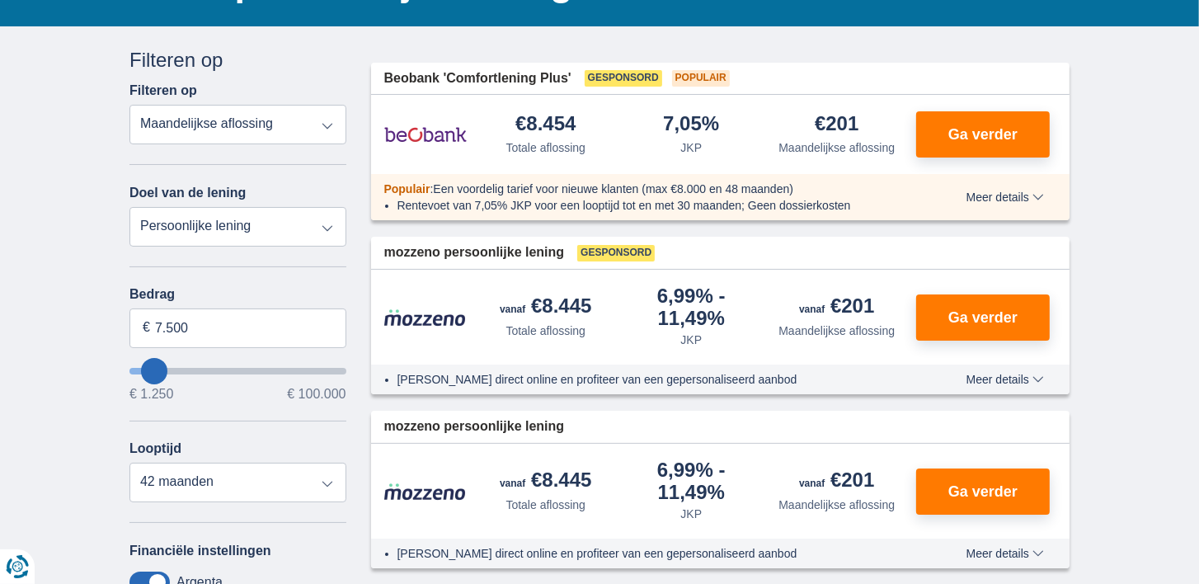
click at [326, 229] on select "Persoonlijke lening Auto Moto / fiets Mobilhome / caravan Renovatie Energie Sch…" at bounding box center [238, 227] width 217 height 40
select select "vehicleLoan"
click at [130, 207] on select "Persoonlijke lening Auto Moto / fiets Mobilhome / caravan Renovatie Energie Sch…" at bounding box center [238, 227] width 217 height 40
select select "3-4"
type input "15.000"
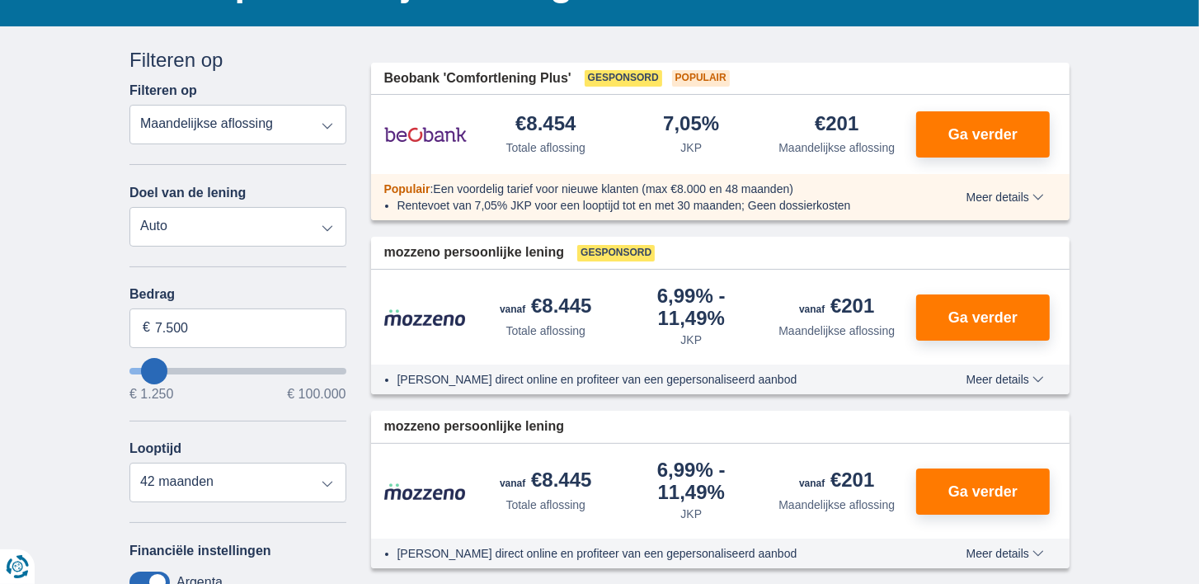
type input "15250"
select select "60"
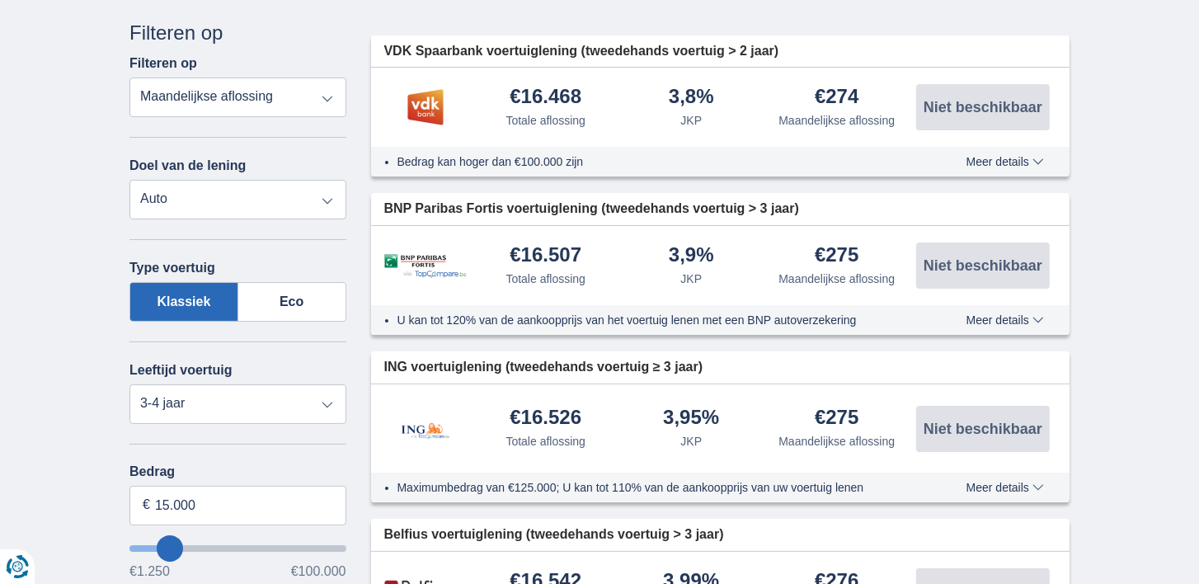
scroll to position [275, 0]
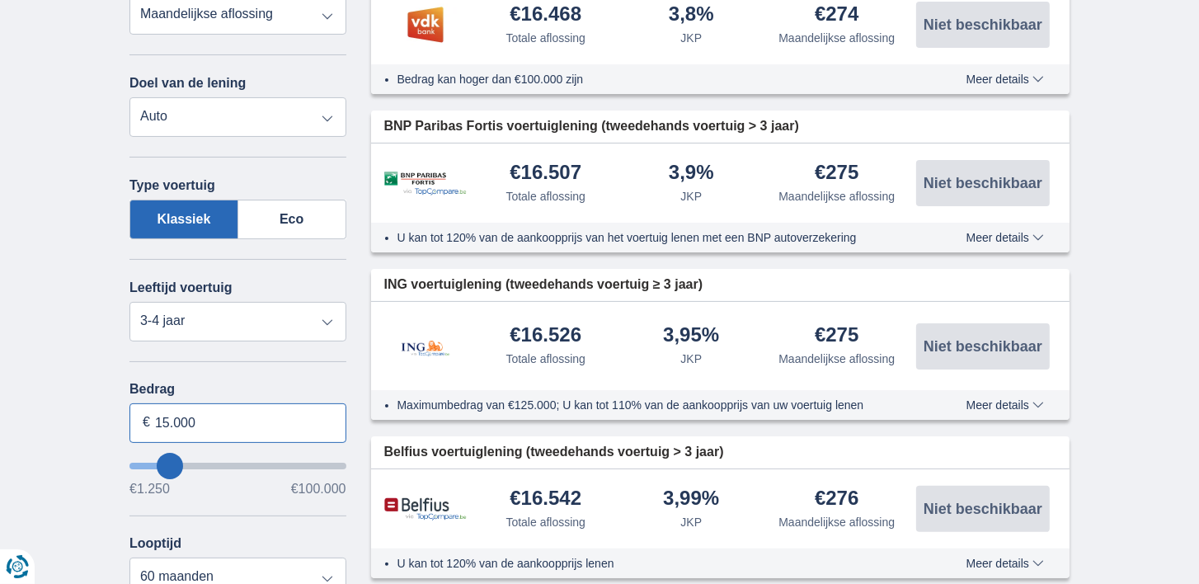
click at [215, 417] on input "15.000" at bounding box center [238, 423] width 217 height 40
type input "1"
type input "85.000"
type input "85250"
click at [231, 485] on div "€1.250 €100.000" at bounding box center [238, 489] width 217 height 13
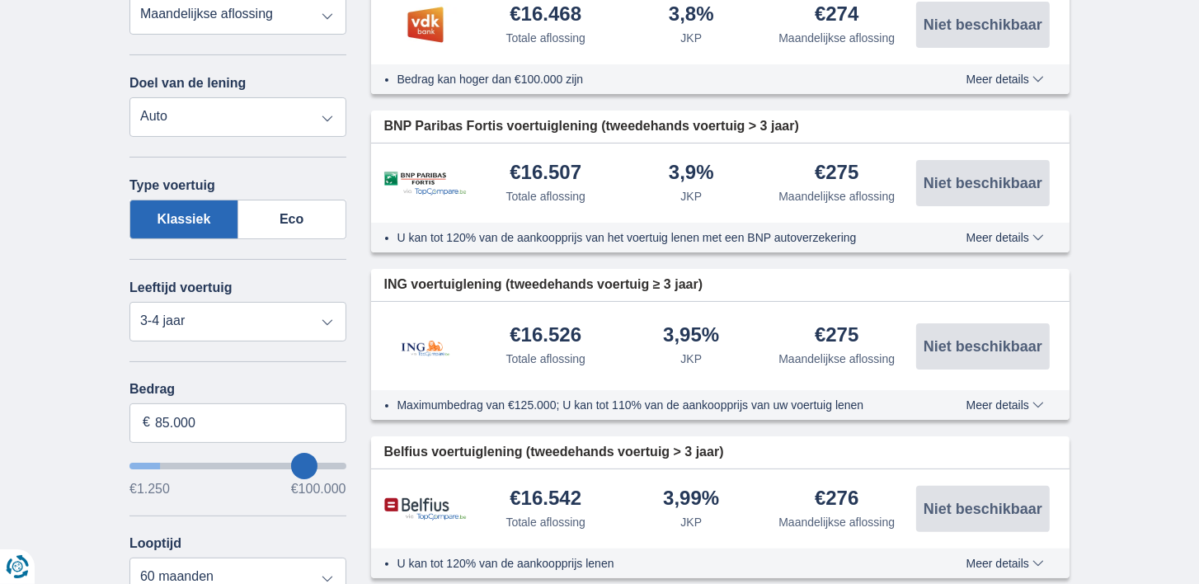
select select "120"
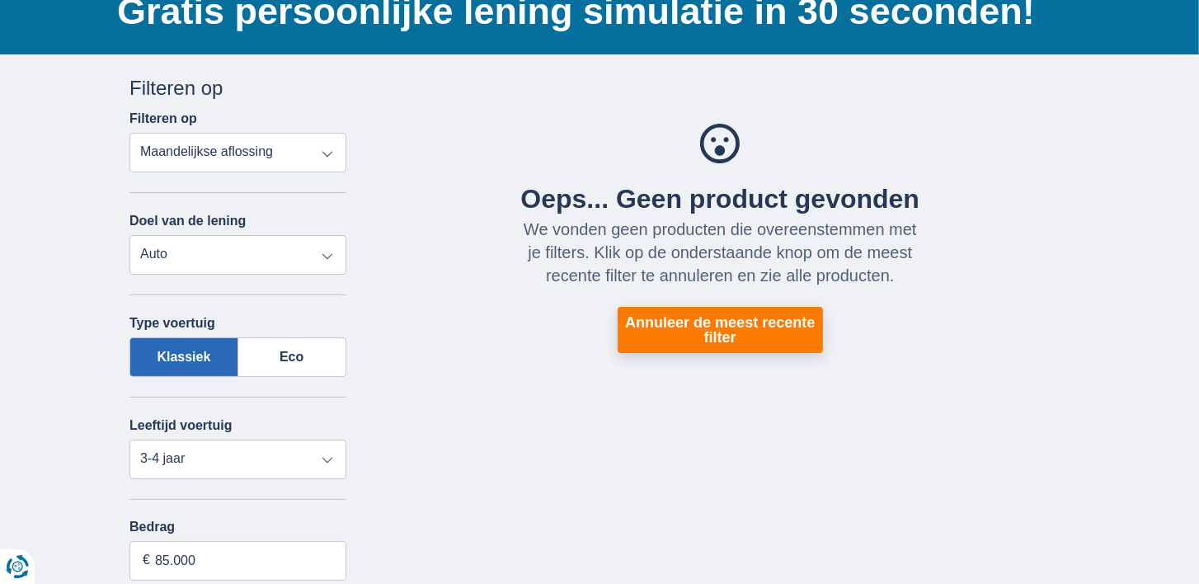
scroll to position [219, 0]
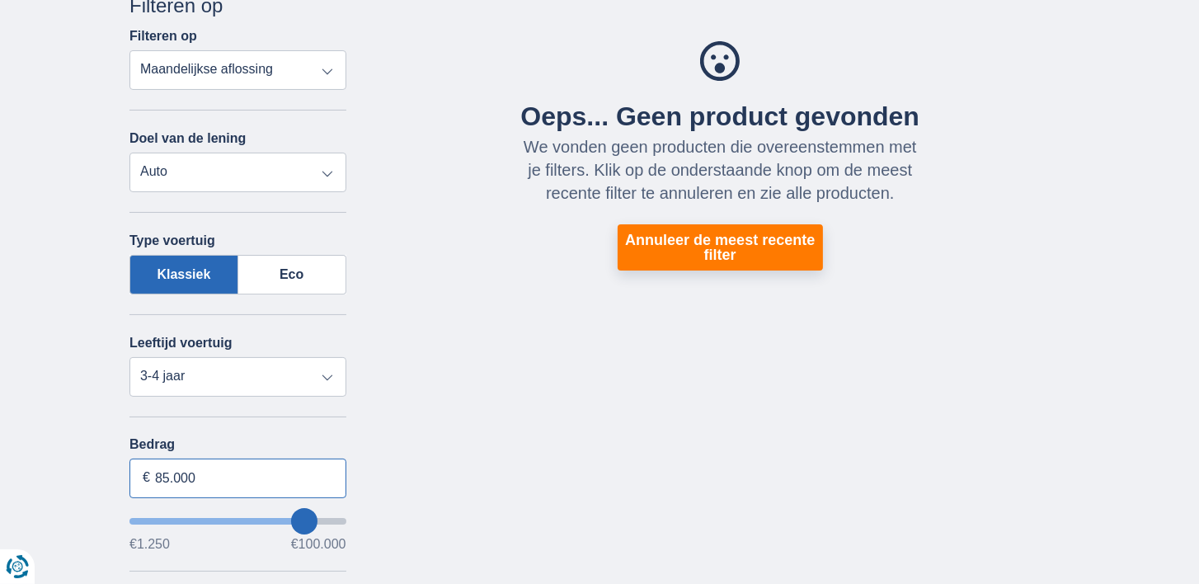
click at [169, 475] on input "85.000" at bounding box center [238, 479] width 217 height 40
type input "80.000"
type input "80250"
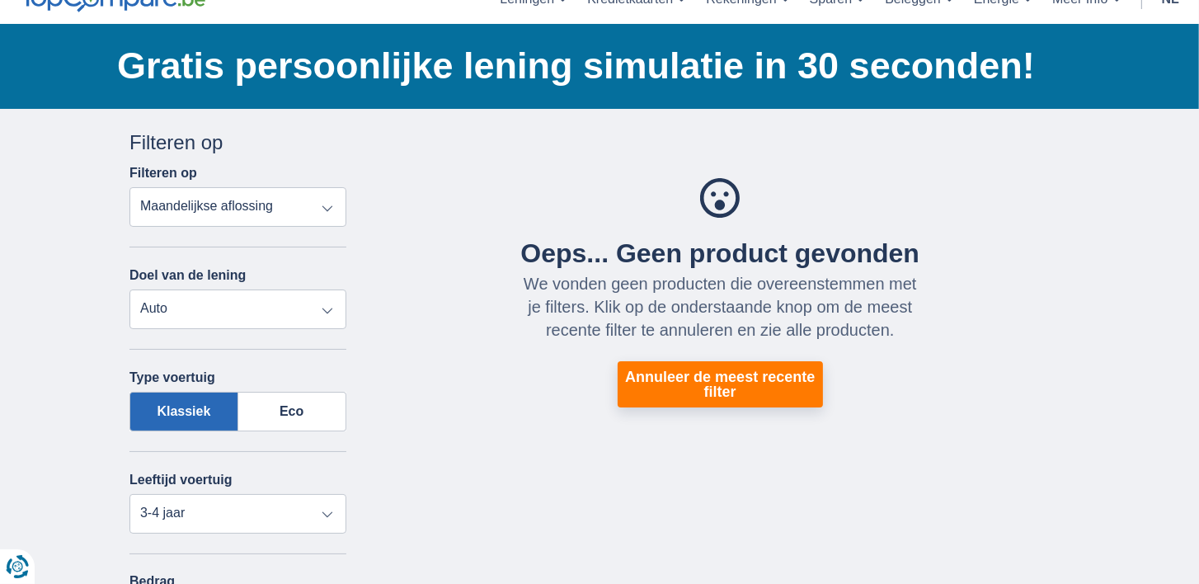
scroll to position [165, 0]
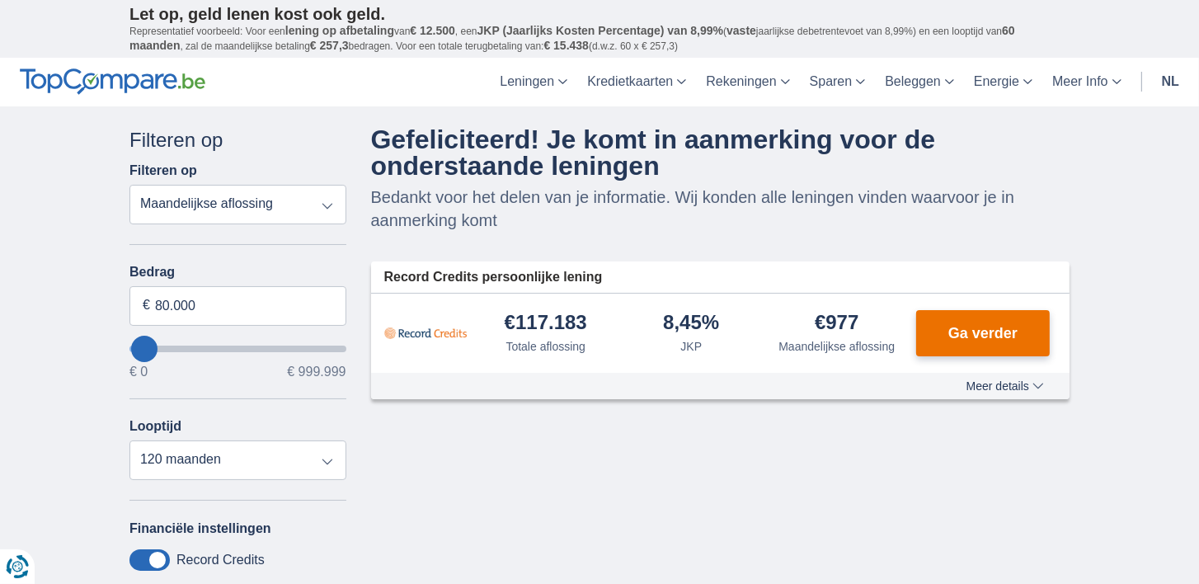
click at [945, 323] on button "Ga verder" at bounding box center [983, 333] width 134 height 46
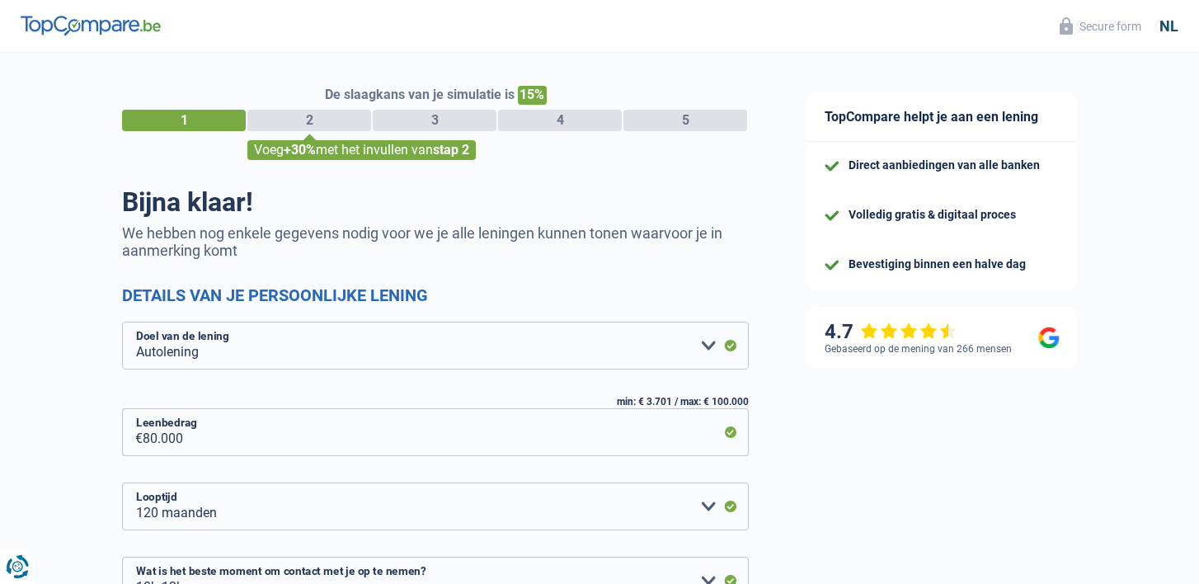
select select "car"
select select "120"
select select "10-12"
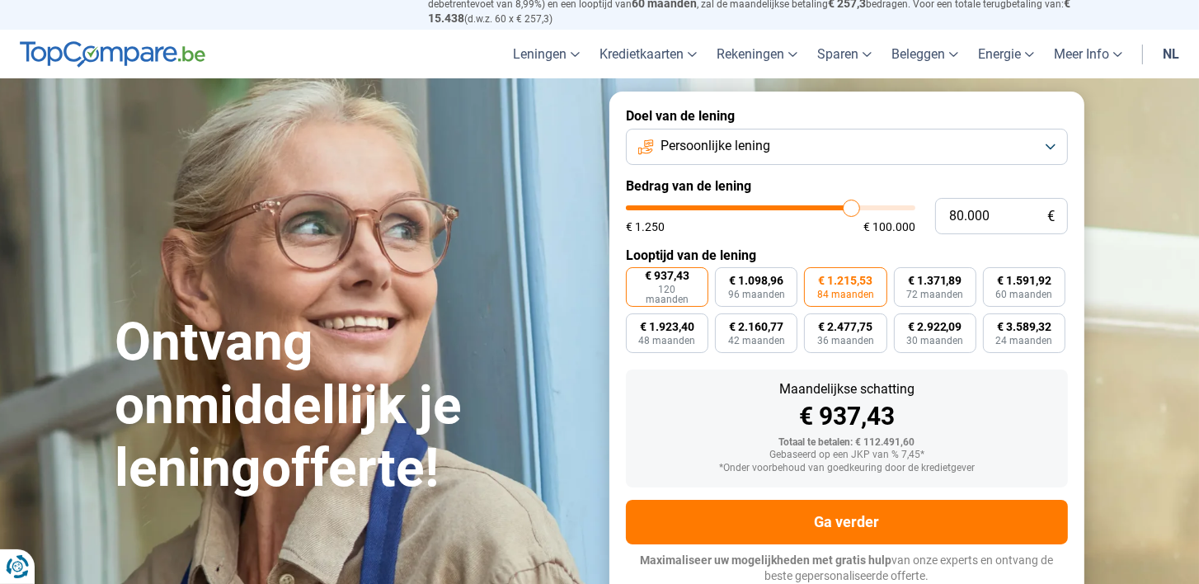
click at [659, 276] on span "€ 937,43" at bounding box center [667, 276] width 45 height 12
click at [637, 276] on input "€ 937,43 120 maanden" at bounding box center [631, 272] width 11 height 11
radio input "true"
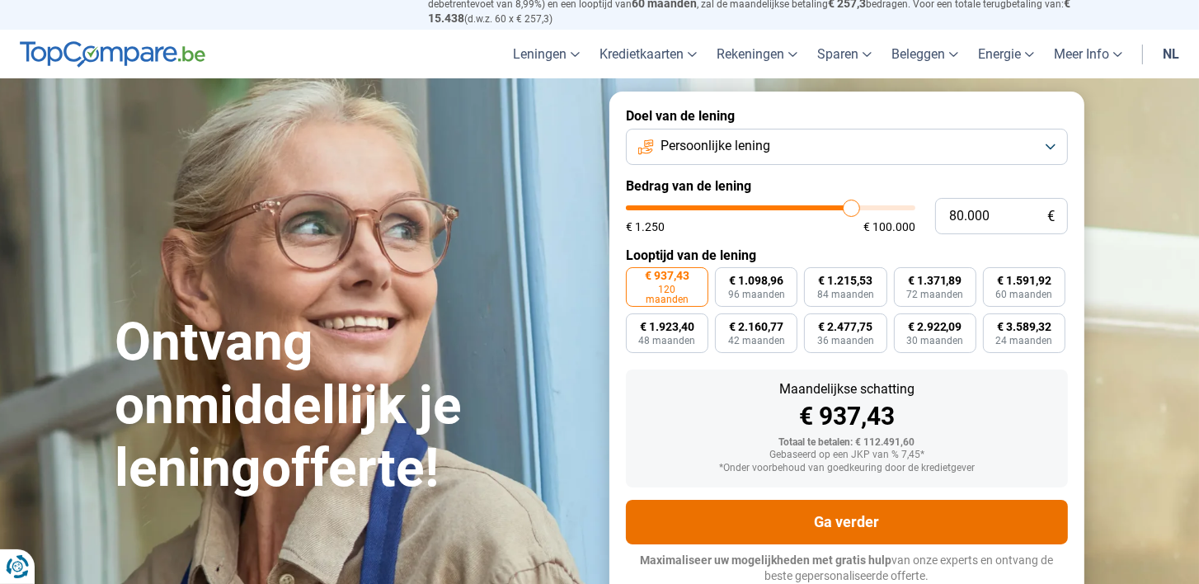
click at [835, 523] on button "Ga verder" at bounding box center [847, 522] width 442 height 45
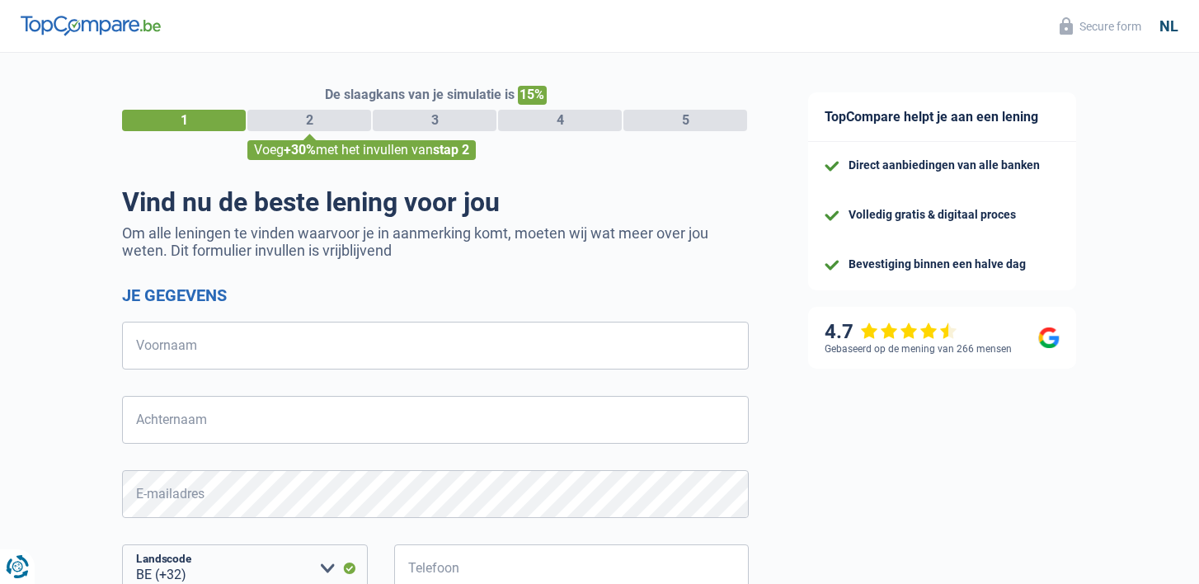
select select "32"
click at [252, 352] on input "Voornaam" at bounding box center [435, 346] width 627 height 48
type input "peter"
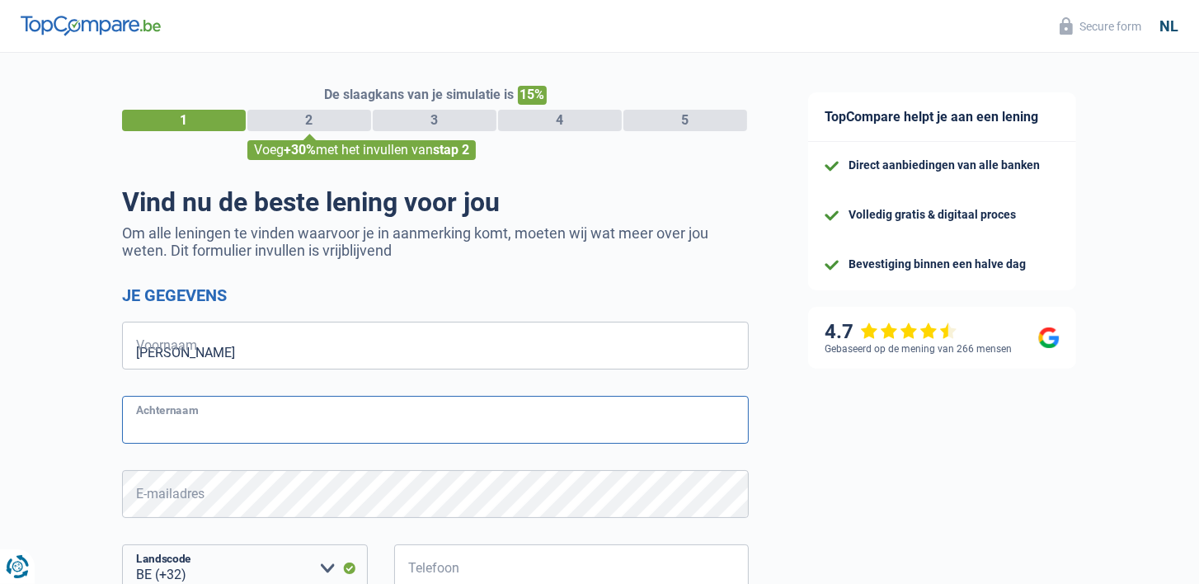
type input "van leemput"
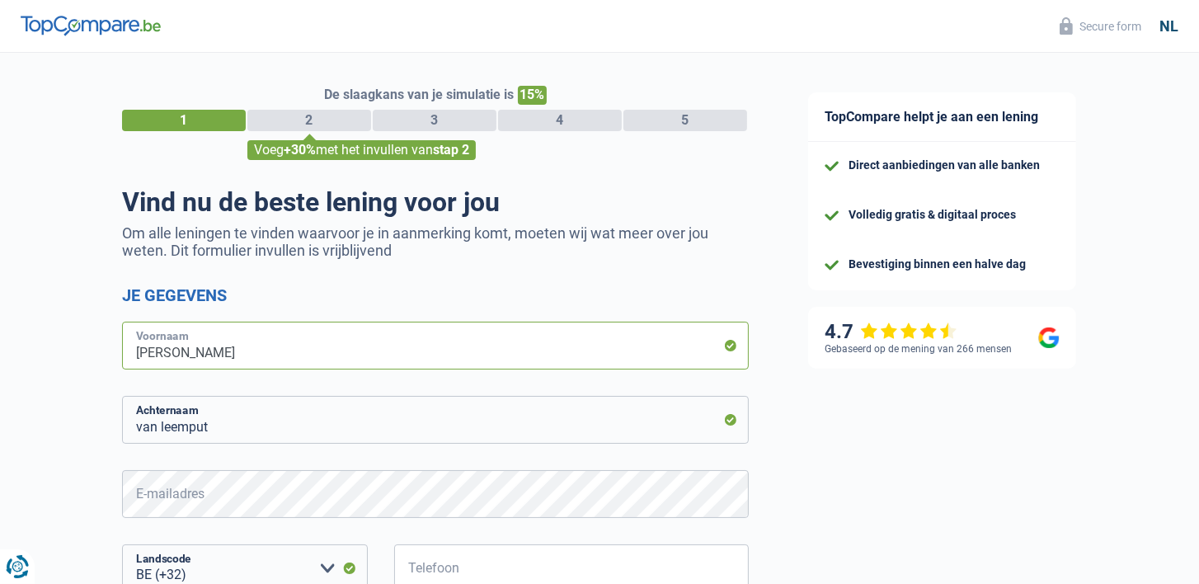
type input "Dingeman"
type input "468018597"
type input "D"
click at [502, 338] on input "peter" at bounding box center [435, 346] width 627 height 48
type input "peter"
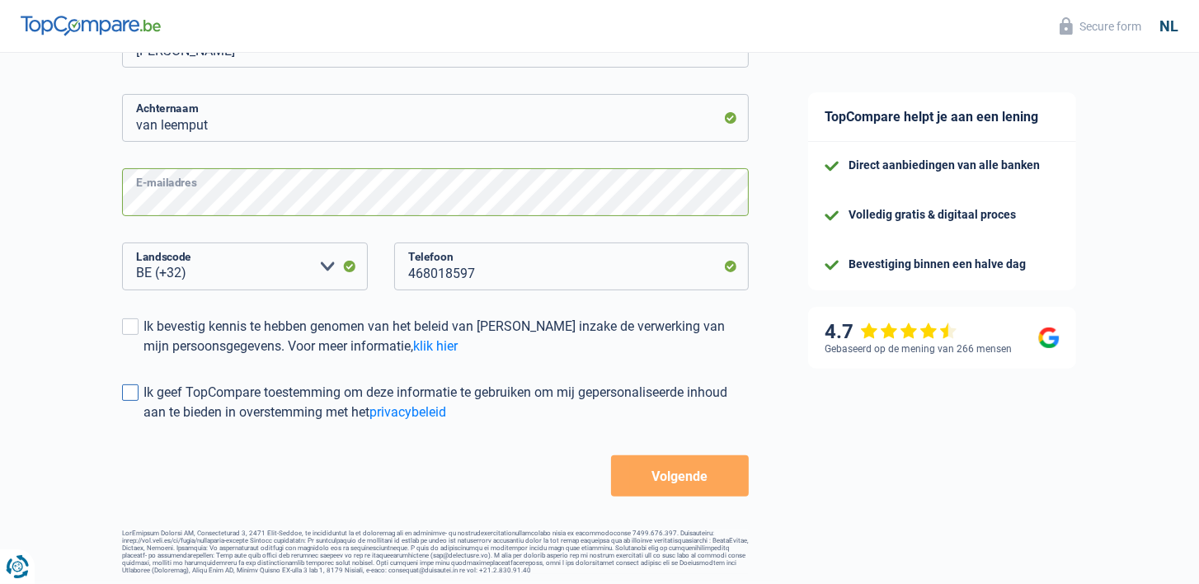
scroll to position [311, 0]
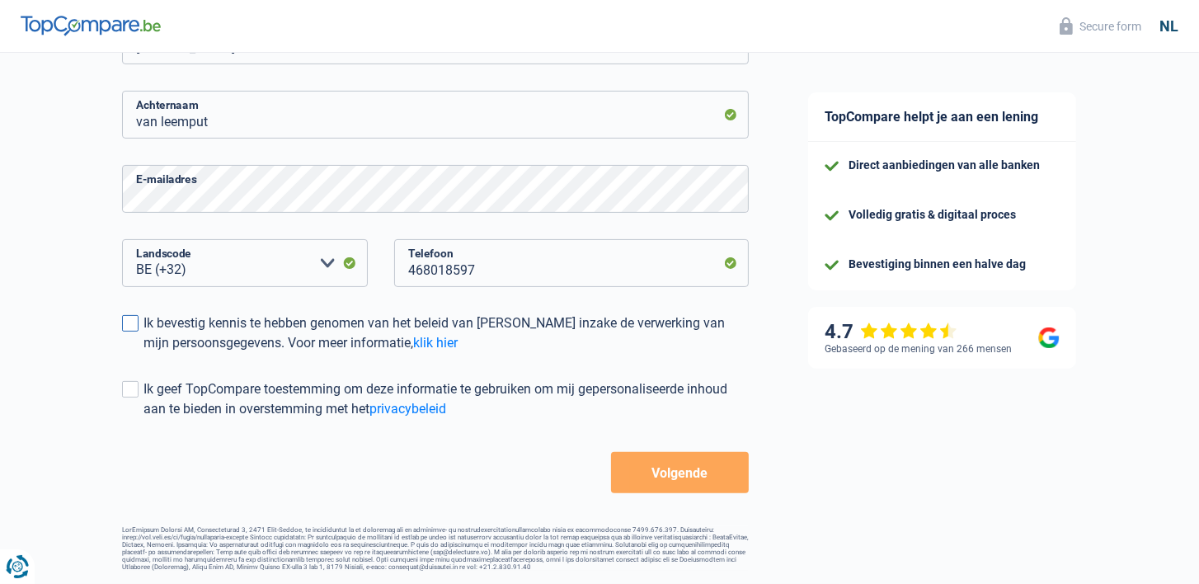
click at [130, 315] on span at bounding box center [130, 323] width 16 height 16
click at [144, 353] on input "Ik bevestig kennis te hebben genomen van het beleid van TopCompare inzake de ve…" at bounding box center [144, 353] width 0 height 0
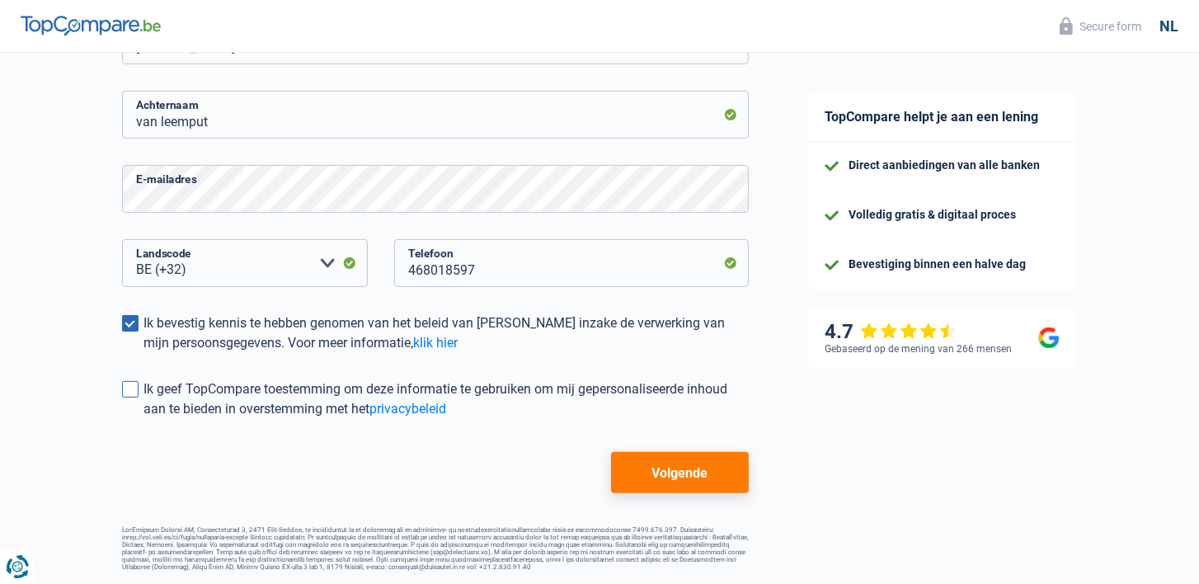
click at [133, 381] on span at bounding box center [130, 389] width 16 height 16
click at [144, 419] on input "Ik geef TopCompare toestemming om deze informatie te gebruiken om mij gepersona…" at bounding box center [144, 419] width 0 height 0
click at [662, 478] on button "Volgende" at bounding box center [680, 472] width 138 height 41
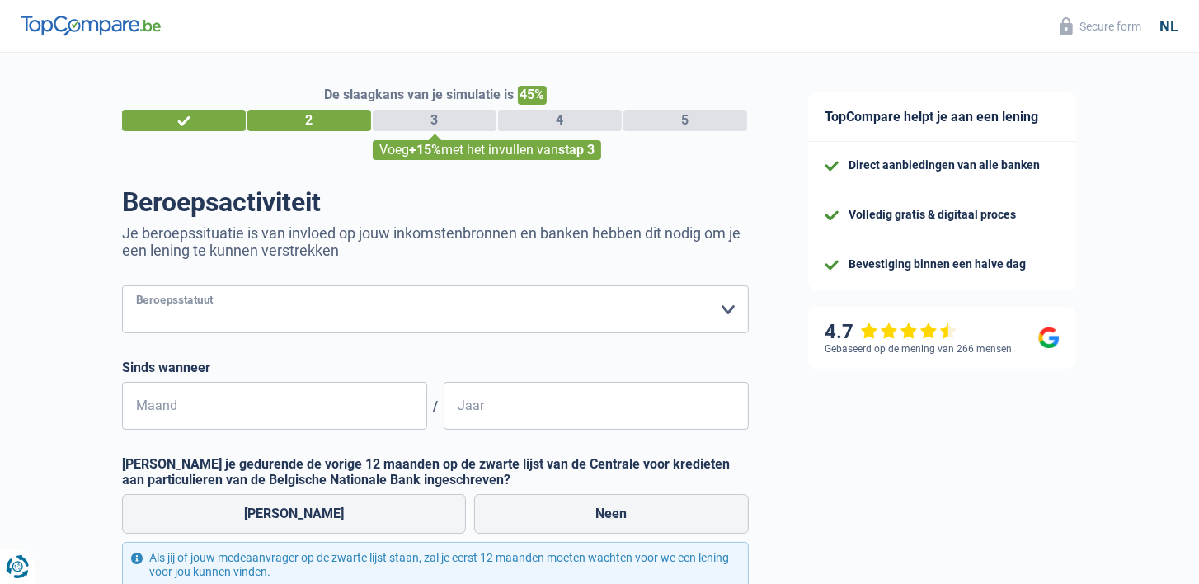
click at [726, 316] on select "Arbeider Bediende (privésector) Ambtenaar (overheidssector) Invalide Zelfstandi…" at bounding box center [435, 309] width 627 height 48
select select "worker"
click at [122, 285] on select "Arbeider Bediende (privésector) Ambtenaar (overheidssector) Invalide Zelfstandi…" at bounding box center [435, 309] width 627 height 48
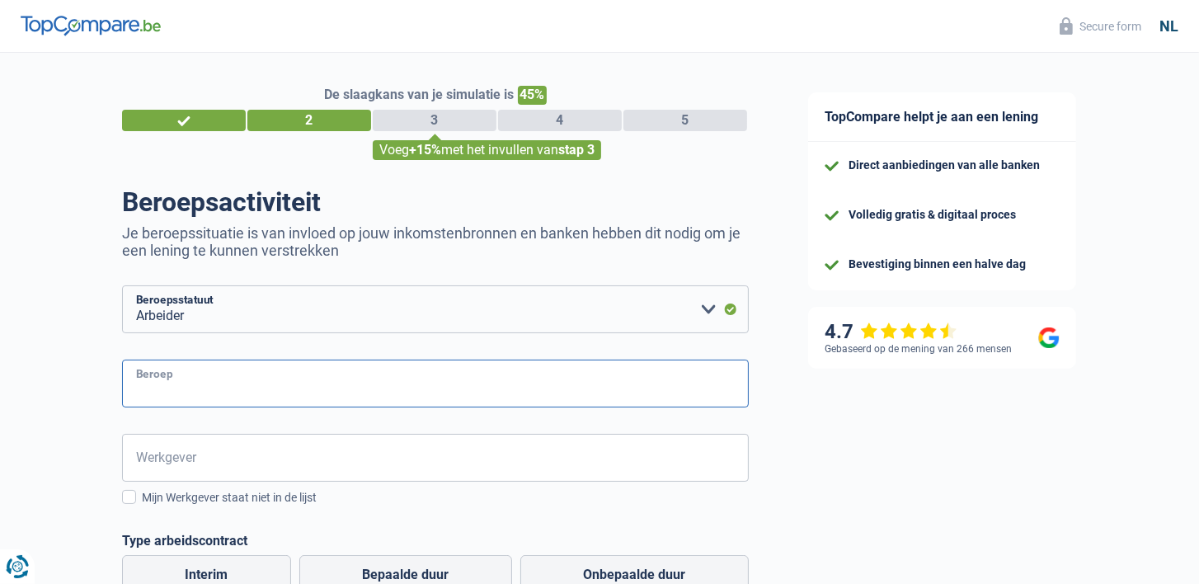
click at [251, 393] on input "Beroep" at bounding box center [435, 384] width 627 height 48
type input "kapitein binnenvaart"
click at [215, 454] on input "Werkgever" at bounding box center [435, 458] width 627 height 48
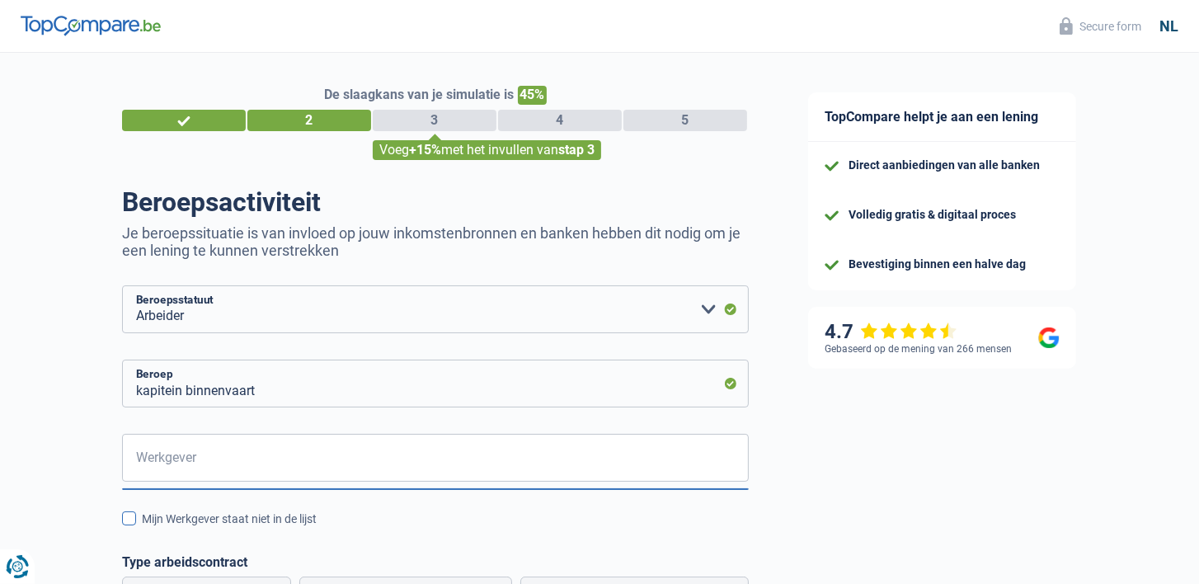
click at [130, 520] on span at bounding box center [129, 518] width 14 height 14
click at [142, 528] on input "Mijn Werkgever staat niet in de lijst" at bounding box center [142, 528] width 0 height 0
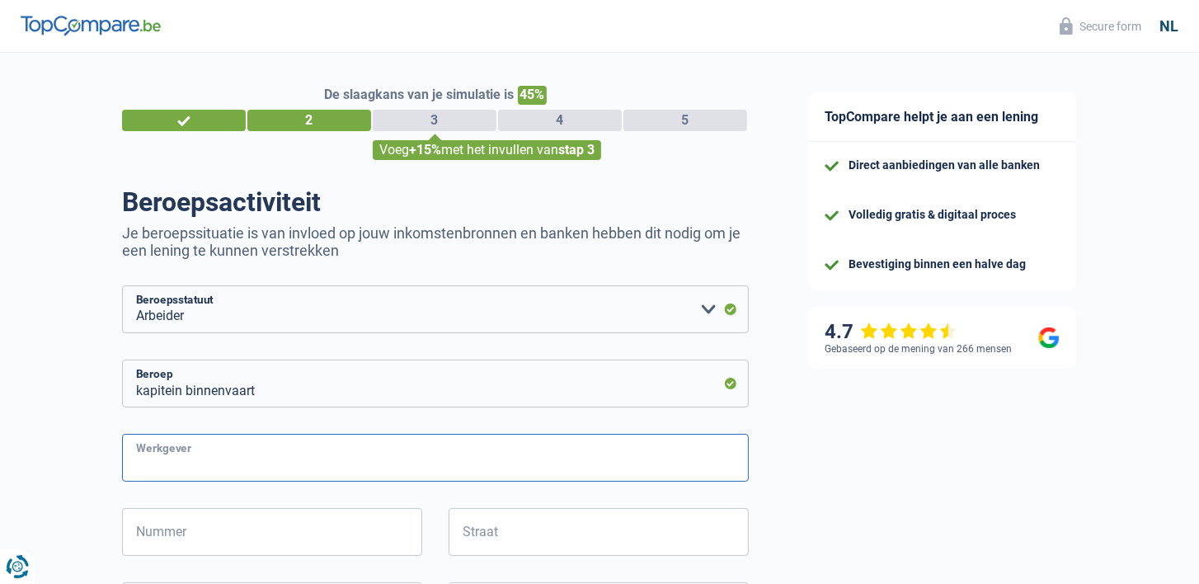
click at [211, 453] on input "Werkgever" at bounding box center [435, 458] width 627 height 48
type input "zefiros sa"
type input "9"
type input "route du vin"
type input "5401"
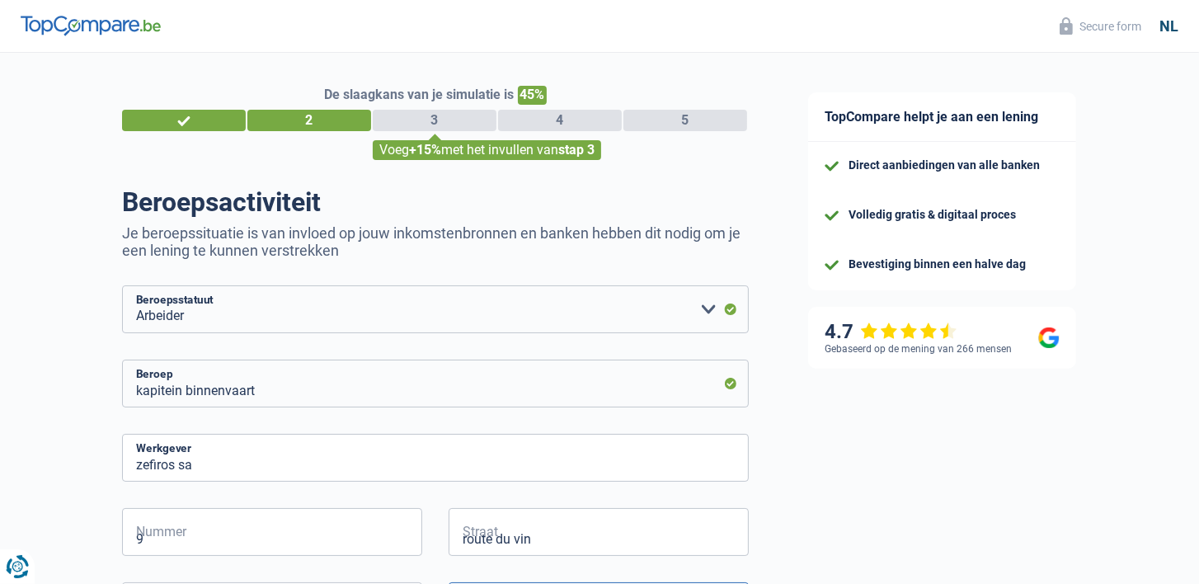
type input "Ahn"
select select "LU"
type input "zefiros sa"
type input "01"
type input "2010"
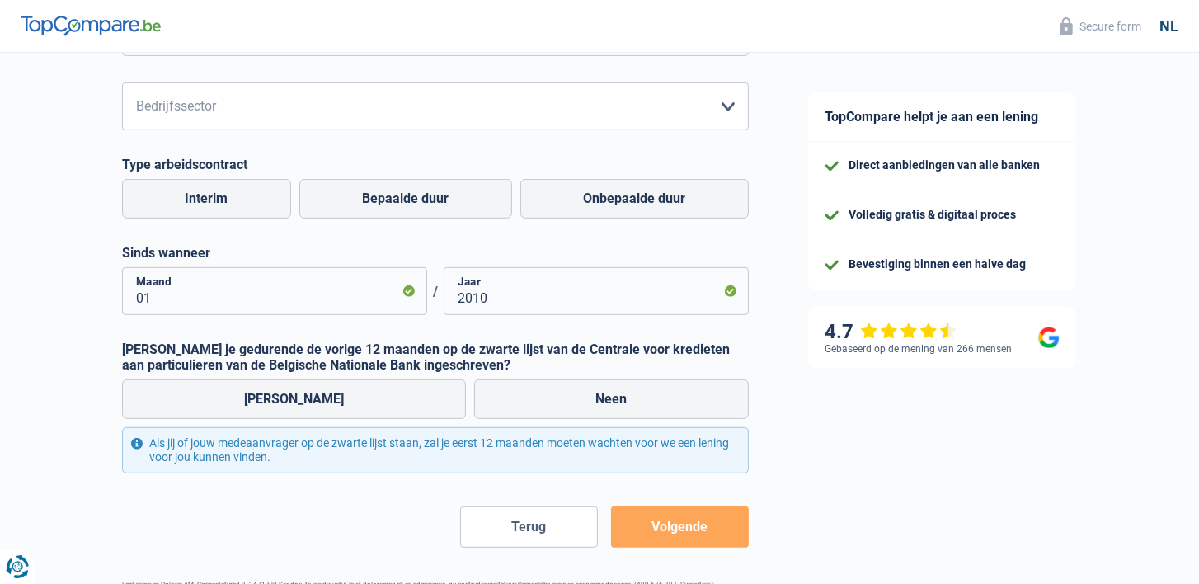
scroll to position [566, 0]
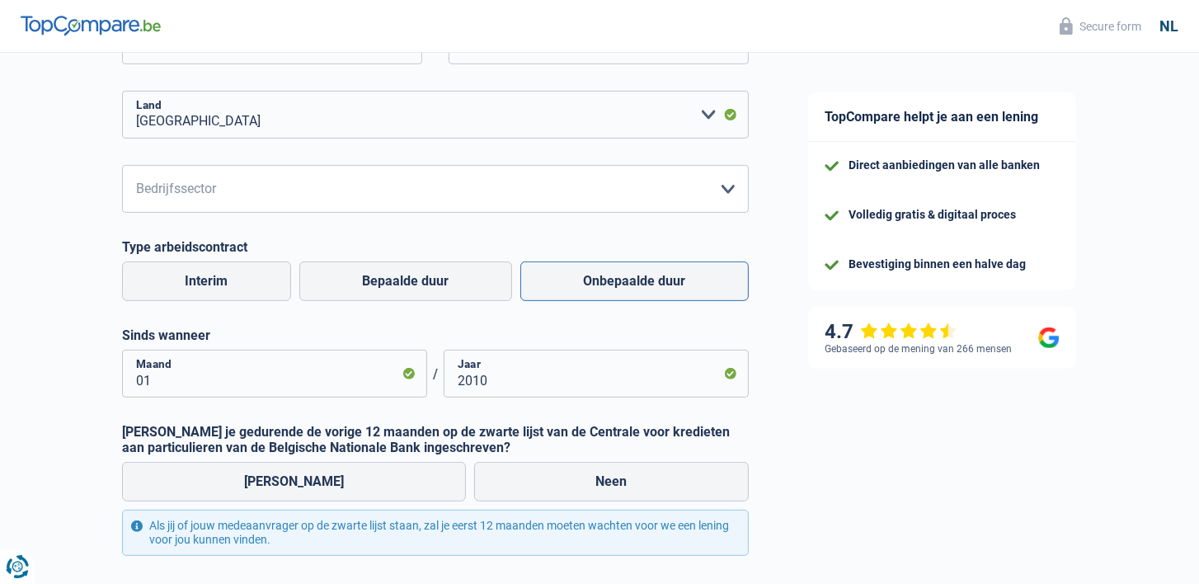
click at [550, 278] on label "Onbepaalde duur" at bounding box center [635, 281] width 228 height 40
click at [550, 278] on input "Onbepaalde duur" at bounding box center [635, 281] width 228 height 40
radio input "true"
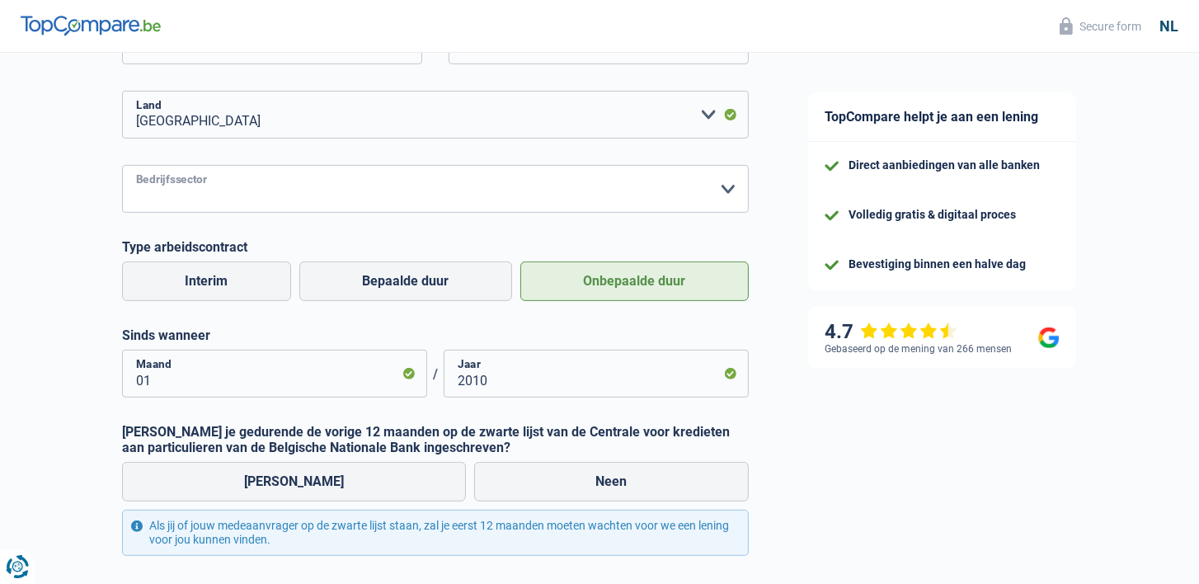
click at [702, 189] on select "Landbouw/Visserij Industrie Horeca Koerier/Fitness/Taxi Bouw Banken/ Verzekerin…" at bounding box center [435, 189] width 627 height 48
select select "industry"
click at [122, 165] on select "Landbouw/Visserij Industrie Horeca Koerier/Fitness/Taxi Bouw Banken/ Verzekerin…" at bounding box center [435, 189] width 627 height 48
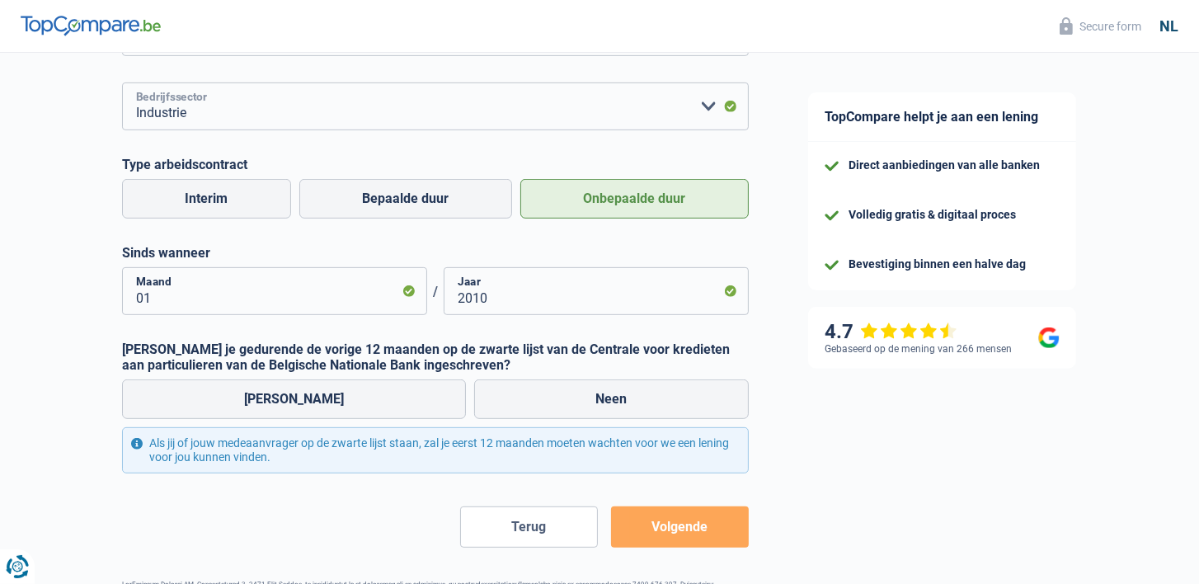
scroll to position [708, 0]
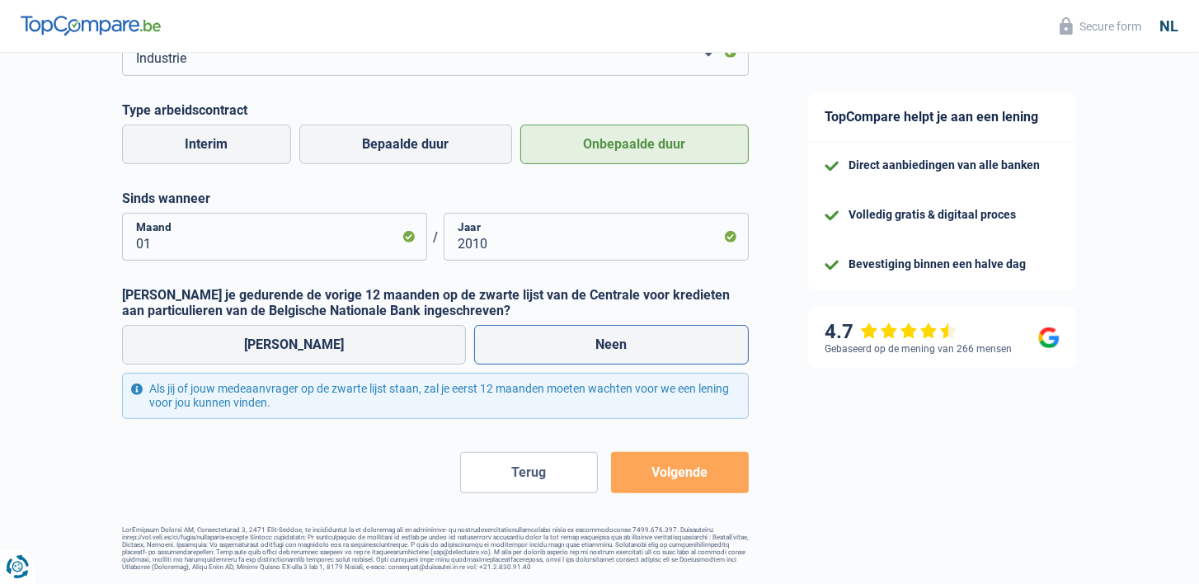
click at [577, 359] on label "Neen" at bounding box center [612, 345] width 276 height 40
click at [577, 359] on input "Neen" at bounding box center [612, 345] width 276 height 40
radio input "true"
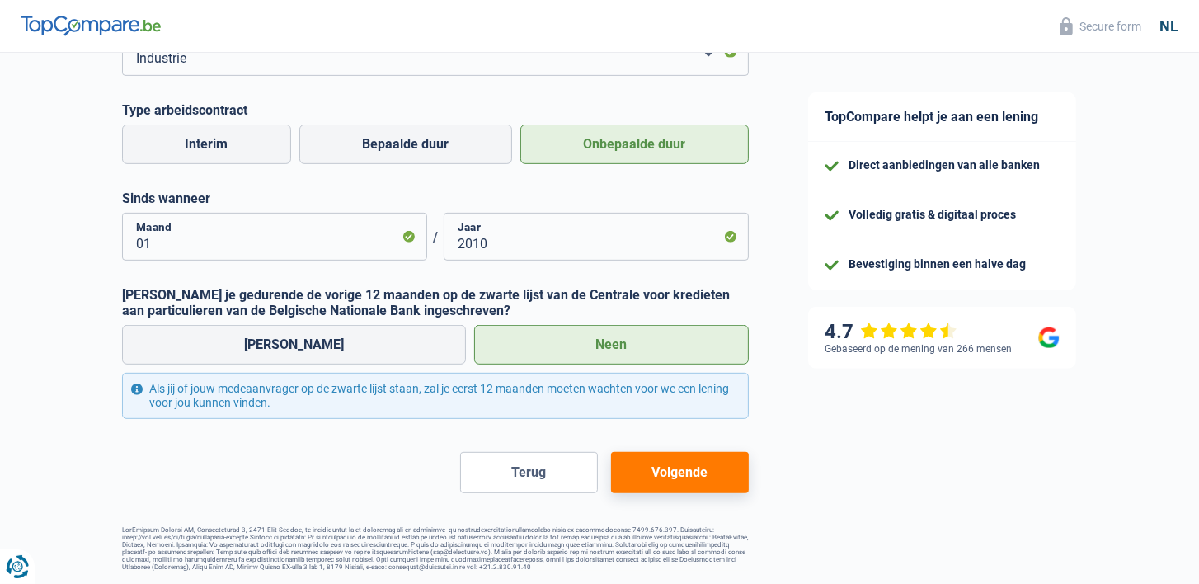
click at [675, 461] on button "Volgende" at bounding box center [680, 472] width 138 height 41
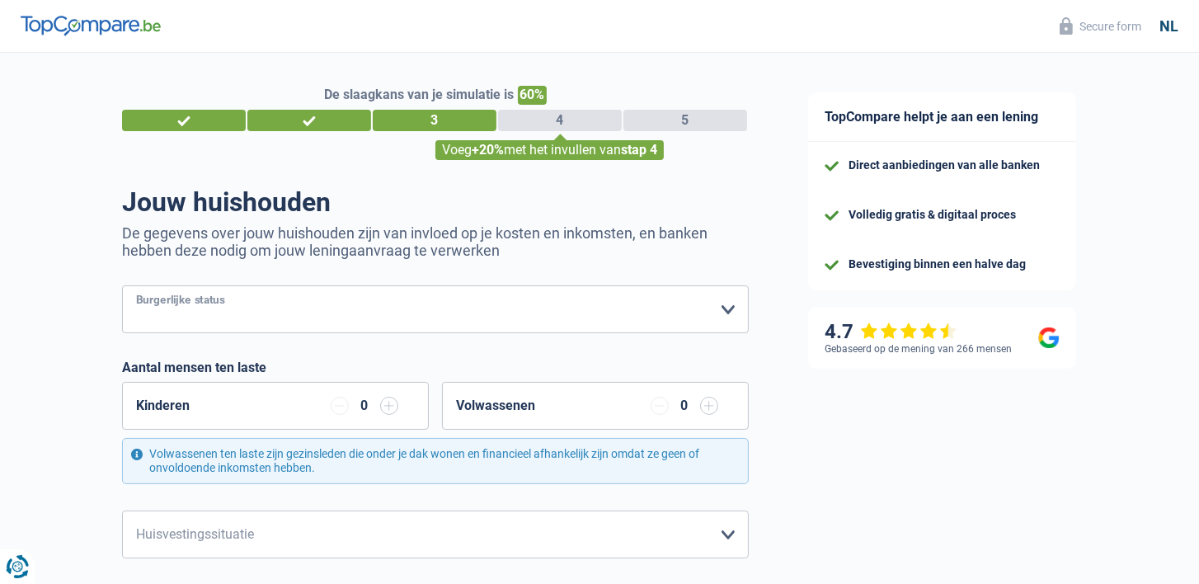
click at [732, 309] on select "Alleenstaand Getrouwd Samenwonend Uit de echt gescheiden Weduwe/weduwnaar Gehuw…" at bounding box center [435, 309] width 627 height 48
select select "divorced"
click at [122, 285] on select "Alleenstaand Getrouwd Samenwonend Uit de echt gescheiden Weduwe/weduwnaar Gehuw…" at bounding box center [435, 309] width 627 height 48
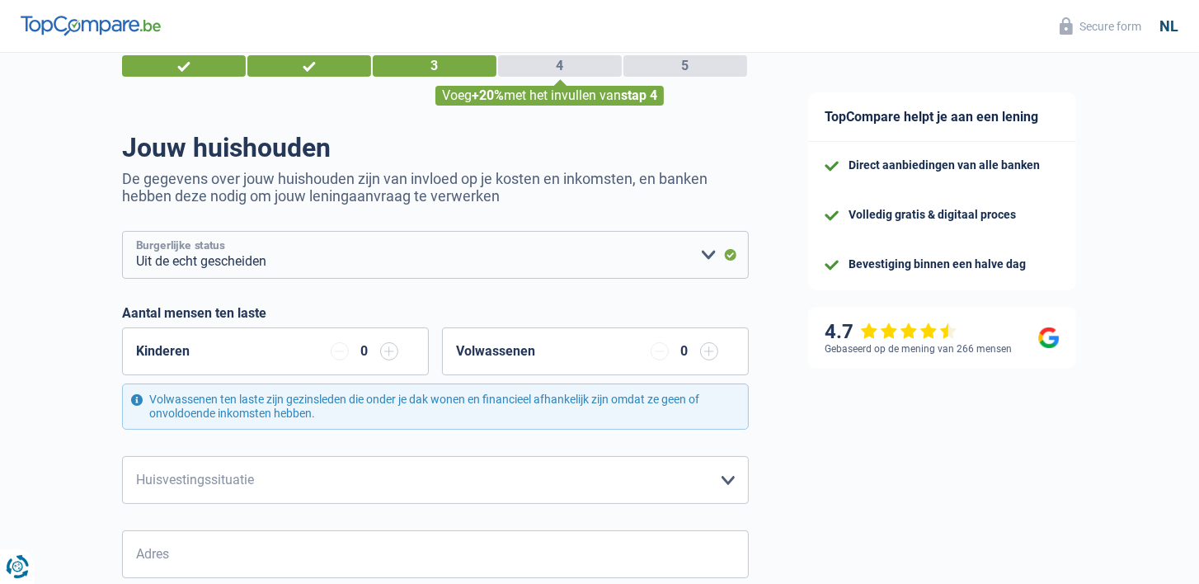
scroll to position [137, 0]
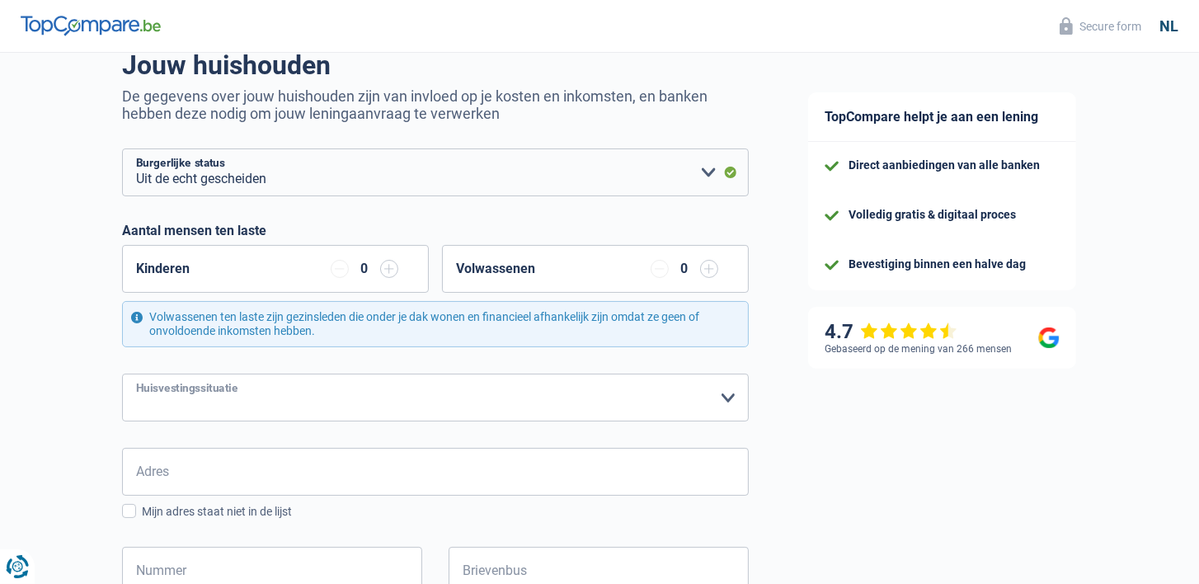
click at [434, 403] on select "Huurder Eigenaar met een hypothecaire lening Eigenaar zonder hypothecaire lenin…" at bounding box center [435, 398] width 627 height 48
select select "ownerWithMortgage"
click at [122, 374] on select "Huurder Eigenaar met een hypothecaire lening Eigenaar zonder hypothecaire lenin…" at bounding box center [435, 398] width 627 height 48
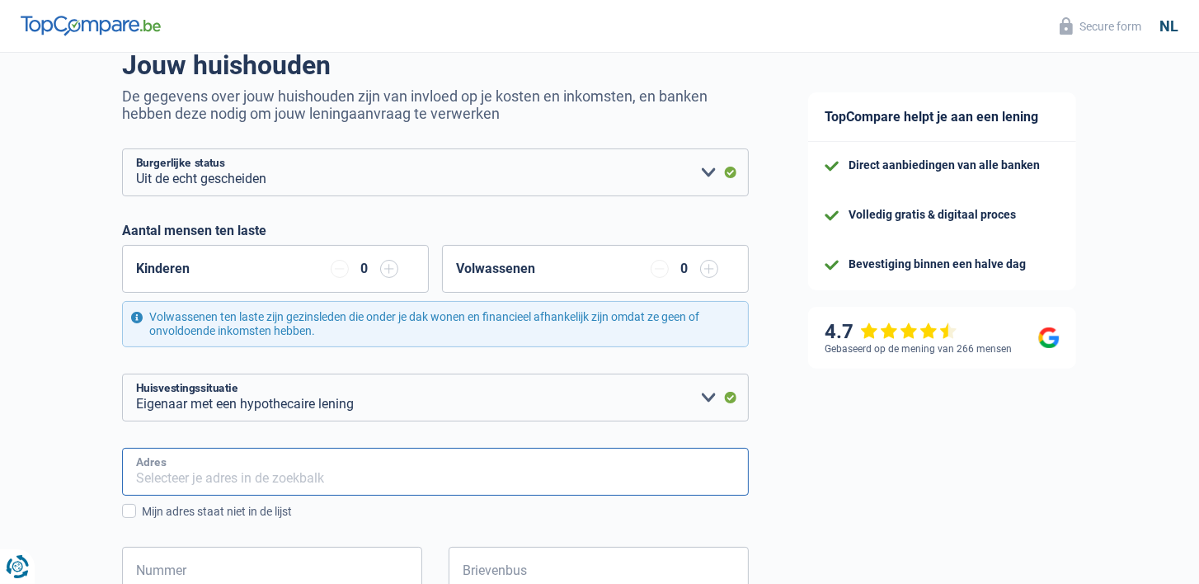
click at [319, 467] on input "Adres" at bounding box center [435, 472] width 627 height 48
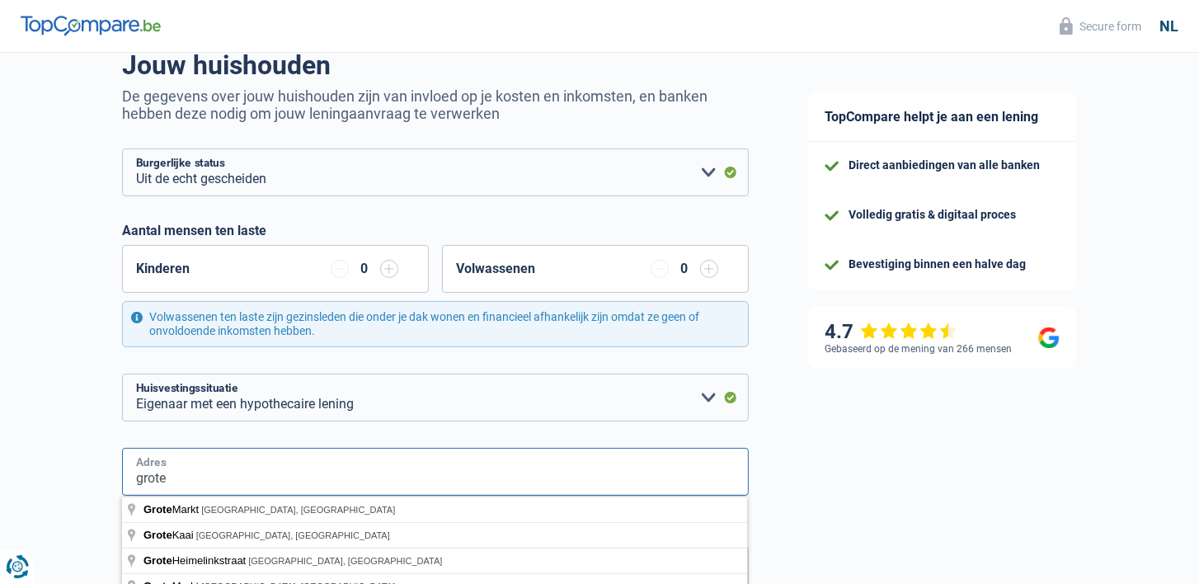
type input "Grote Hoek, 2170, Antwerpen, BE"
type input "18"
type input "07"
type input "2013"
type input "antwerpen"
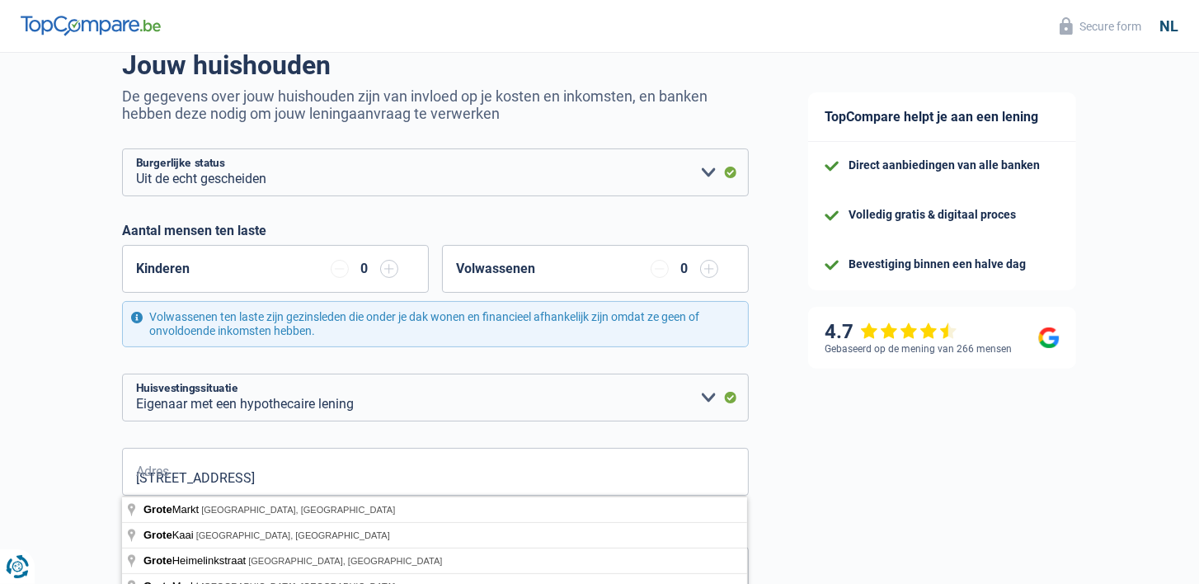
type input "76.02.10-311.29"
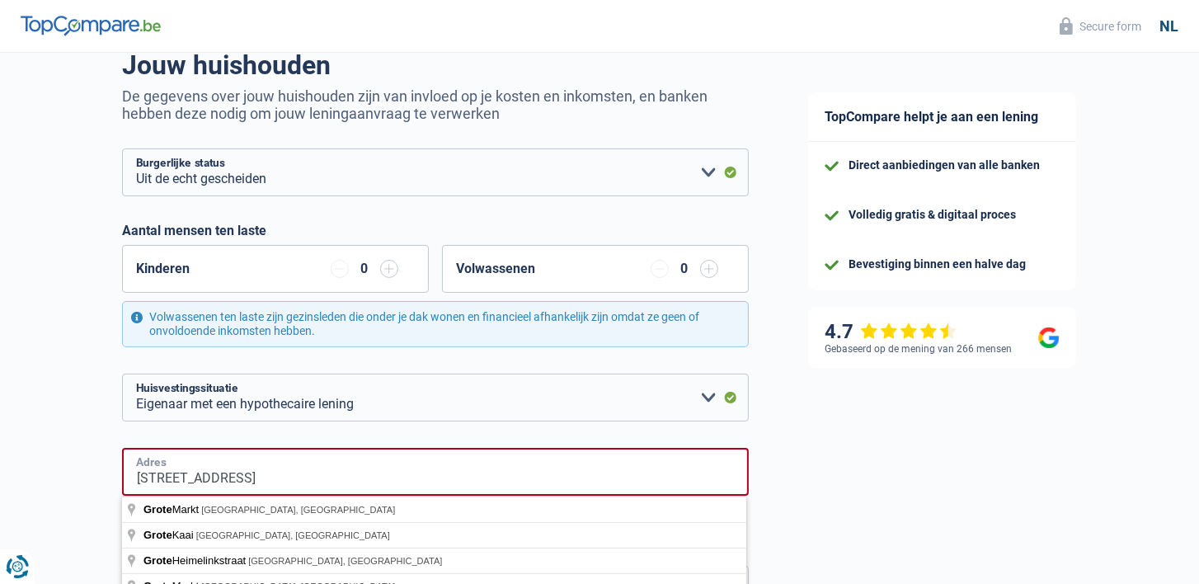
scroll to position [530, 0]
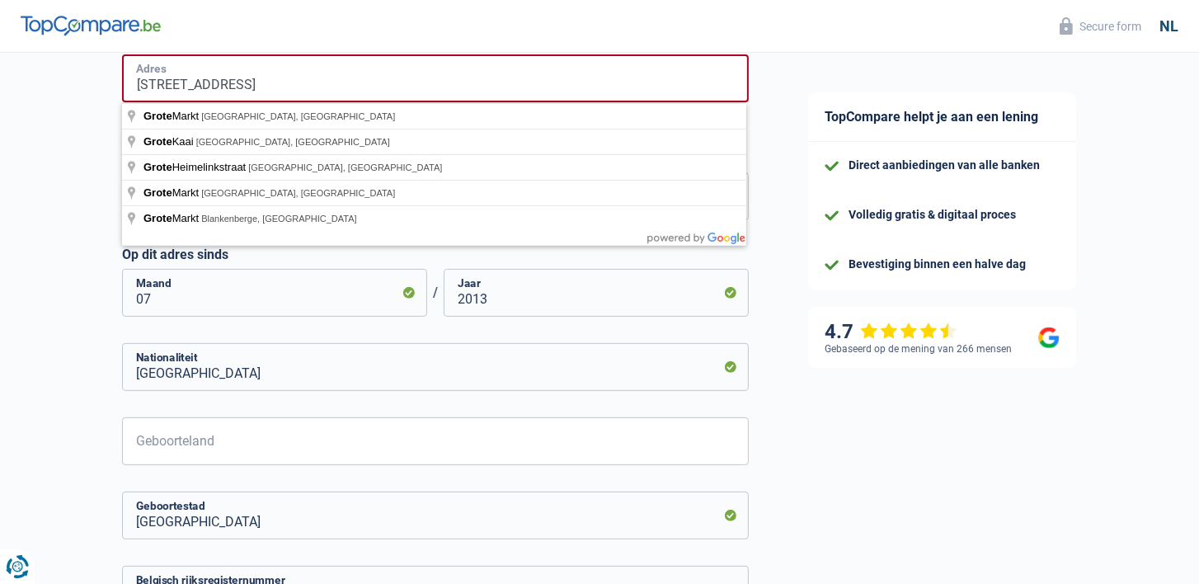
click at [211, 83] on input "Grote Hoek, 2170, Antwerpen, BE" at bounding box center [435, 78] width 627 height 48
click at [281, 335] on form "Alleenstaand Getrouwd Samenwonend Uit de echt gescheiden Weduwe/weduwnaar Gehuw…" at bounding box center [435, 221] width 627 height 933
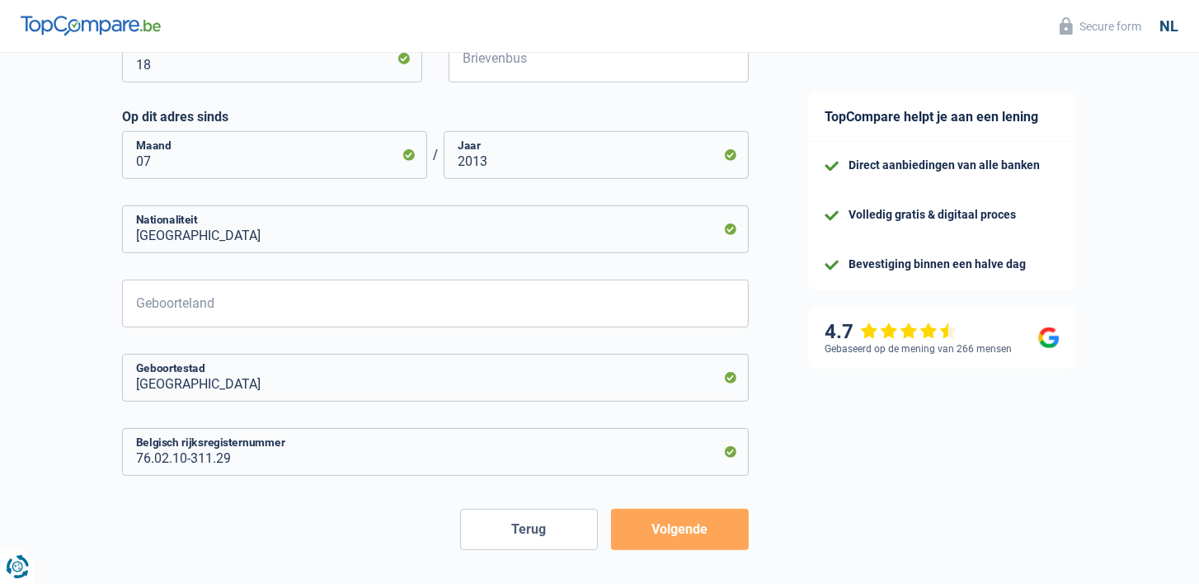
click at [671, 536] on button "Volgende" at bounding box center [680, 529] width 138 height 41
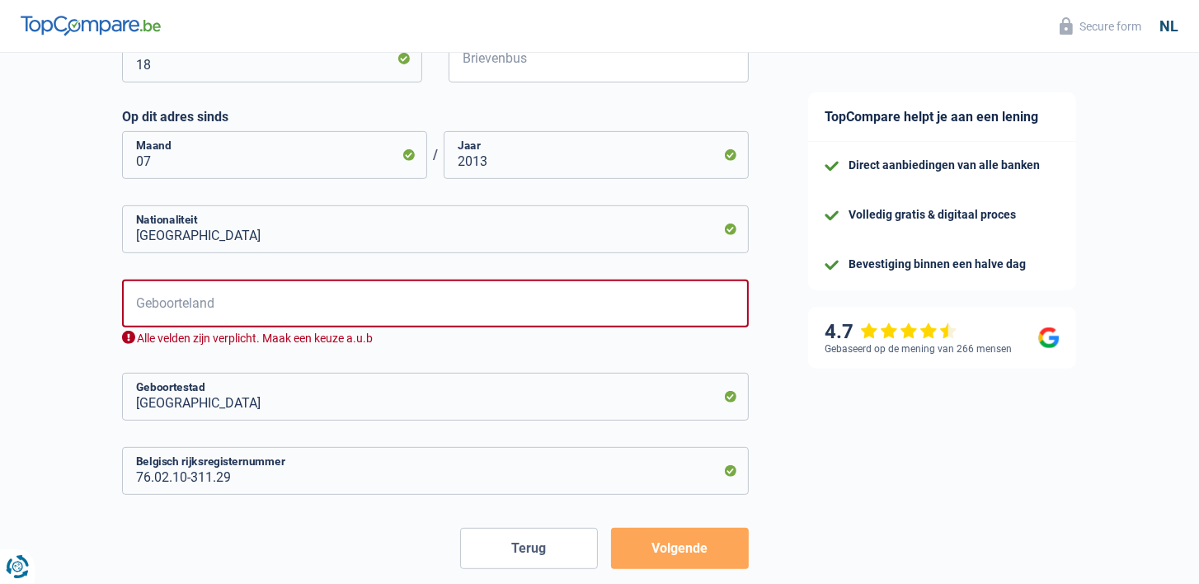
scroll to position [522, 0]
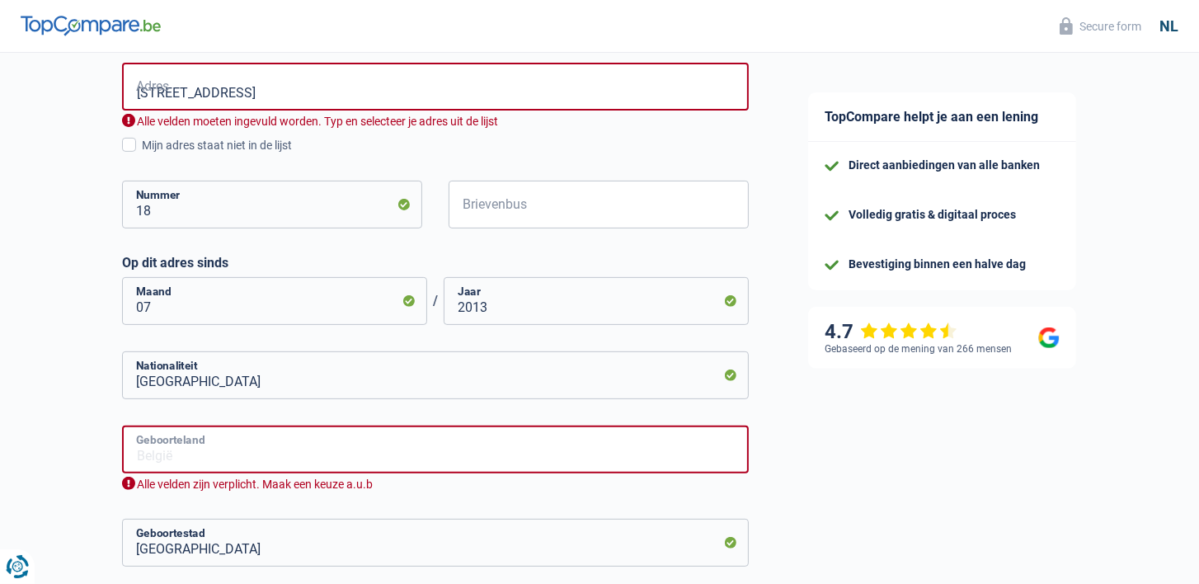
click at [335, 453] on input "Geboorteland" at bounding box center [435, 450] width 627 height 48
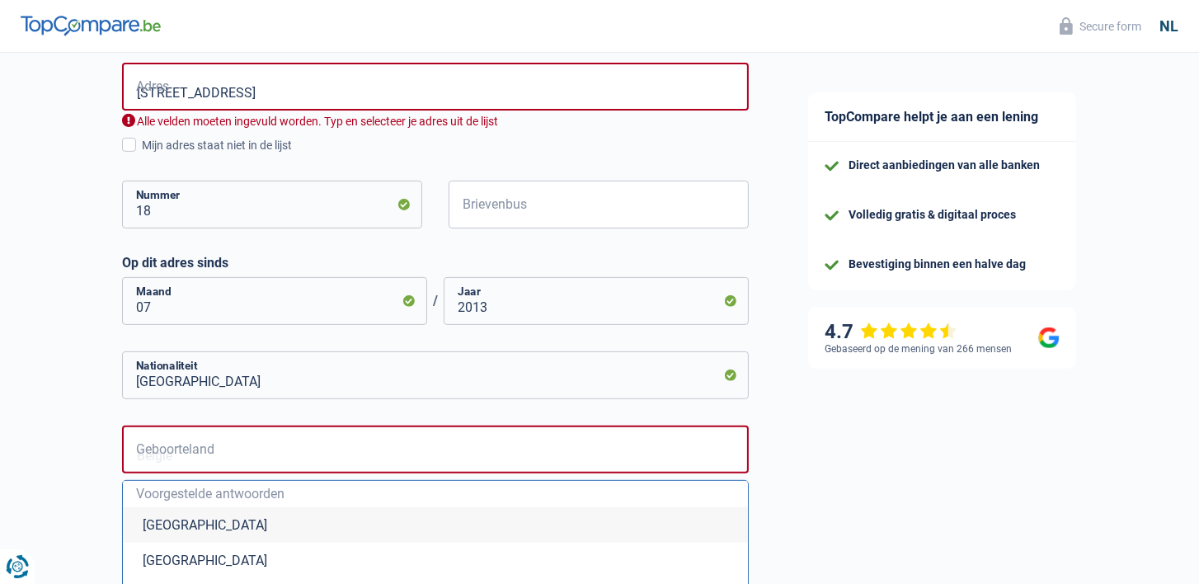
click at [239, 512] on li "België" at bounding box center [435, 524] width 625 height 35
type input "België"
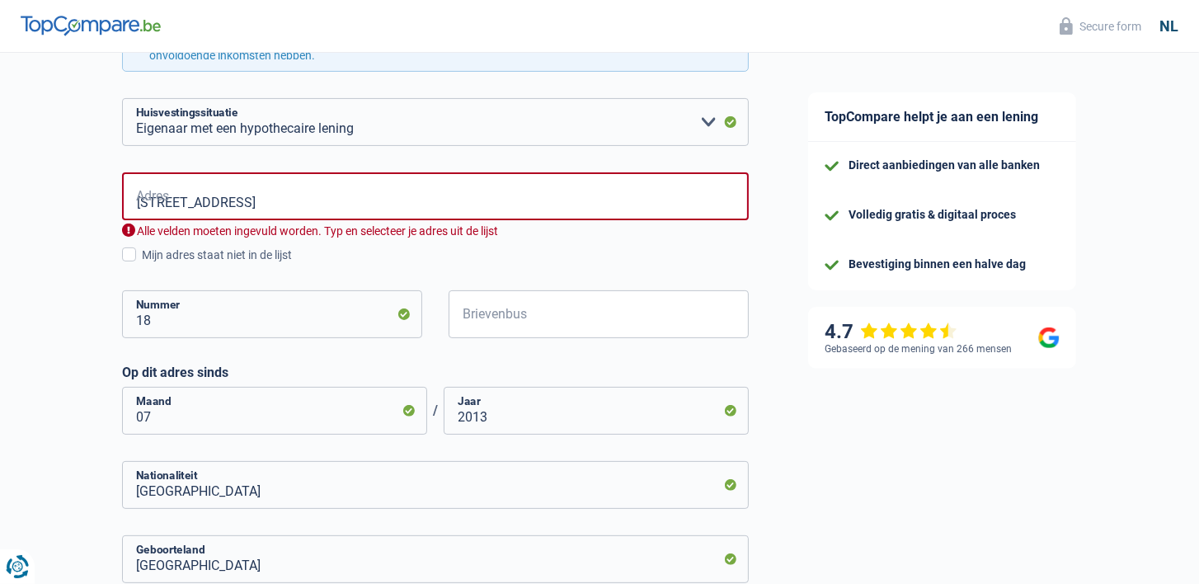
scroll to position [384, 0]
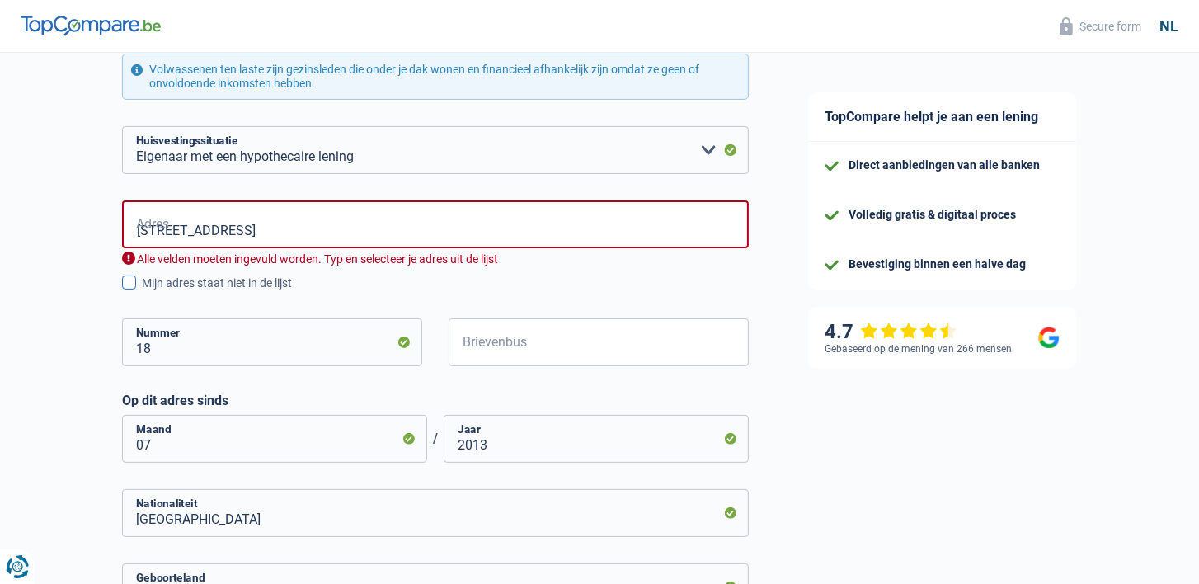
click at [130, 280] on span at bounding box center [129, 283] width 14 height 14
click at [142, 292] on input "Mijn adres staat niet in de lijst" at bounding box center [142, 292] width 0 height 0
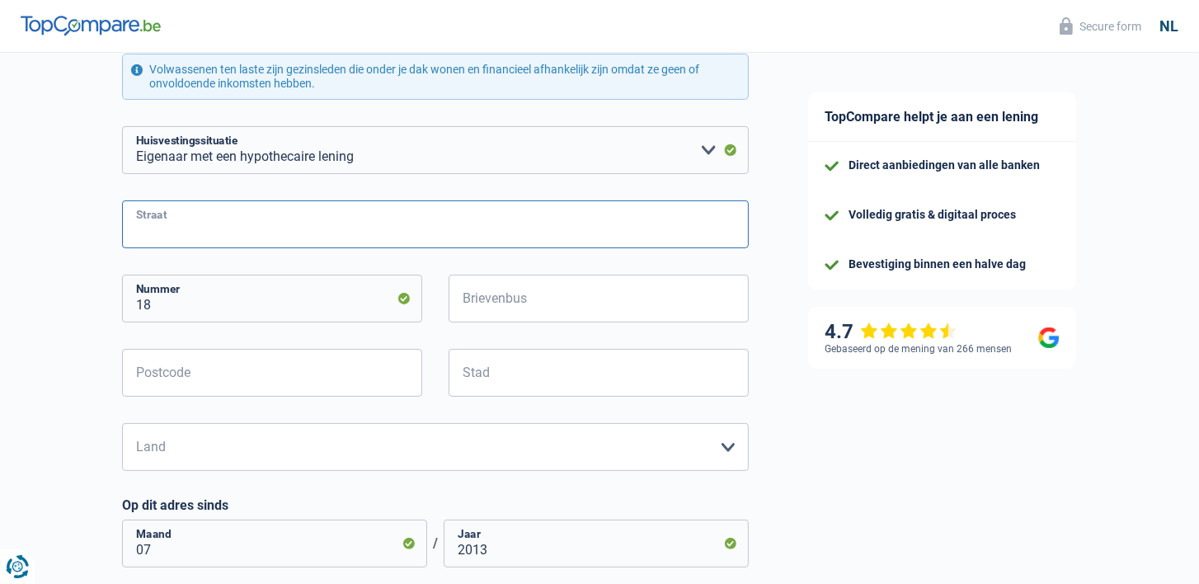
click at [220, 224] on input "Straat" at bounding box center [435, 224] width 627 height 48
type input "grote hoek"
click at [207, 397] on div "Postcode Alle velden zijn verplicht. Geef alstublieft een langer antwoord" at bounding box center [273, 386] width 326 height 74
click at [211, 379] on input "Postcode" at bounding box center [272, 373] width 300 height 48
type input "2170"
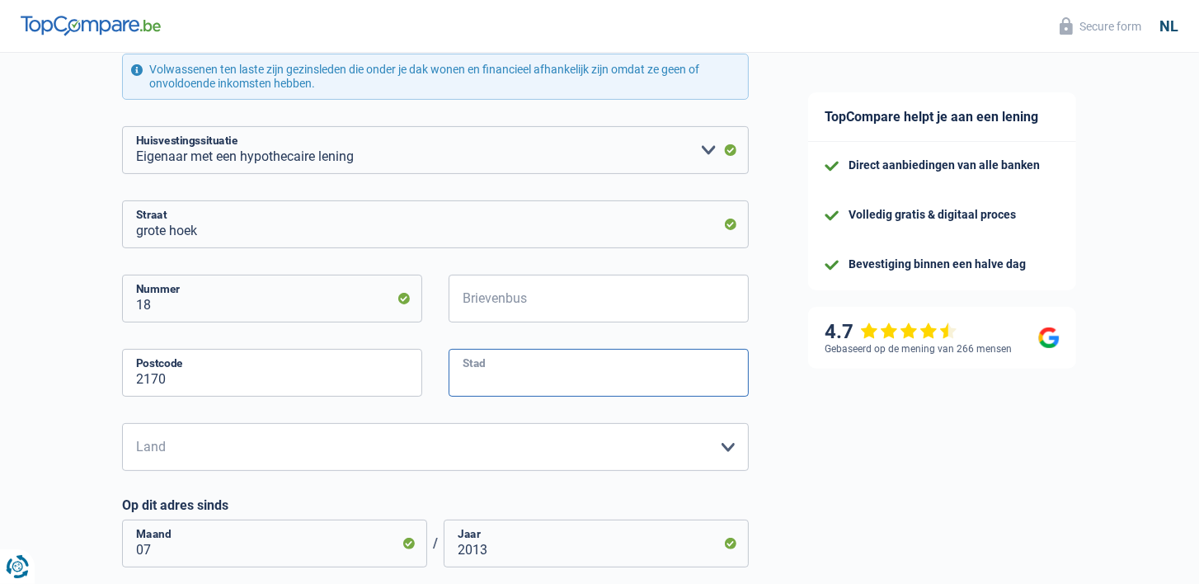
click at [505, 375] on input "Stad" at bounding box center [599, 373] width 300 height 48
type input "merksem"
click at [535, 448] on select "België Luxemburg Maak een keuze a.u.b" at bounding box center [435, 447] width 627 height 48
select select "BE"
click at [122, 423] on select "België Luxemburg Maak een keuze a.u.b" at bounding box center [435, 447] width 627 height 48
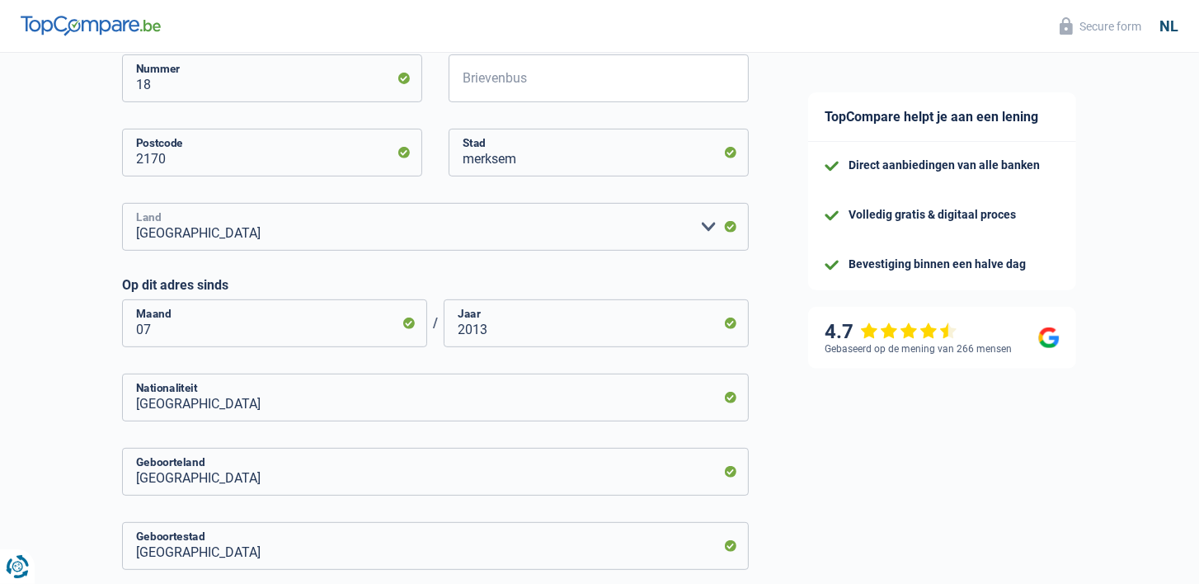
scroll to position [797, 0]
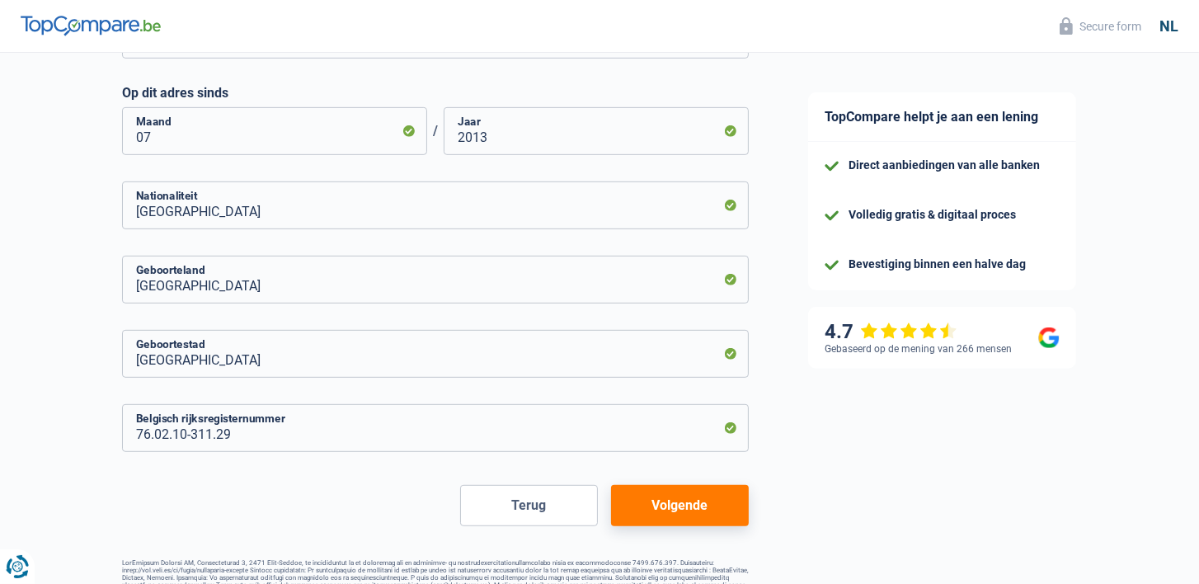
click at [670, 501] on button "Volgende" at bounding box center [680, 505] width 138 height 41
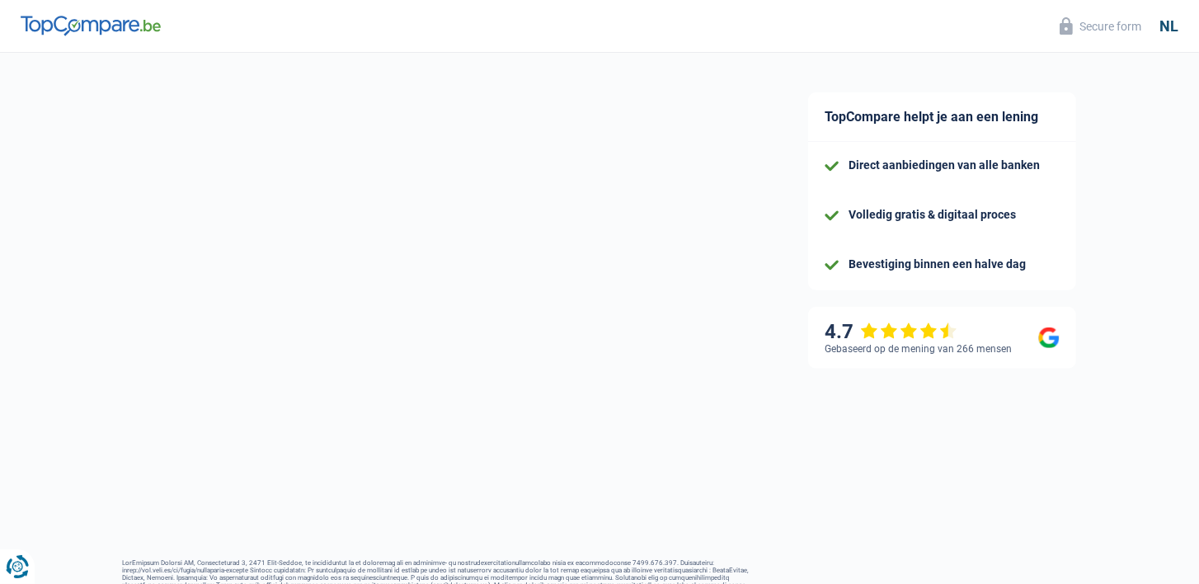
select select "netSalary"
select select "mortgage"
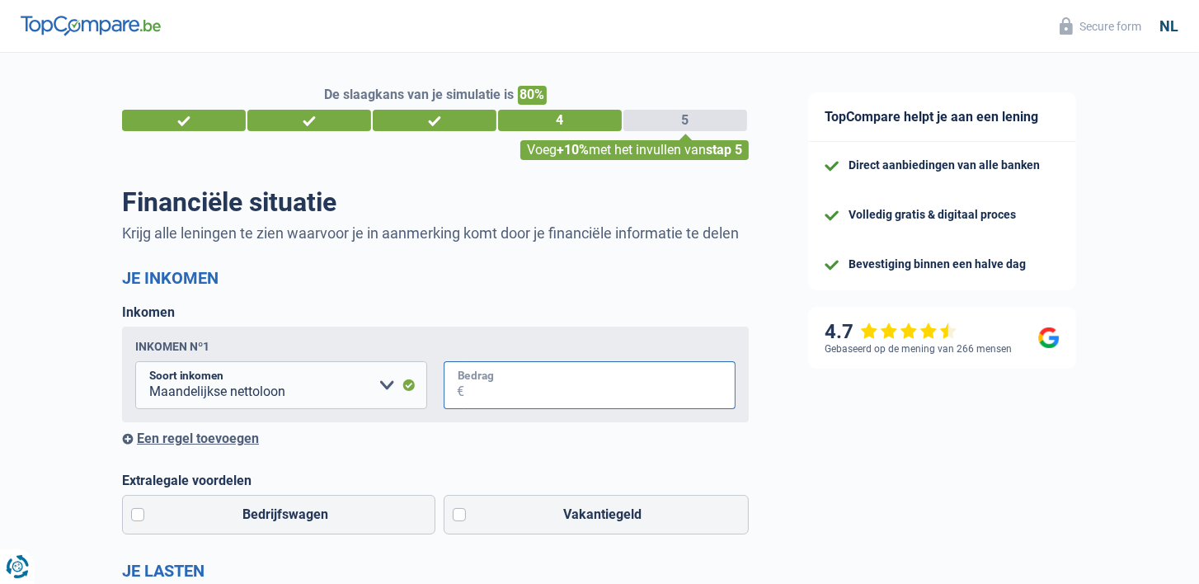
click at [518, 409] on input "Bedrag" at bounding box center [599, 385] width 271 height 48
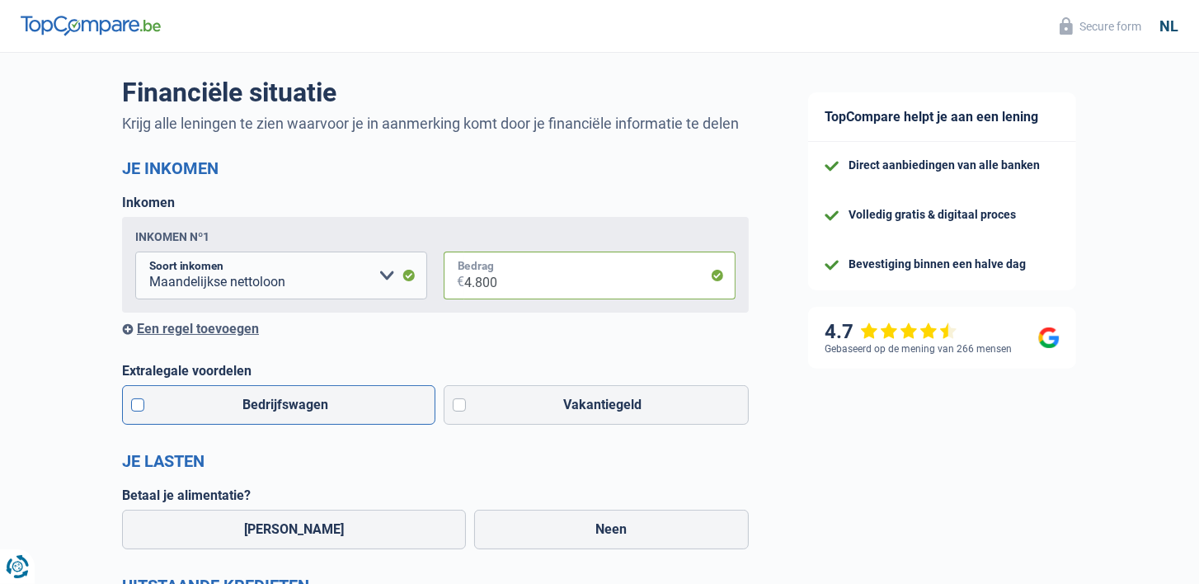
scroll to position [220, 0]
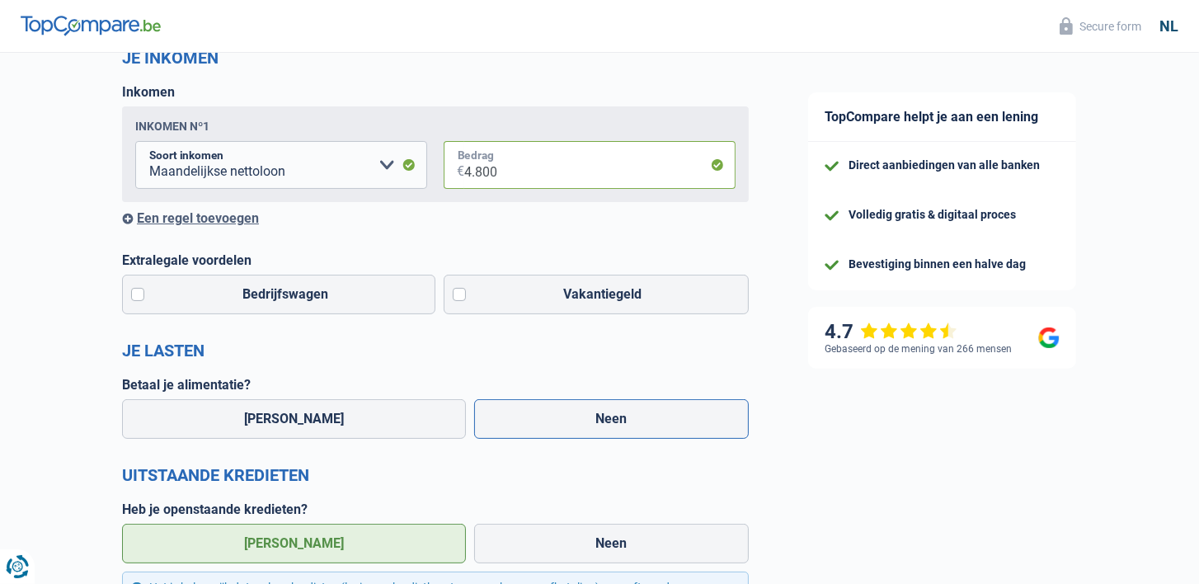
type input "4.800"
click at [526, 439] on label "Neen" at bounding box center [612, 419] width 276 height 40
click at [526, 439] on input "Neen" at bounding box center [612, 419] width 276 height 40
radio input "true"
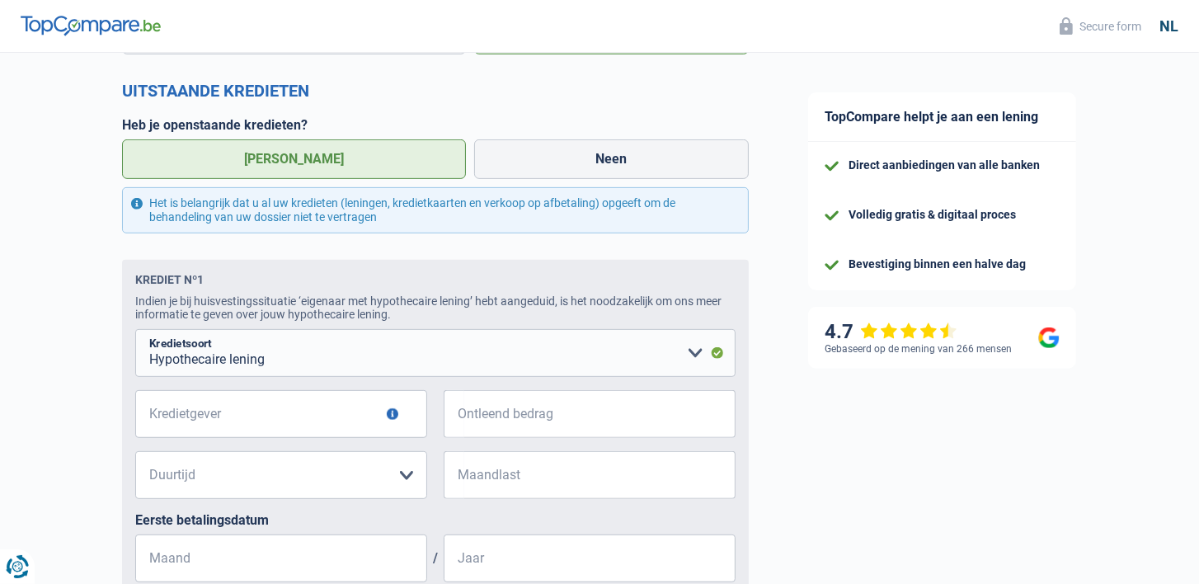
scroll to position [633, 0]
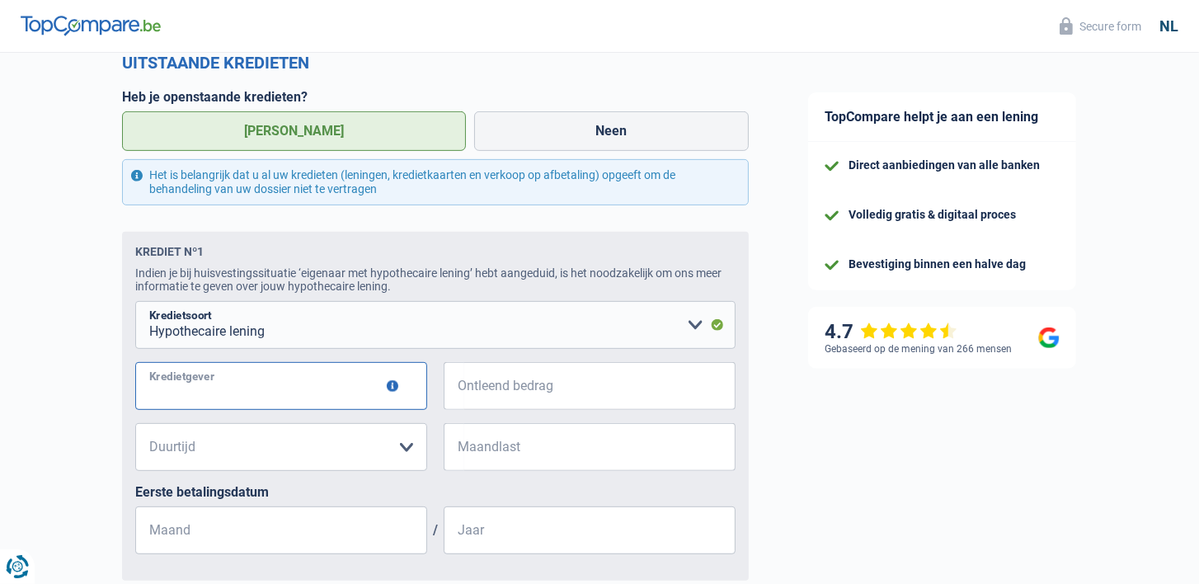
click at [191, 410] on input "Kredietgever" at bounding box center [281, 386] width 292 height 48
type input "monument"
type input "280.000"
type input "1.172"
type input "03"
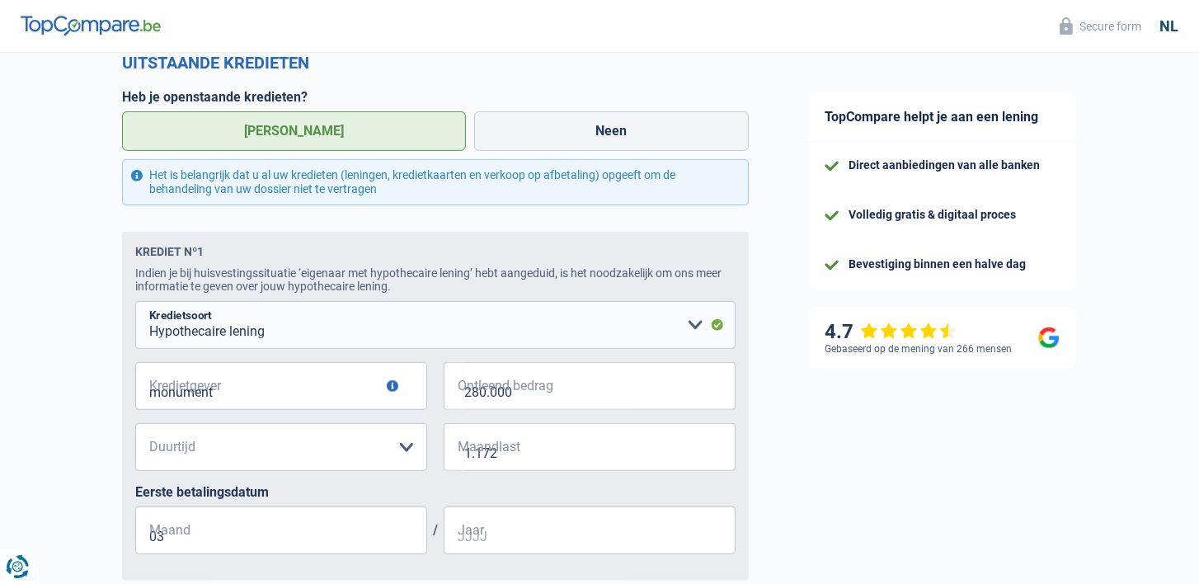
type input "2016"
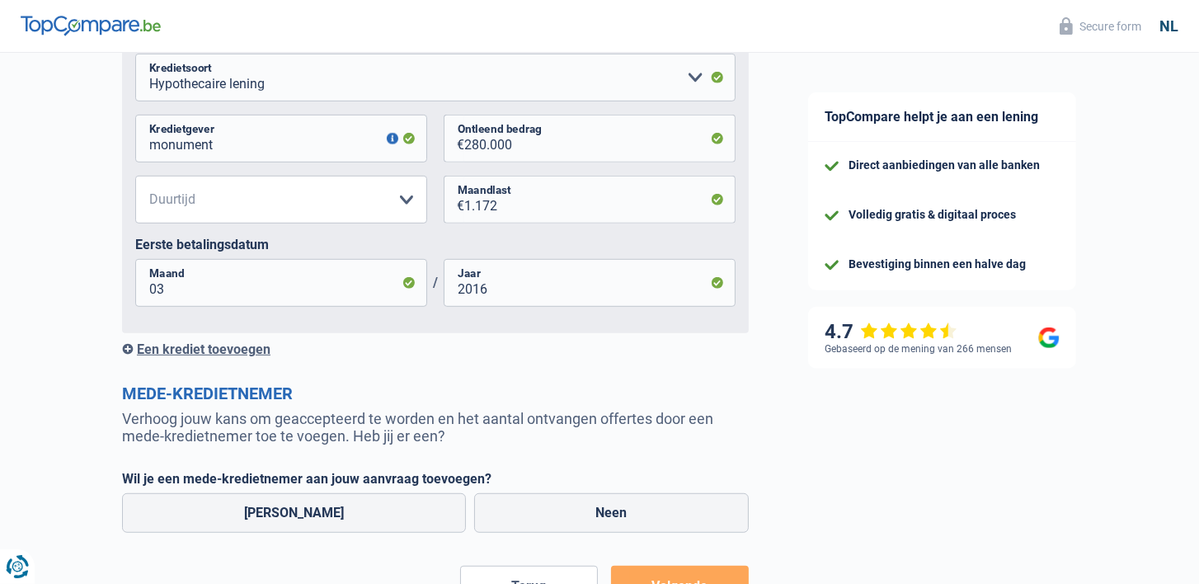
scroll to position [907, 0]
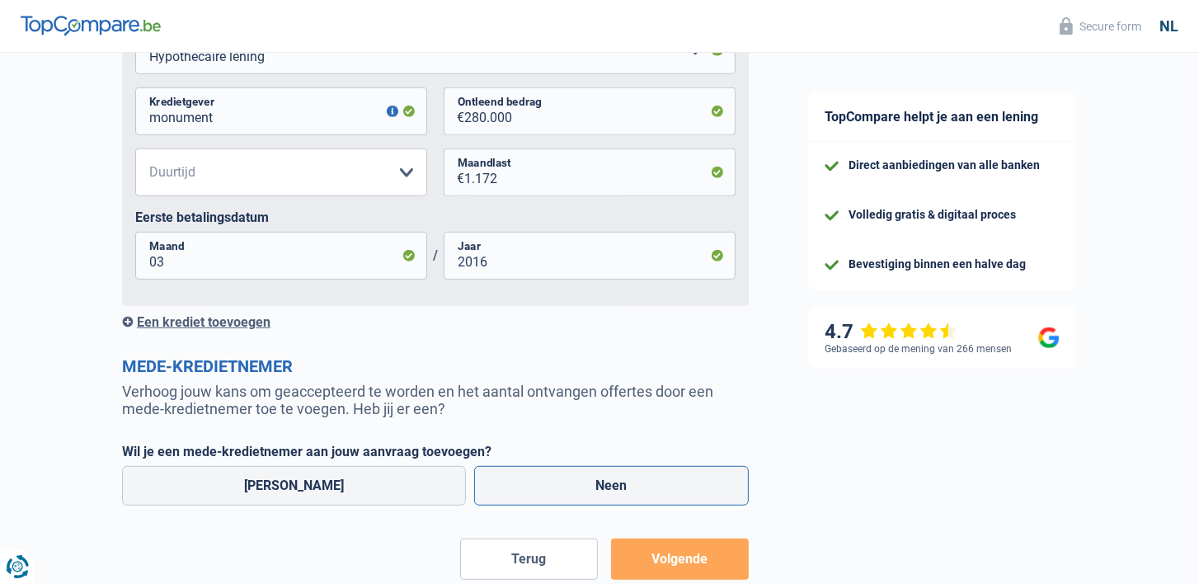
click at [514, 499] on label "Neen" at bounding box center [612, 486] width 276 height 40
click at [514, 499] on input "Neen" at bounding box center [612, 486] width 276 height 40
radio input "true"
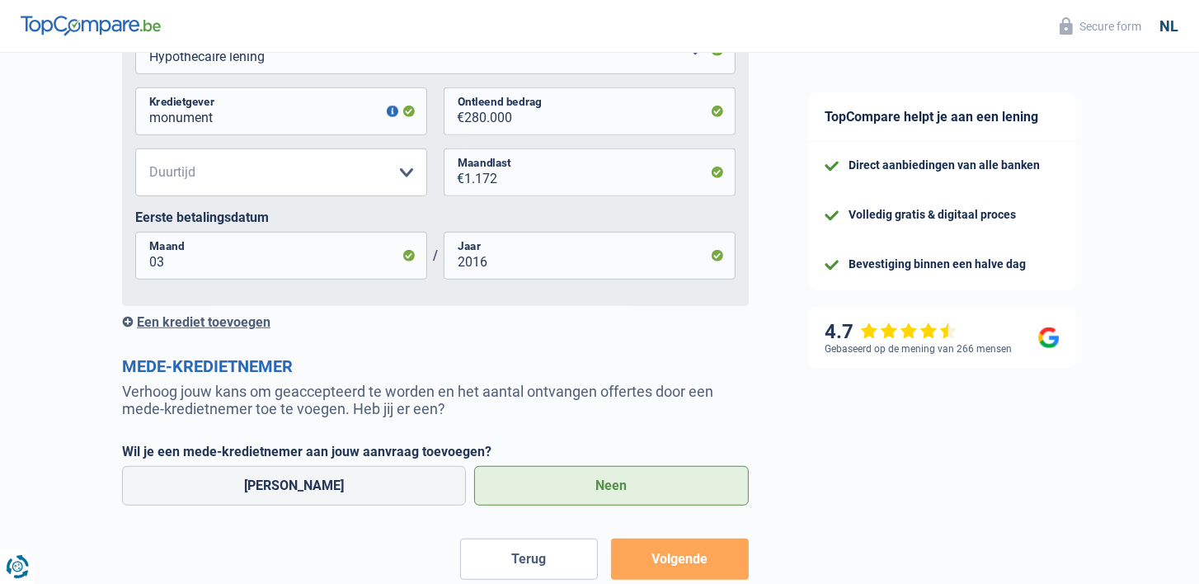
click at [203, 330] on div "Een krediet toevoegen" at bounding box center [435, 322] width 627 height 16
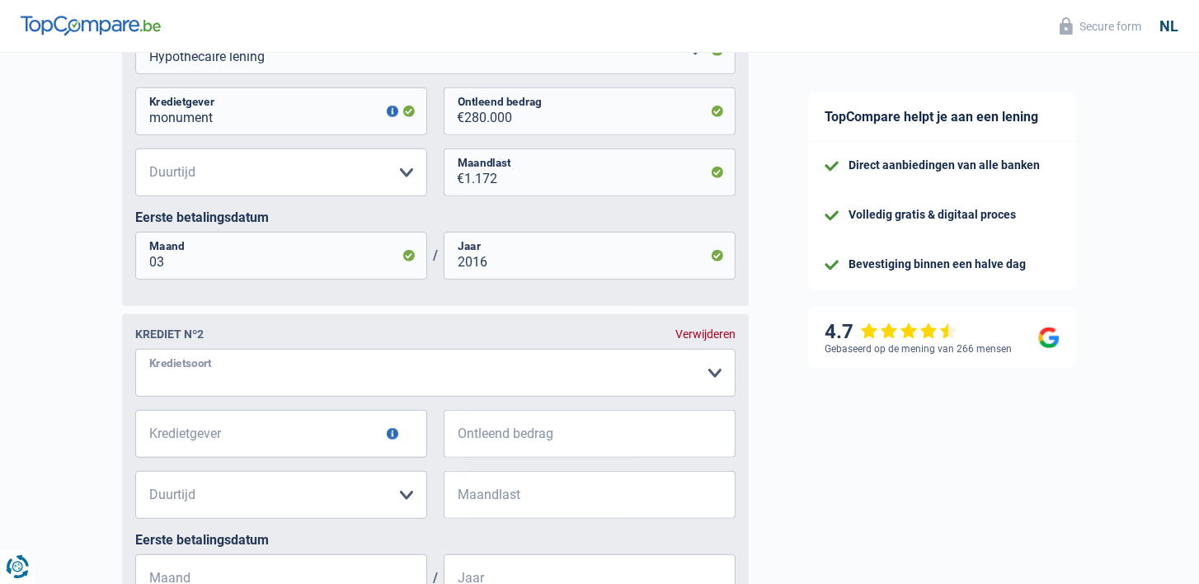
click at [224, 397] on select "Kaart of kredietlijn Hypothecaire lening Verkoop op afbetaling Lening op afbeta…" at bounding box center [435, 373] width 601 height 48
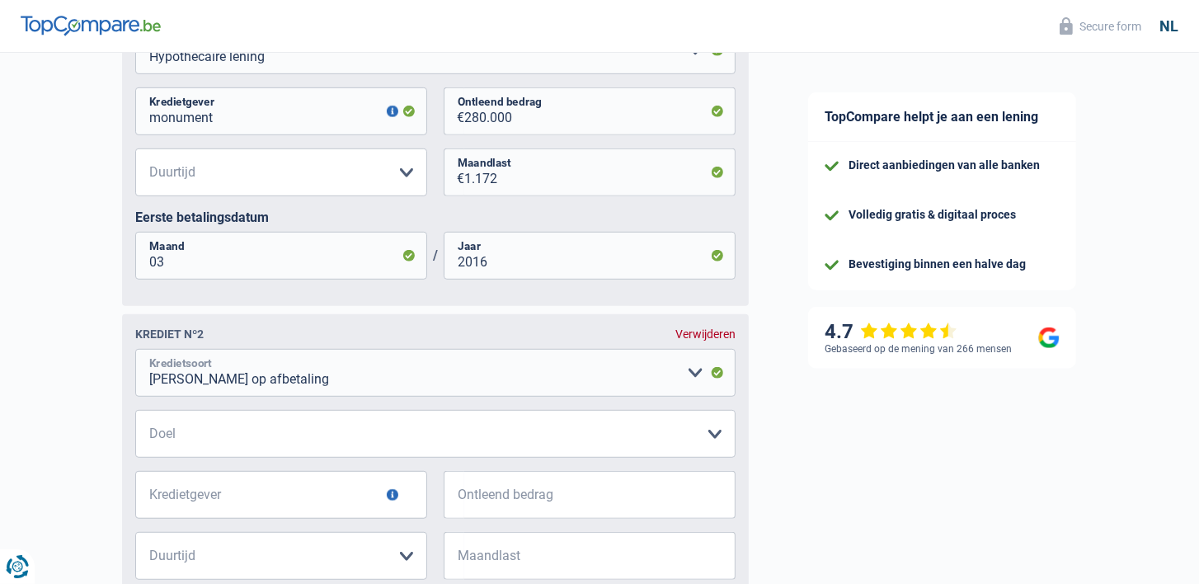
click at [245, 397] on select "Kaart of kredietlijn Hypothecaire lening Verkoop op afbetaling Lening op afbeta…" at bounding box center [435, 373] width 601 height 48
select select "carLoan"
click at [135, 370] on select "Kaart of kredietlijn Hypothecaire lening Verkoop op afbetaling Lening op afbeta…" at bounding box center [435, 373] width 601 height 48
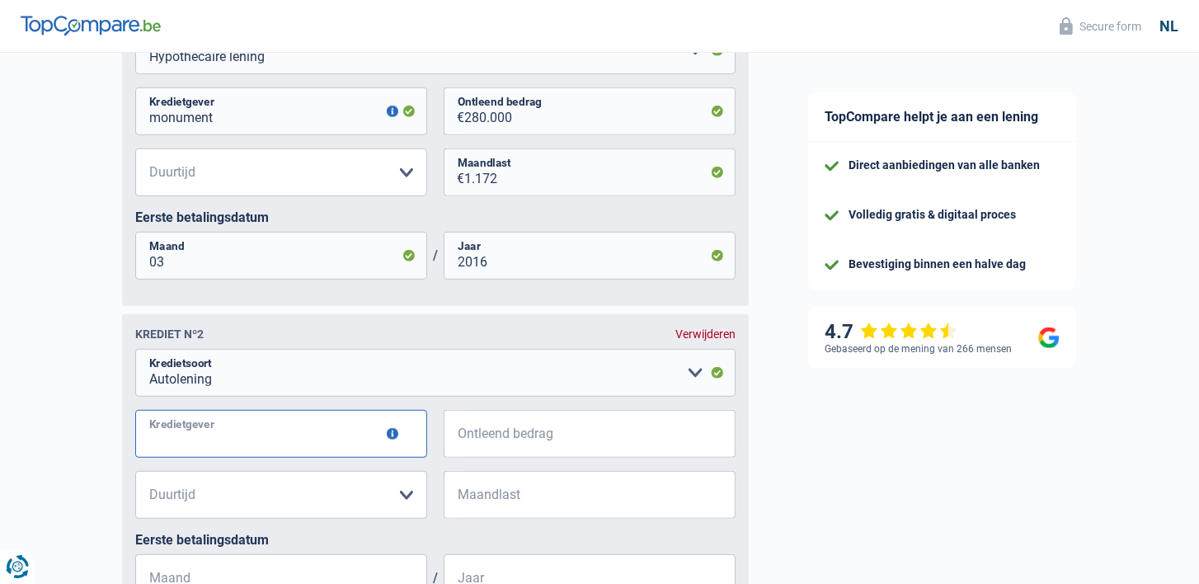
click at [239, 455] on input "Kredietgever" at bounding box center [281, 434] width 292 height 48
type input "kbc"
click at [521, 449] on input "Ontleend bedrag" at bounding box center [599, 434] width 271 height 48
type input "37.319"
type input "600"
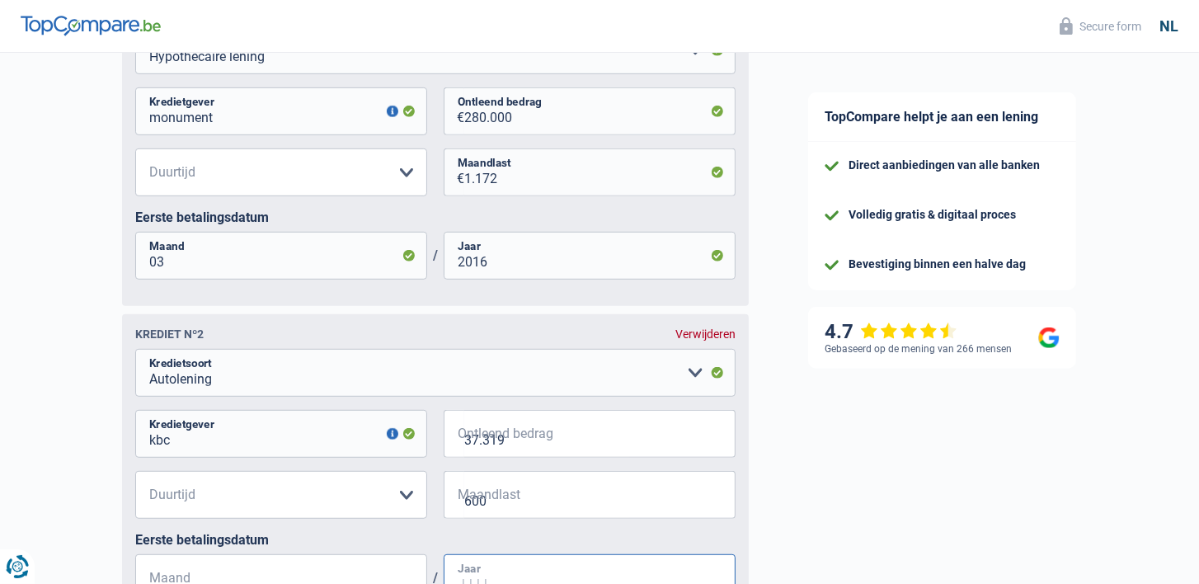
type input "02"
type input "2024"
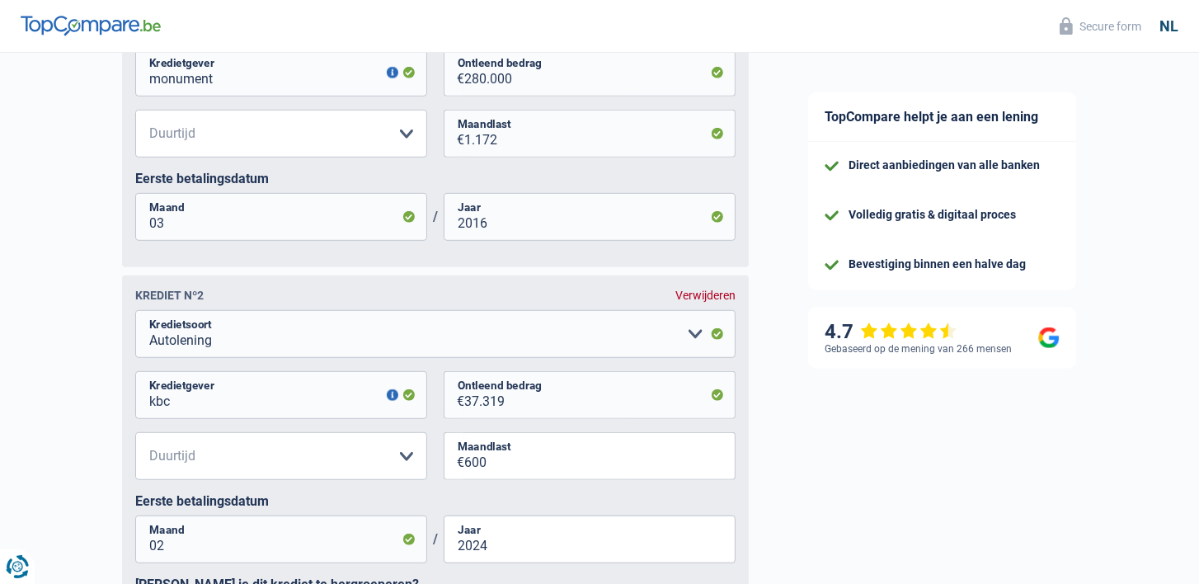
scroll to position [1084, 0]
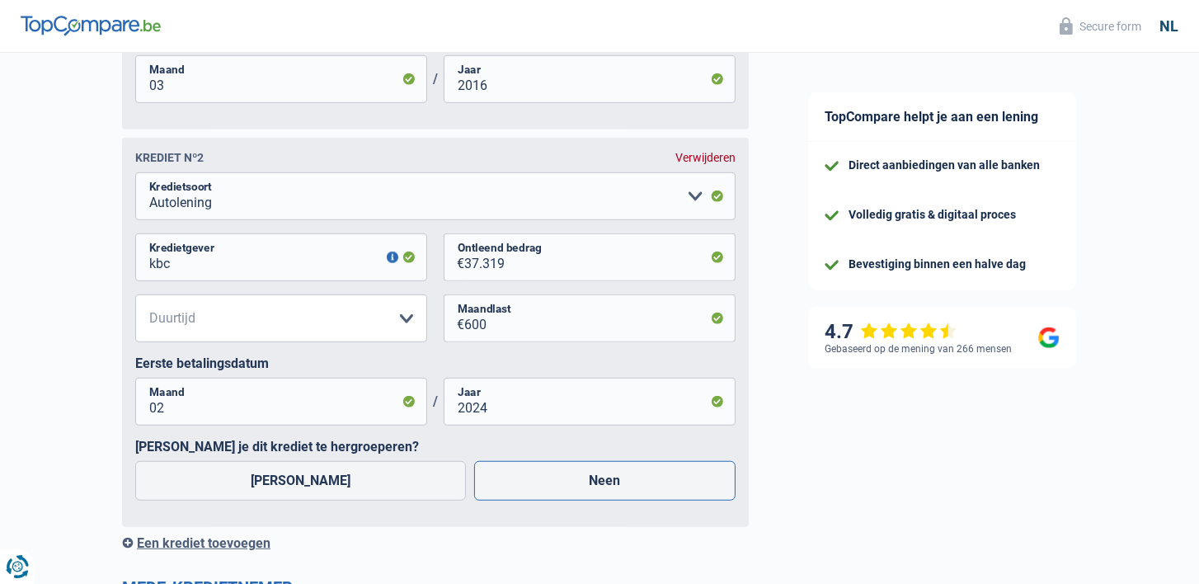
click at [522, 492] on label "Neen" at bounding box center [605, 481] width 262 height 40
click at [522, 492] on input "Neen" at bounding box center [605, 481] width 262 height 40
radio input "true"
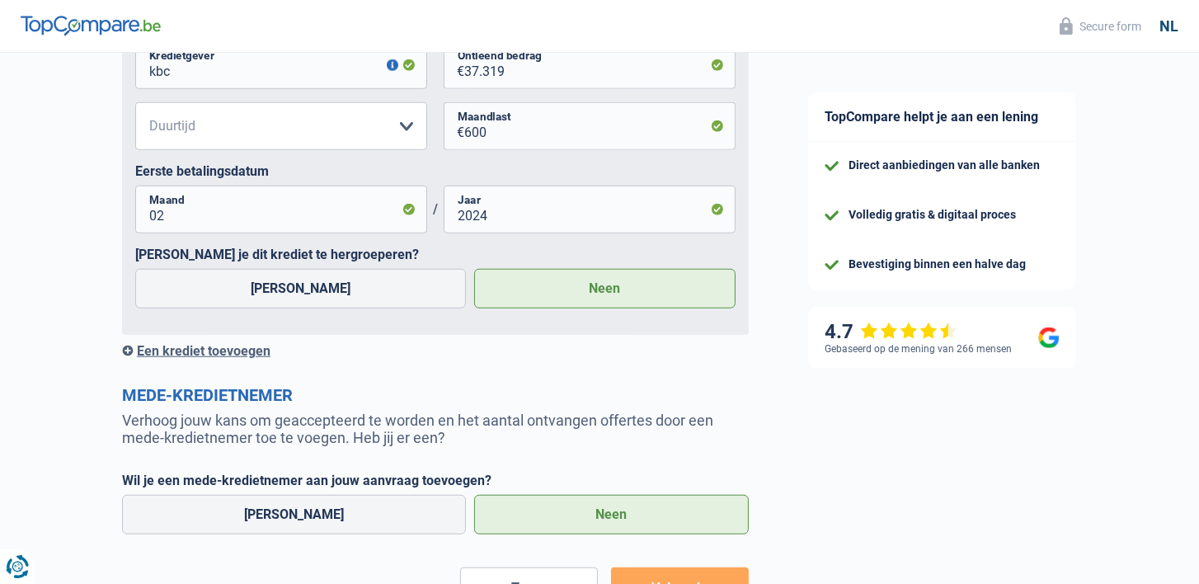
scroll to position [1359, 0]
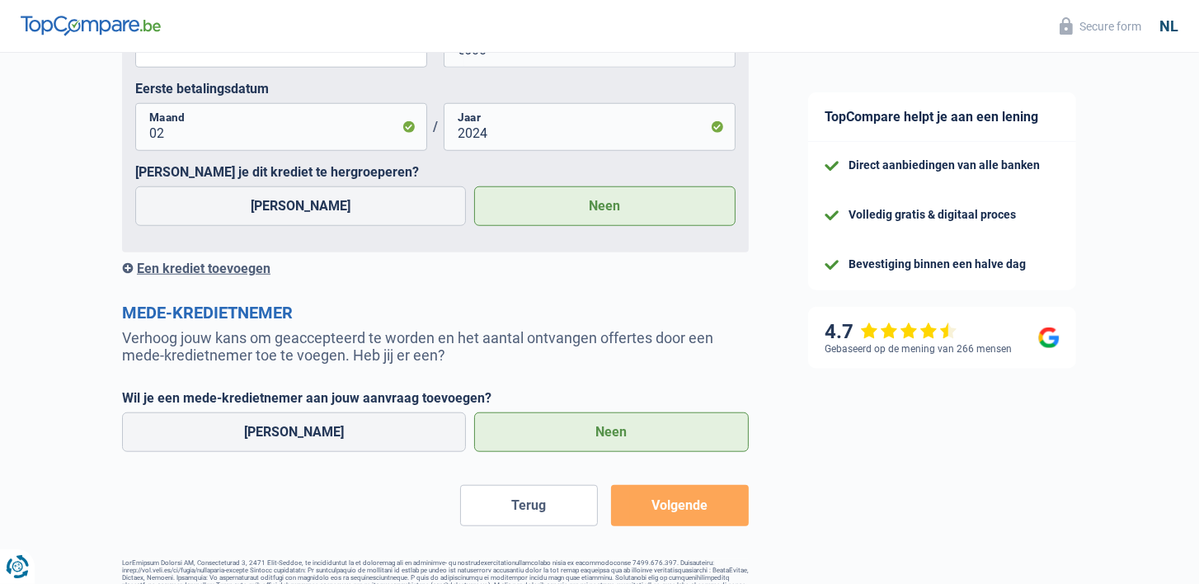
click at [231, 276] on div "Een krediet toevoegen" at bounding box center [435, 269] width 627 height 16
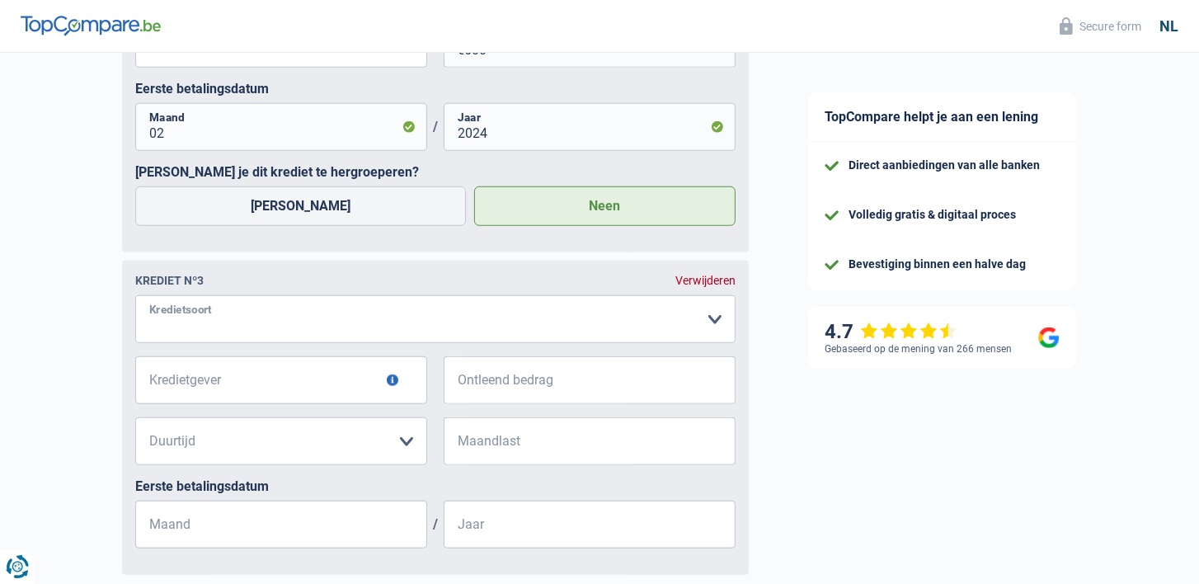
click at [226, 331] on select "Kaart of kredietlijn Hypothecaire lening Verkoop op afbetaling Lening op afbeta…" at bounding box center [435, 319] width 601 height 48
select select "personalLoan"
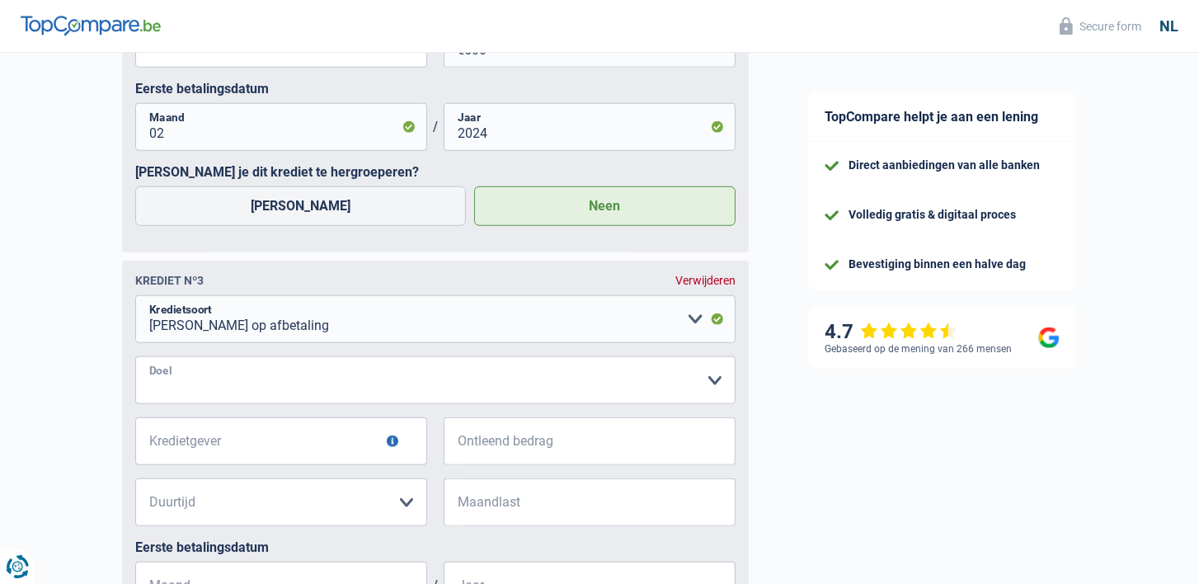
click at [219, 404] on select "Comfort woning: meubels, textiel, toestellen, privé materiaal, hifi, multimedia…" at bounding box center [435, 380] width 601 height 48
select select "homeFurnishingOrRelocation"
click at [135, 377] on select "Comfort woning: meubels, textiel, toestellen, privé materiaal, hifi, multimedia…" at bounding box center [435, 380] width 601 height 48
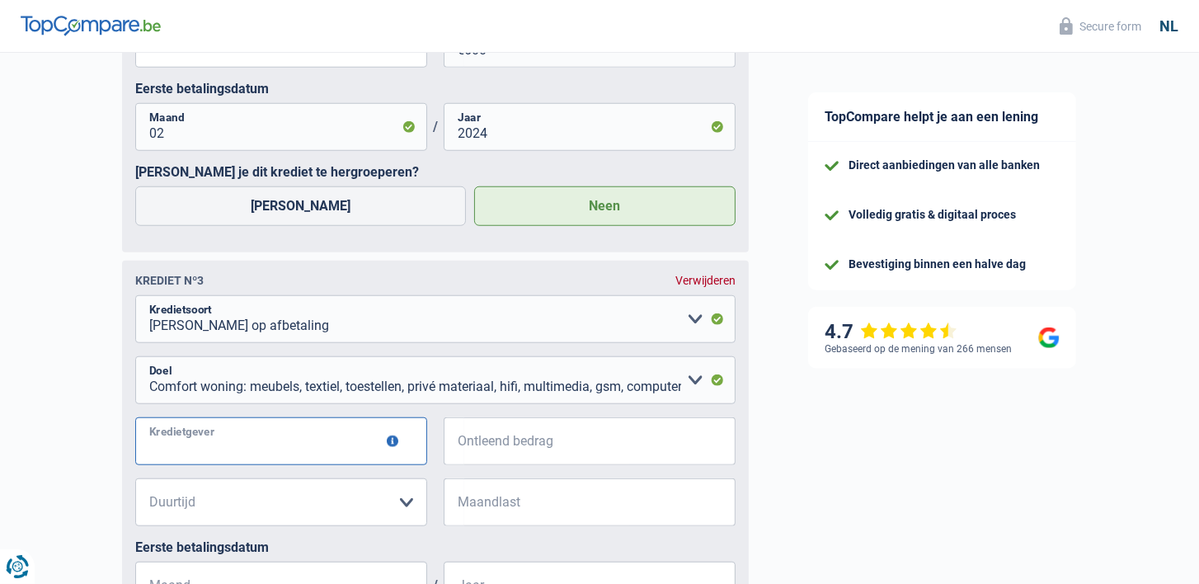
click at [244, 465] on input "Kredietgever" at bounding box center [281, 441] width 292 height 48
type input "kbc"
type input "12.000"
type input "303"
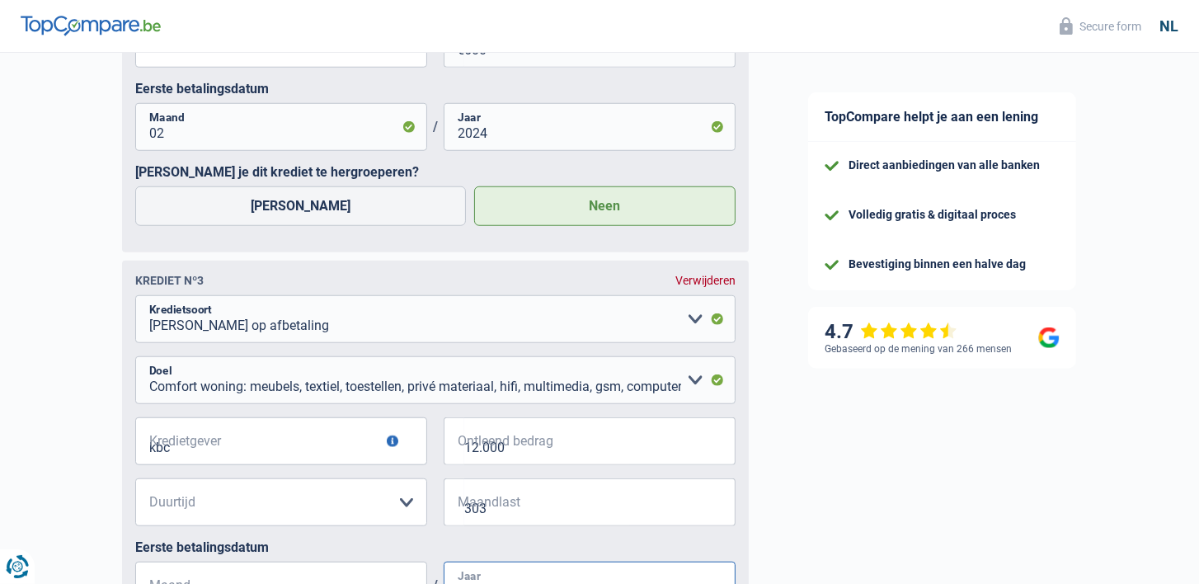
type input "01"
type input "2025"
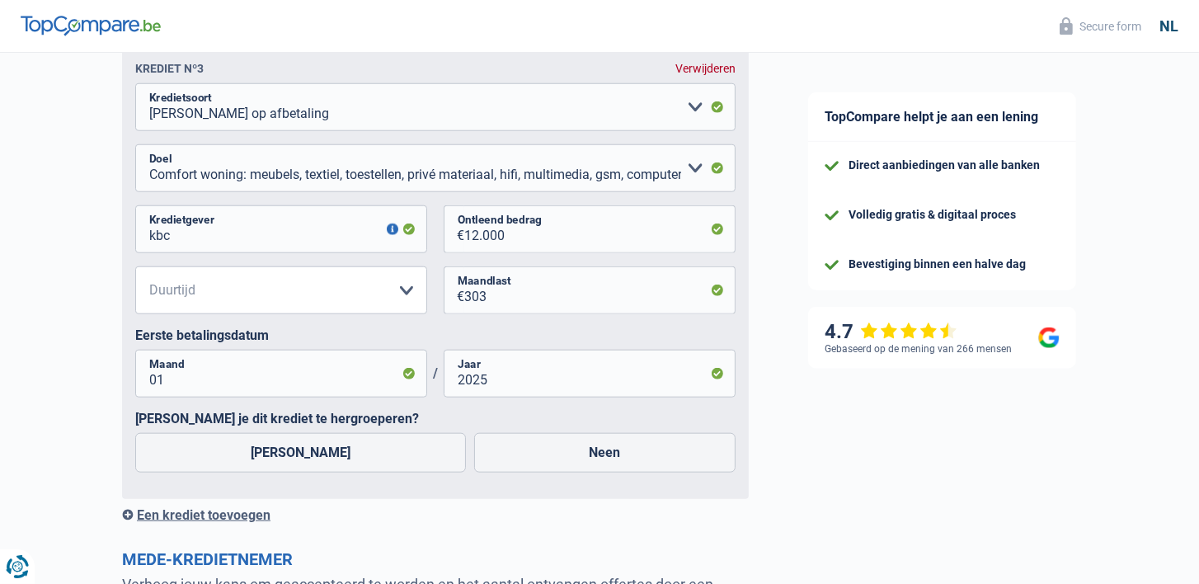
scroll to position [1708, 0]
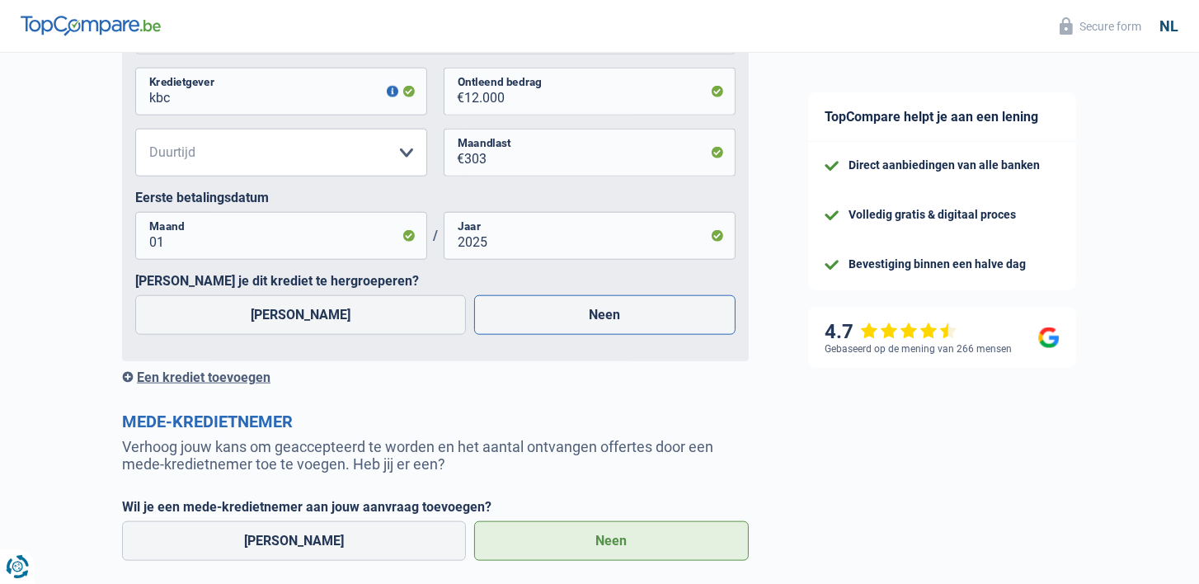
click at [529, 335] on label "Neen" at bounding box center [605, 315] width 262 height 40
click at [529, 335] on input "Neen" at bounding box center [605, 315] width 262 height 40
radio input "true"
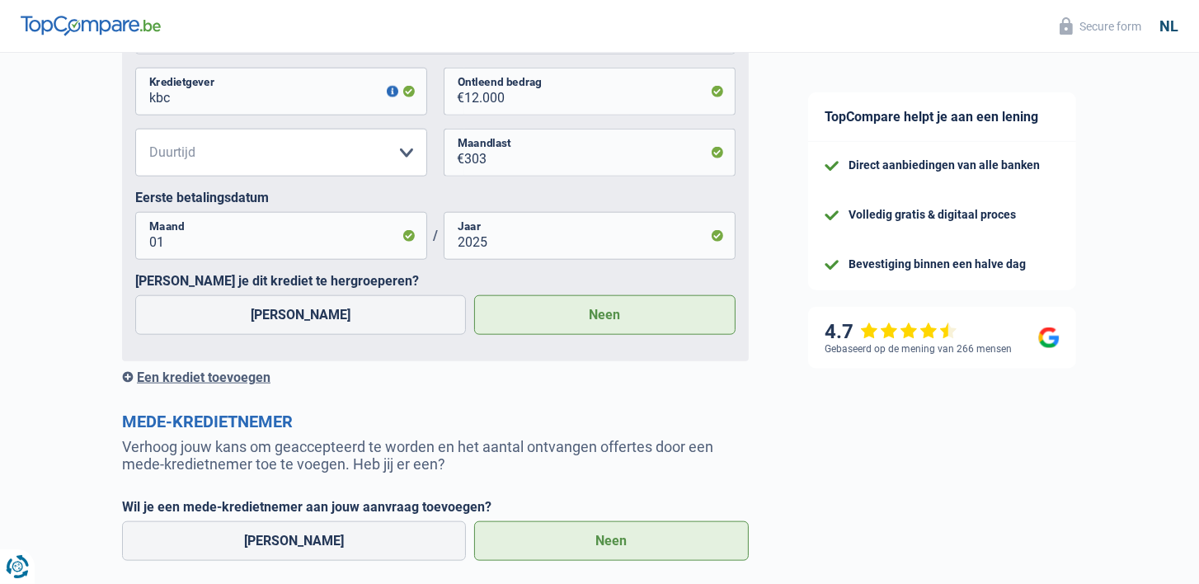
scroll to position [1873, 0]
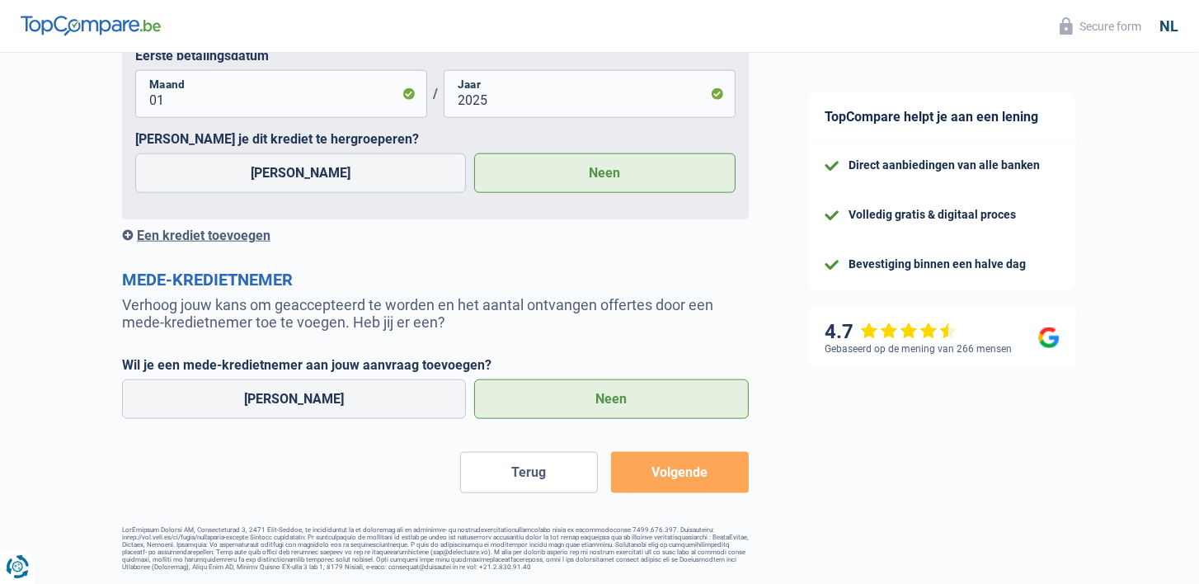
click at [661, 462] on button "Volgende" at bounding box center [680, 472] width 138 height 41
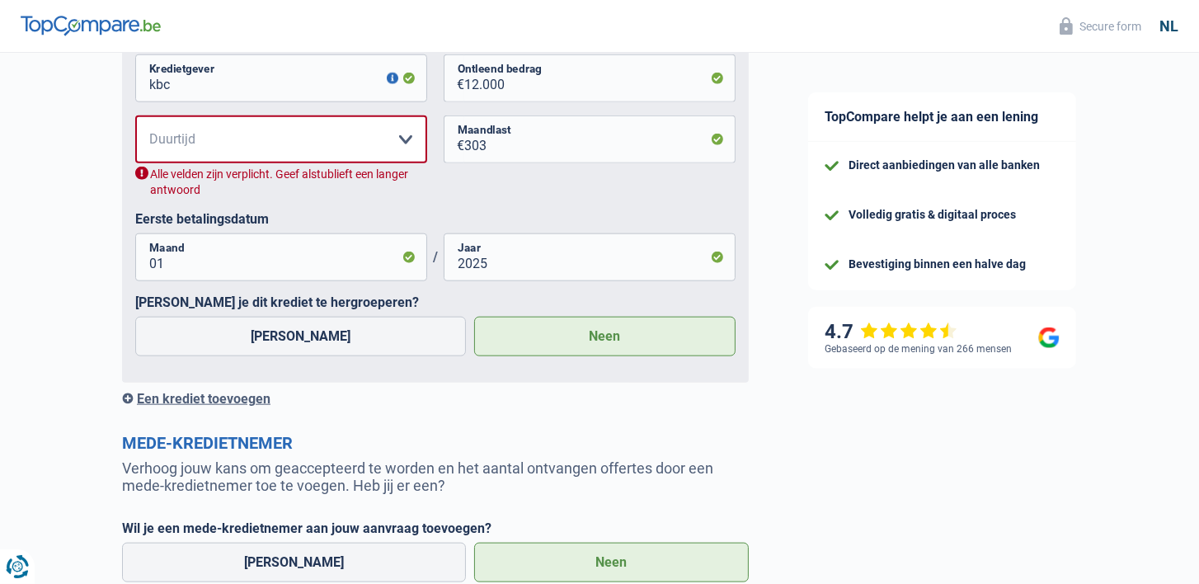
scroll to position [1764, 0]
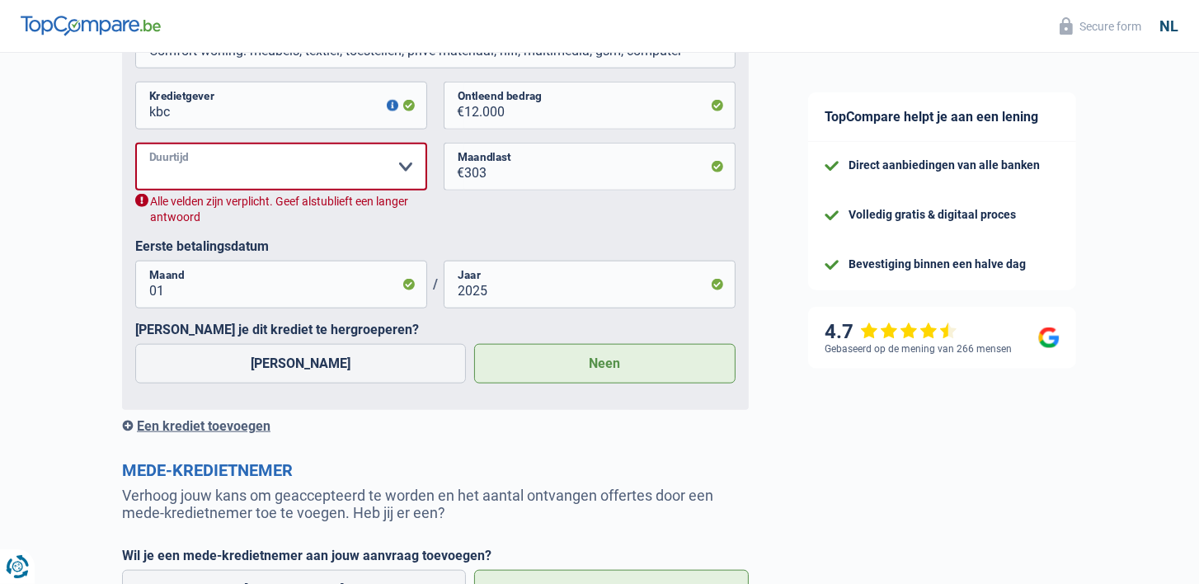
click at [239, 190] on select "12 maanden 18 maanden 24 maanden 30 maanden 36 maanden 42 maanden 48 maanden 60…" at bounding box center [281, 167] width 292 height 48
select select "48"
click at [135, 163] on select "12 maanden 18 maanden 24 maanden 30 maanden 36 maanden 42 maanden 48 maanden 60…" at bounding box center [281, 167] width 292 height 48
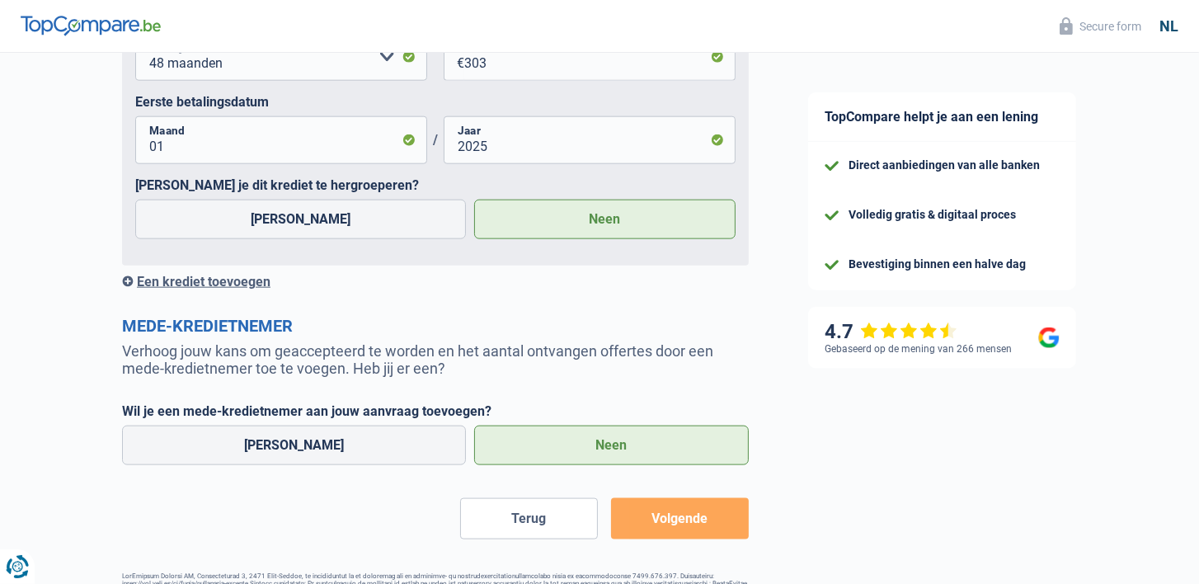
scroll to position [1901, 0]
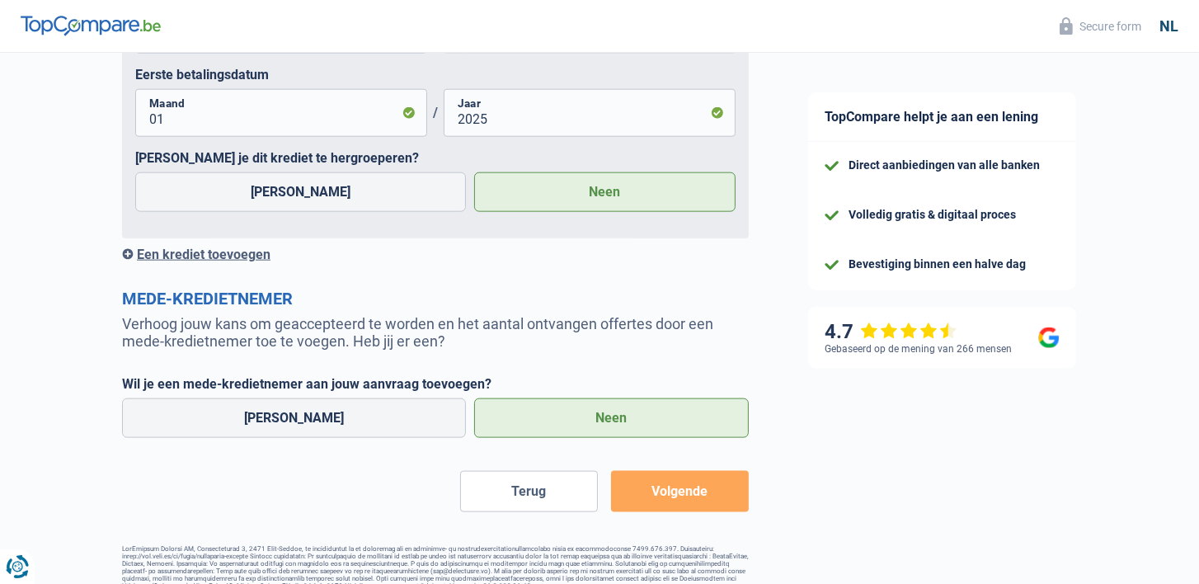
click at [667, 512] on button "Volgende" at bounding box center [680, 491] width 138 height 41
click at [690, 512] on button "Volgende" at bounding box center [680, 491] width 138 height 41
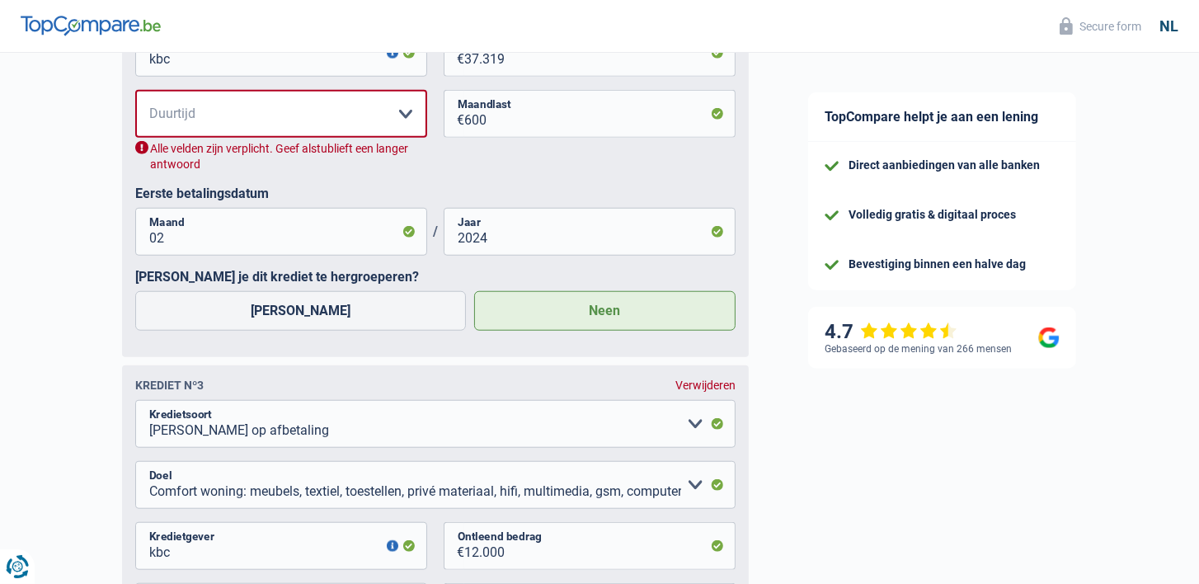
scroll to position [1269, 0]
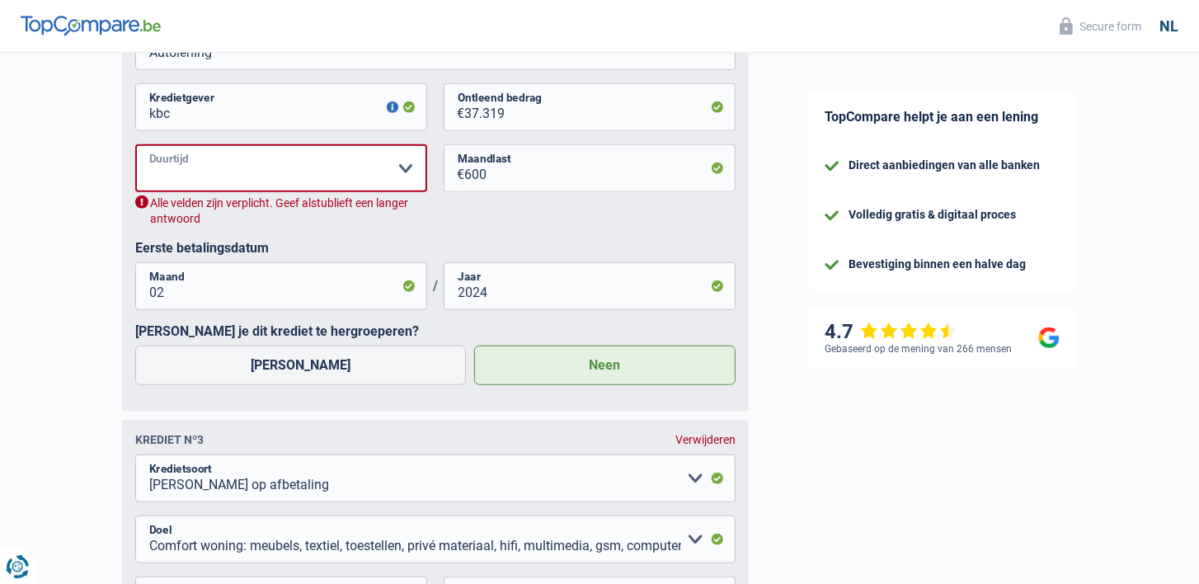
click at [403, 183] on select "12 maanden 18 maanden 24 maanden 30 maanden 36 maanden 42 maanden 48 maanden 60…" at bounding box center [281, 168] width 292 height 48
select select "72"
click at [135, 165] on select "12 maanden 18 maanden 24 maanden 30 maanden 36 maanden 42 maanden 48 maanden 60…" at bounding box center [281, 168] width 292 height 48
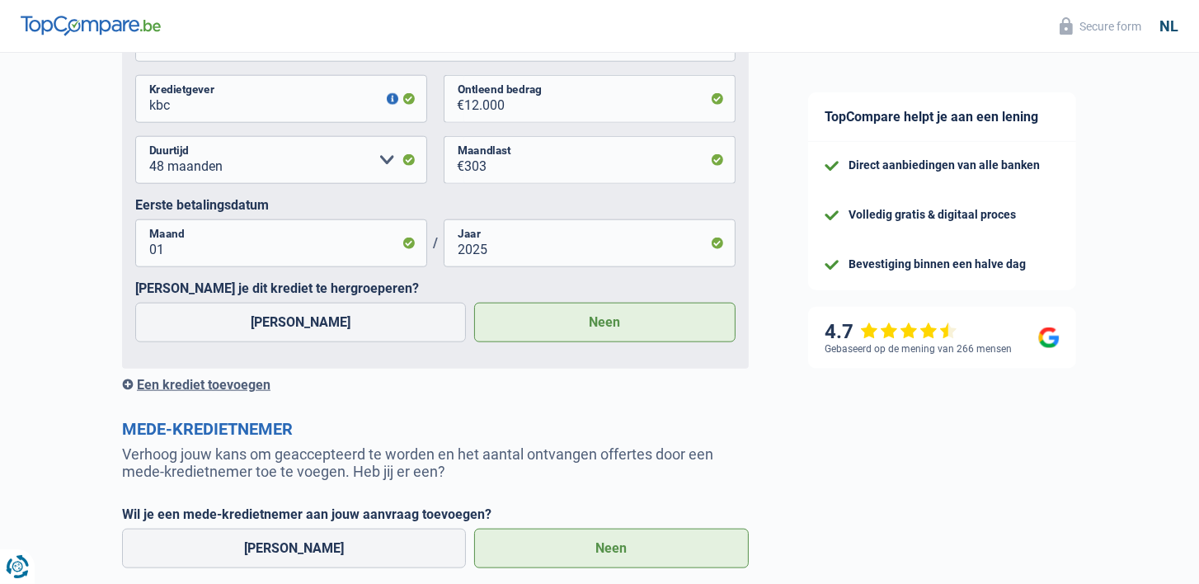
scroll to position [1912, 0]
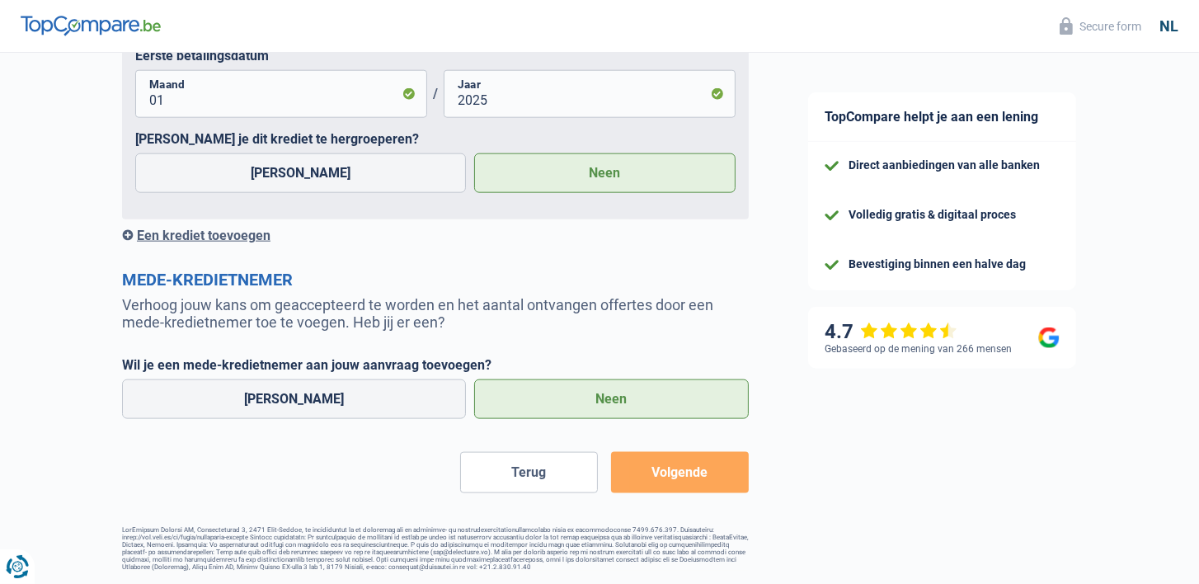
drag, startPoint x: 634, startPoint y: 485, endPoint x: 643, endPoint y: 478, distance: 11.1
click at [635, 485] on button "Volgende" at bounding box center [680, 472] width 138 height 41
click at [665, 467] on button "Volgende" at bounding box center [680, 472] width 138 height 41
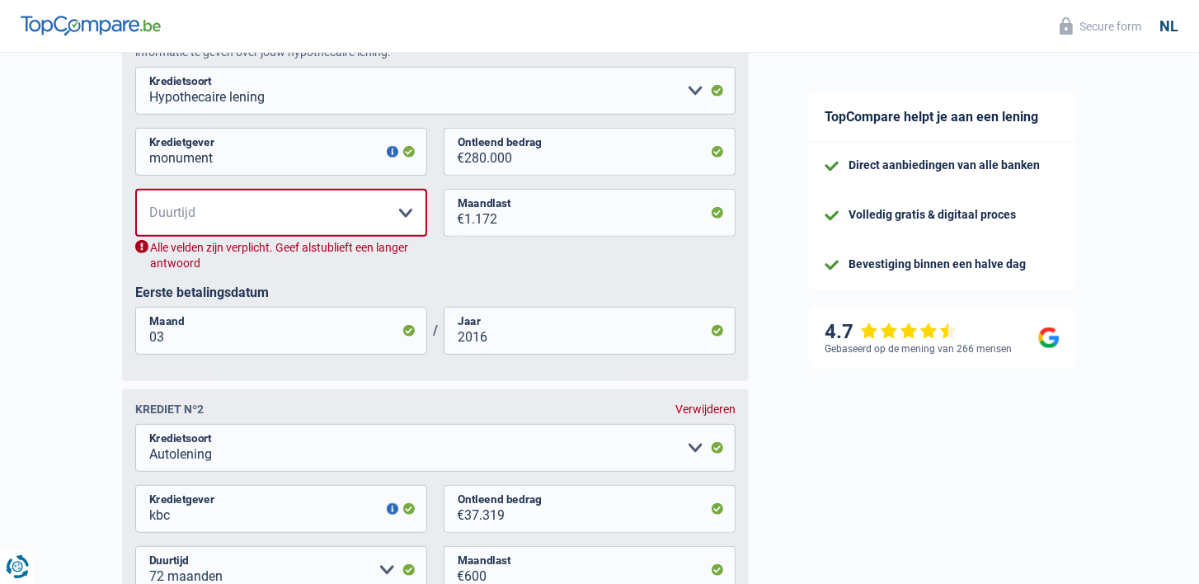
scroll to position [840, 0]
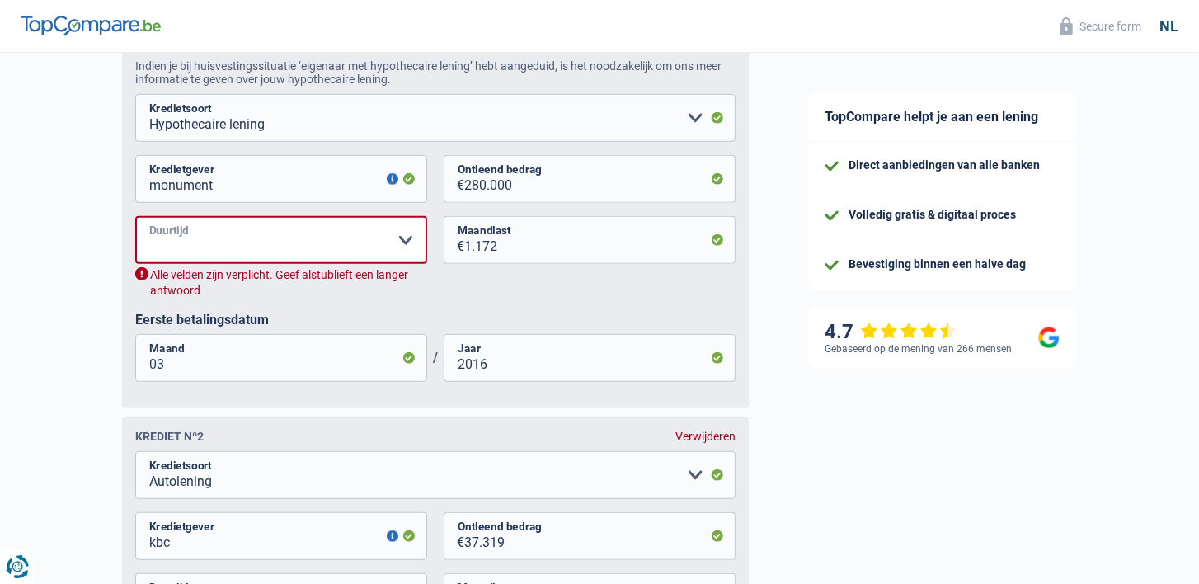
click at [247, 259] on select "120 maanden 180 maanden 240 maanden 300 maanden 360 maanden 420 maanden Maak ee…" at bounding box center [281, 240] width 292 height 48
select select "300"
click at [135, 236] on select "120 maanden 180 maanden 240 maanden 300 maanden 360 maanden 420 maanden Maak ee…" at bounding box center [281, 240] width 292 height 48
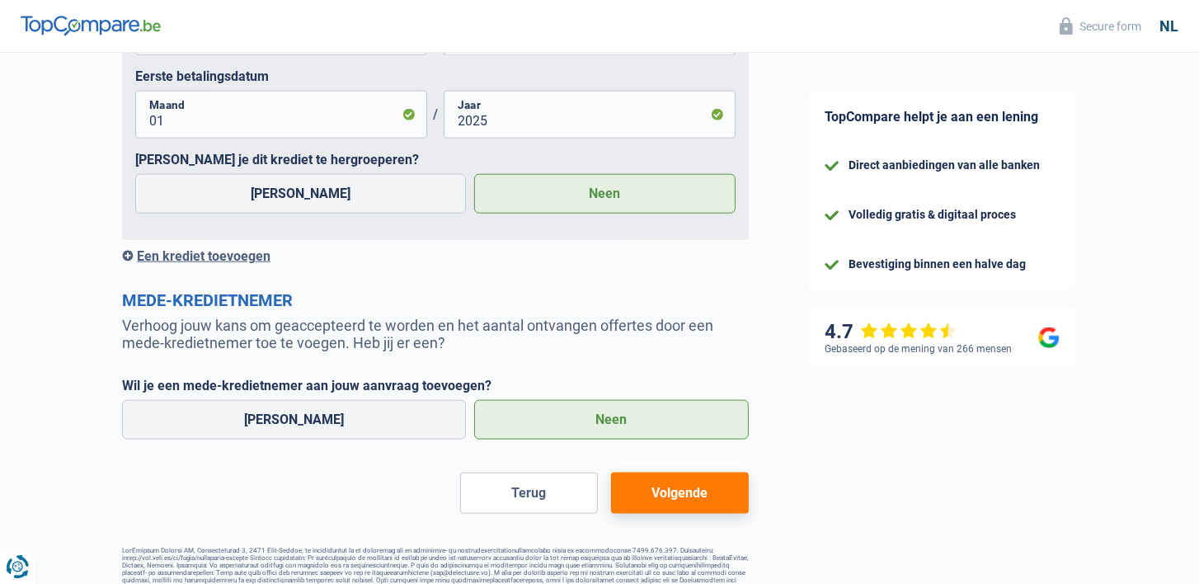
scroll to position [1857, 0]
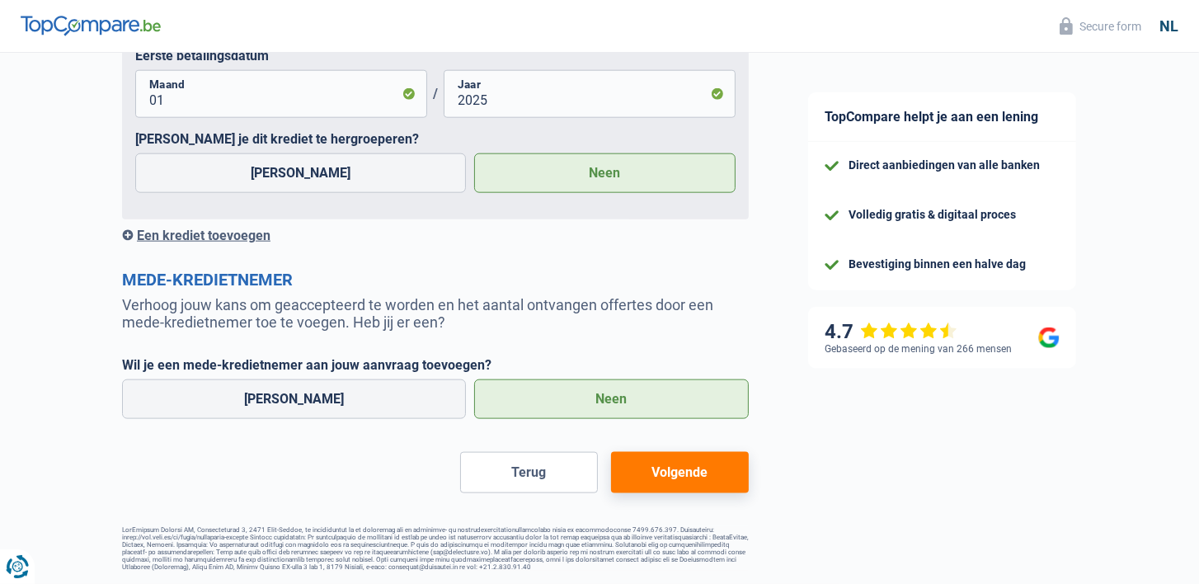
click at [628, 471] on button "Volgende" at bounding box center [680, 472] width 138 height 41
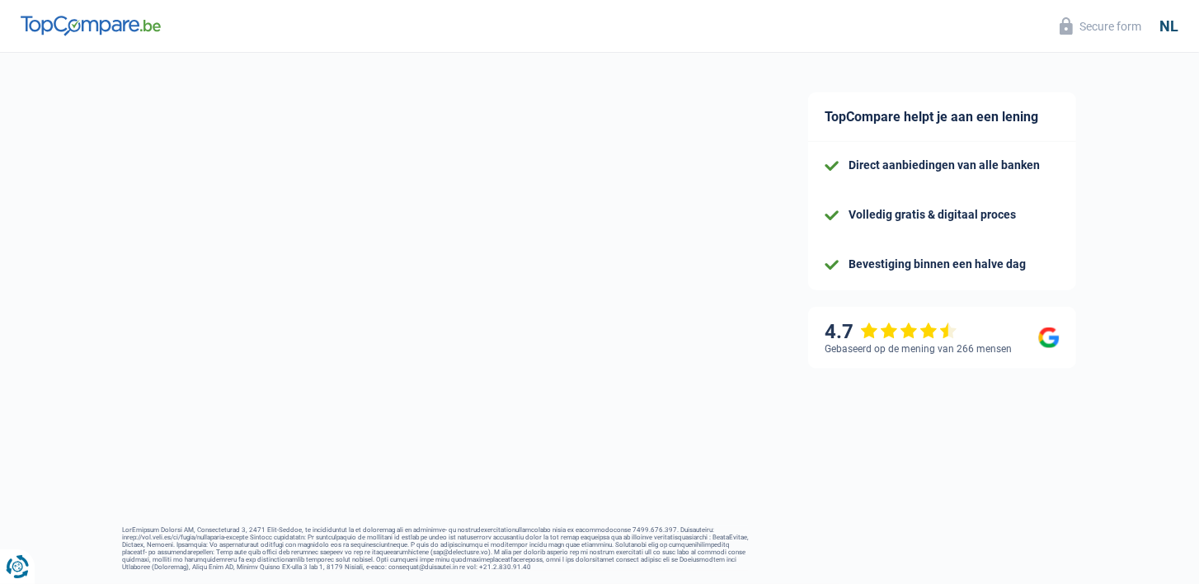
select select "120"
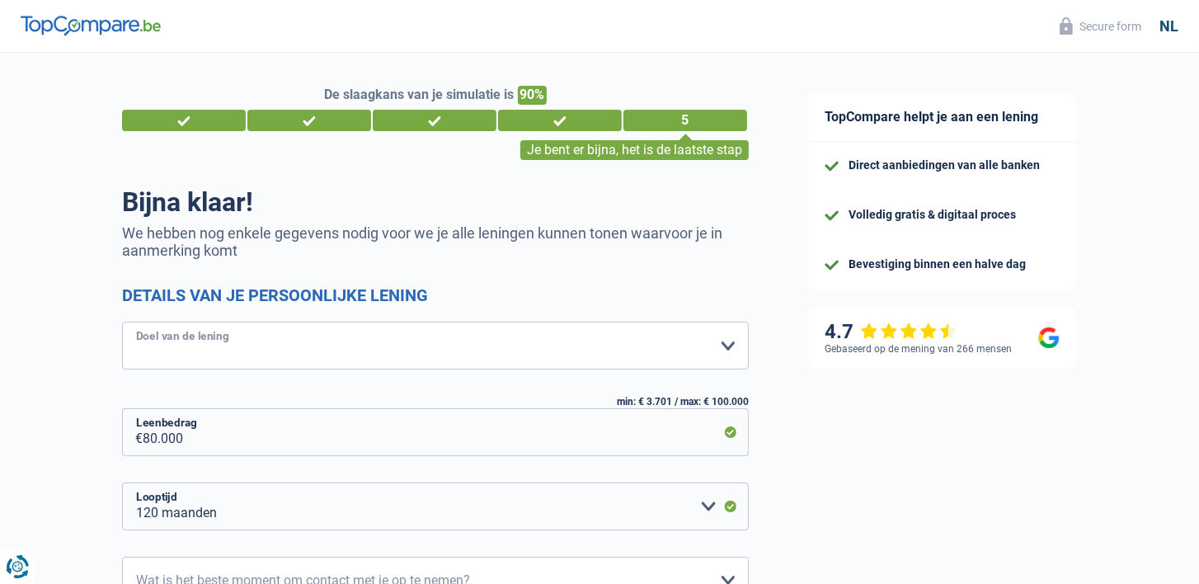
click at [723, 345] on select "Comfort woning: meubels, textiel, toestellen, privé materiaal Hifi, multimedia,…" at bounding box center [435, 346] width 627 height 48
select select "car"
click at [122, 322] on select "Comfort woning: meubels, textiel, toestellen, privé materiaal Hifi, multimedia,…" at bounding box center [435, 346] width 627 height 48
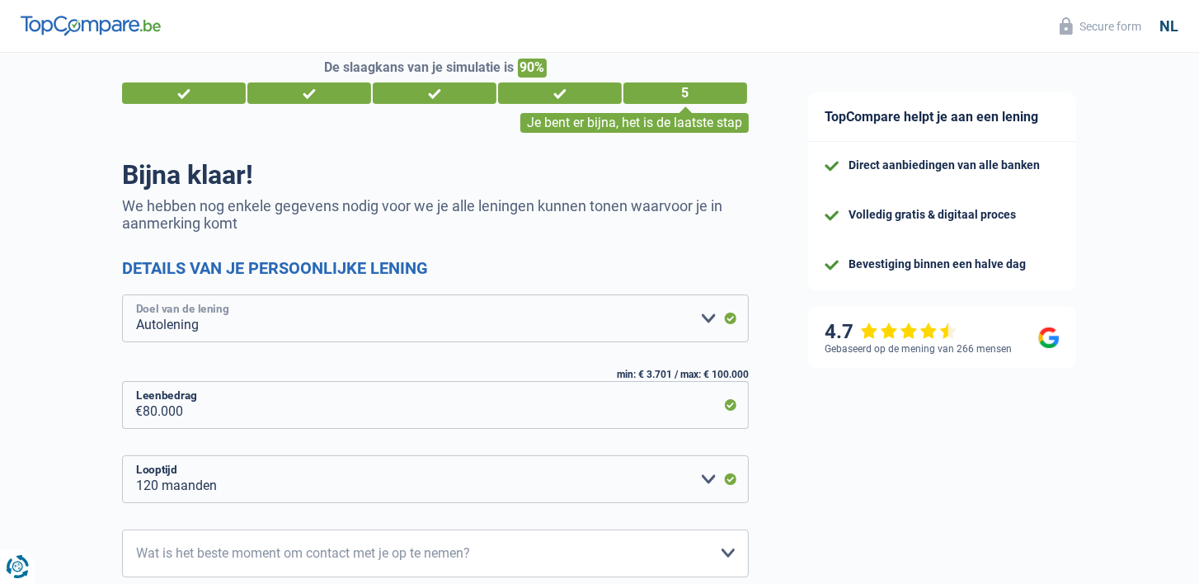
scroll to position [110, 0]
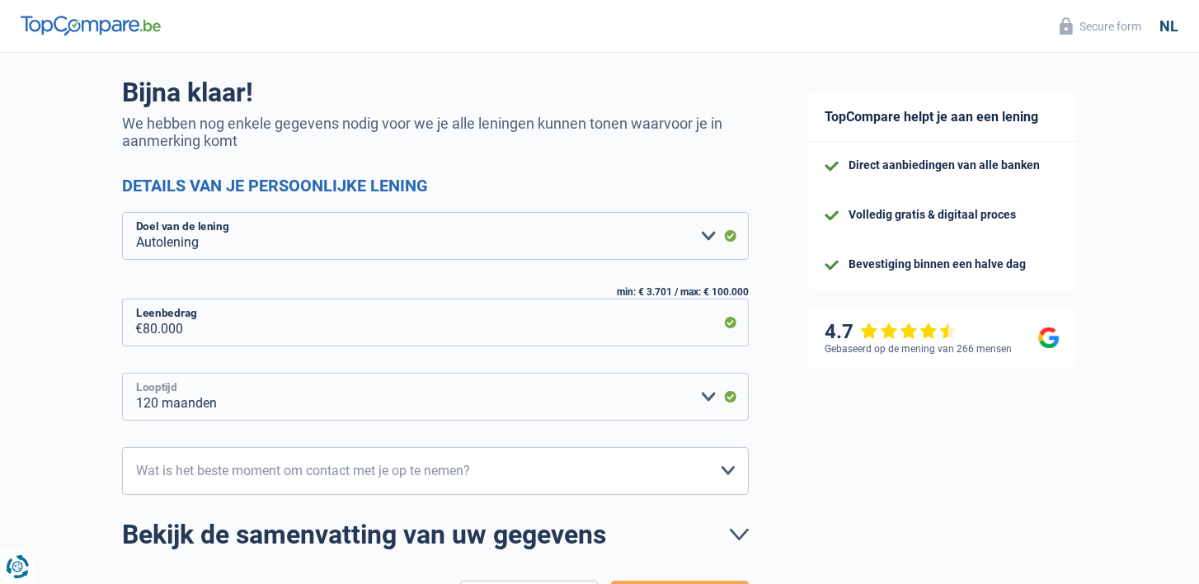
click at [709, 388] on select "12 maanden 18 maanden 24 maanden 30 maanden 36 maanden 42 maanden 48 maanden 60…" at bounding box center [435, 397] width 627 height 48
select select "84"
click at [122, 373] on select "12 maanden 18 maanden 24 maanden 30 maanden 36 maanden 42 maanden 48 maanden 60…" at bounding box center [435, 397] width 627 height 48
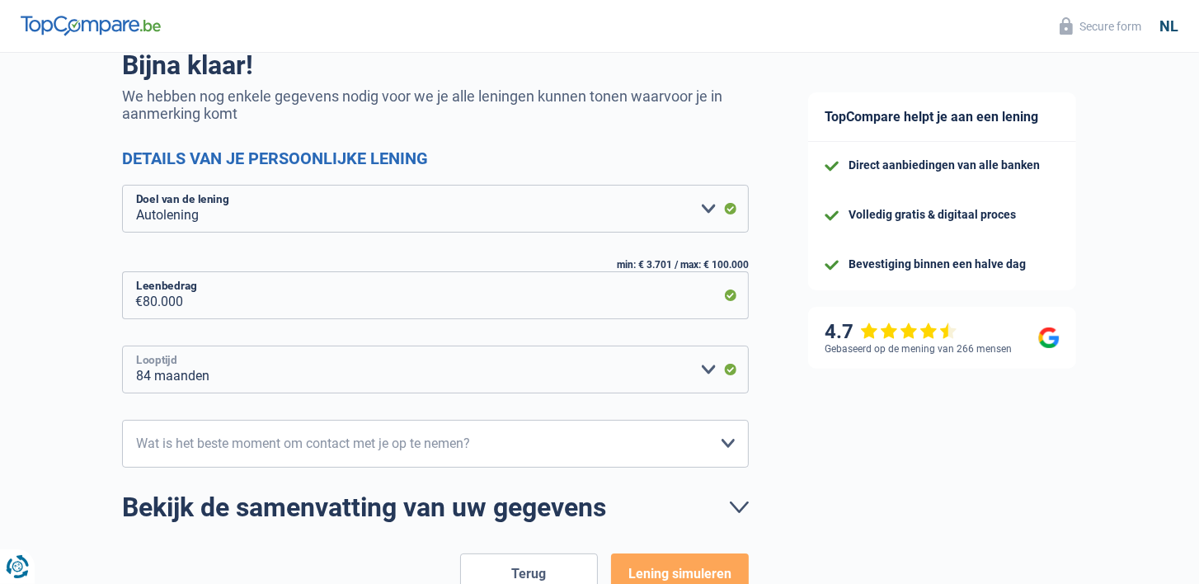
scroll to position [165, 0]
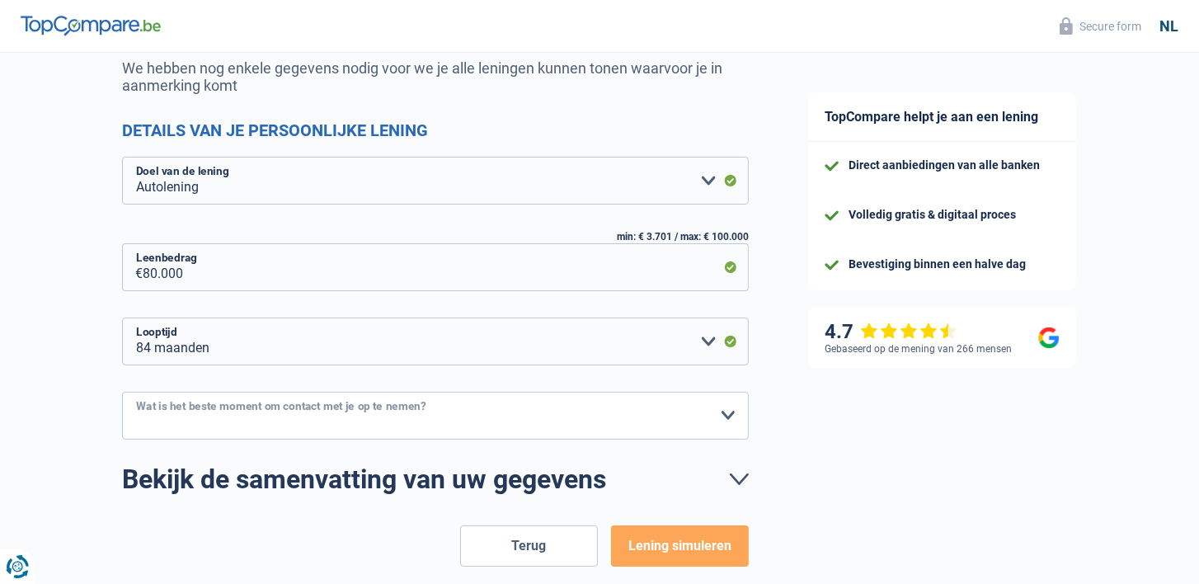
click at [578, 417] on select "10h-12h 12h-14h 14h-16h 16h-18h Maak een keuze a.u.b" at bounding box center [435, 416] width 627 height 48
select select "10-12"
click at [122, 392] on select "10h-12h 12h-14h 14h-16h 16h-18h Maak een keuze a.u.b" at bounding box center [435, 416] width 627 height 48
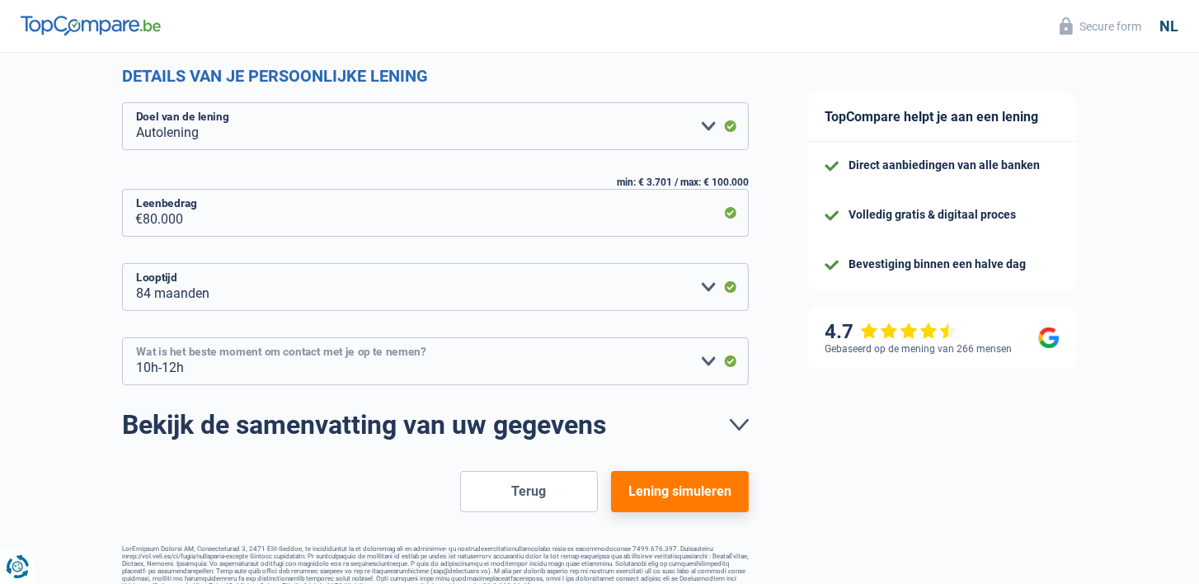
scroll to position [243, 0]
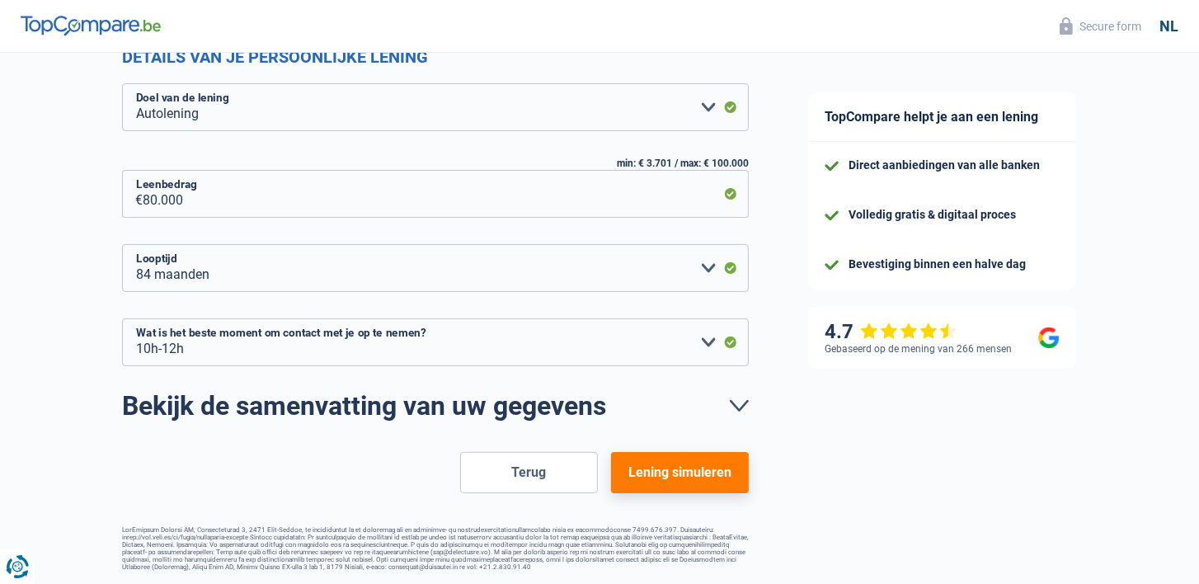
click at [661, 465] on button "Lening simuleren" at bounding box center [680, 472] width 138 height 41
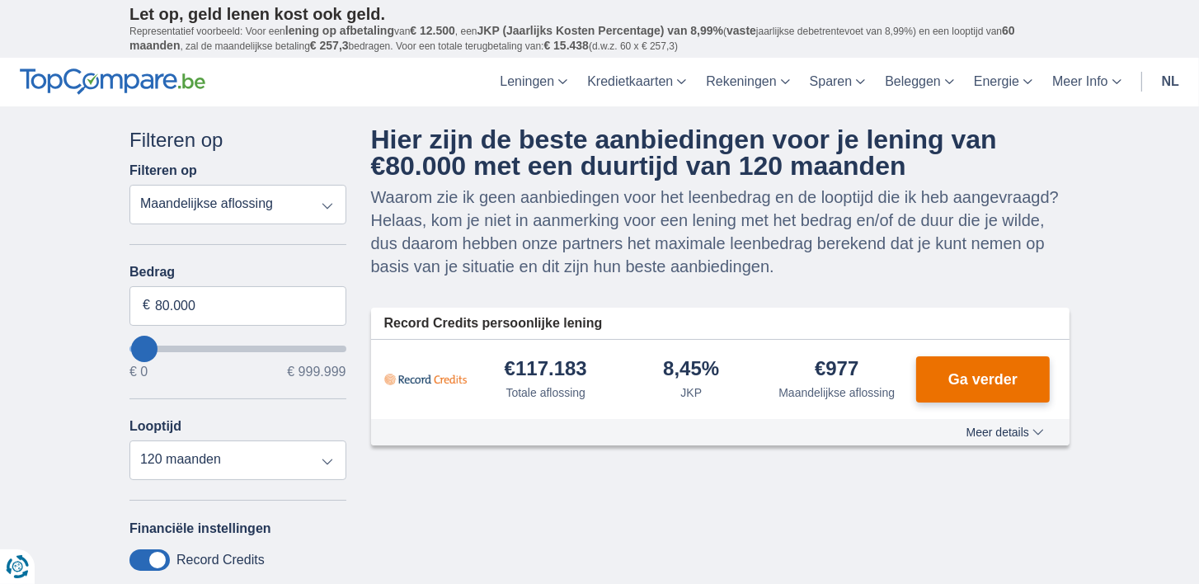
click at [973, 378] on span "Ga verder" at bounding box center [983, 379] width 69 height 15
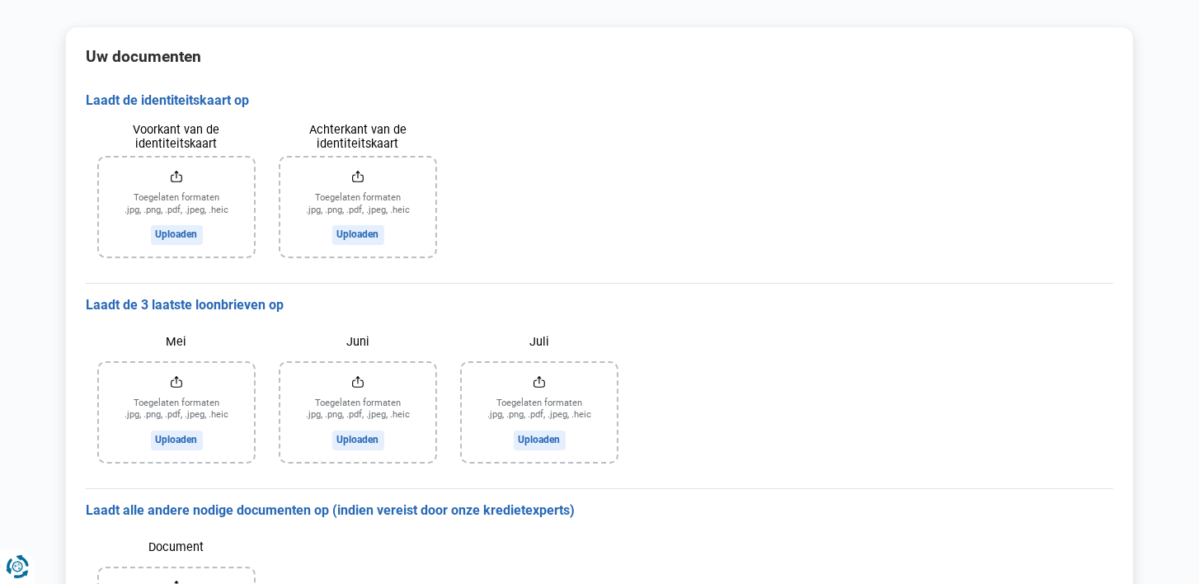
scroll to position [66, 0]
